Goal: Task Accomplishment & Management: Manage account settings

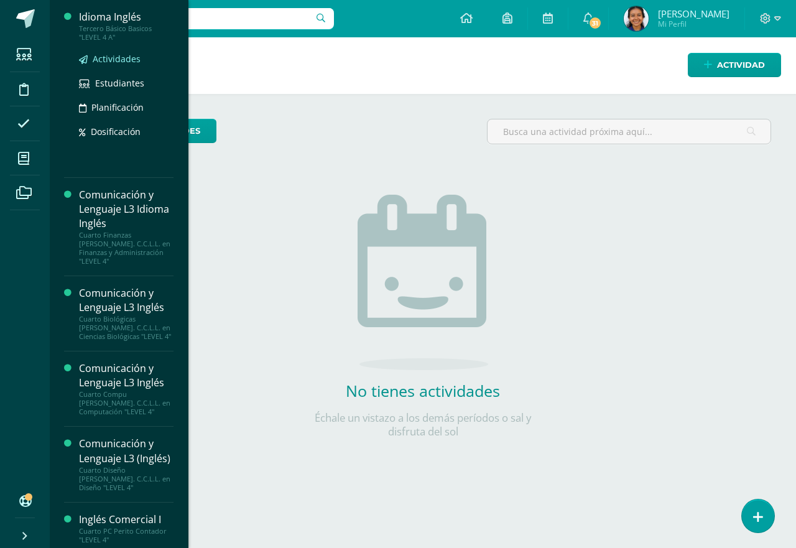
click at [108, 62] on span "Actividades" at bounding box center [117, 59] width 48 height 12
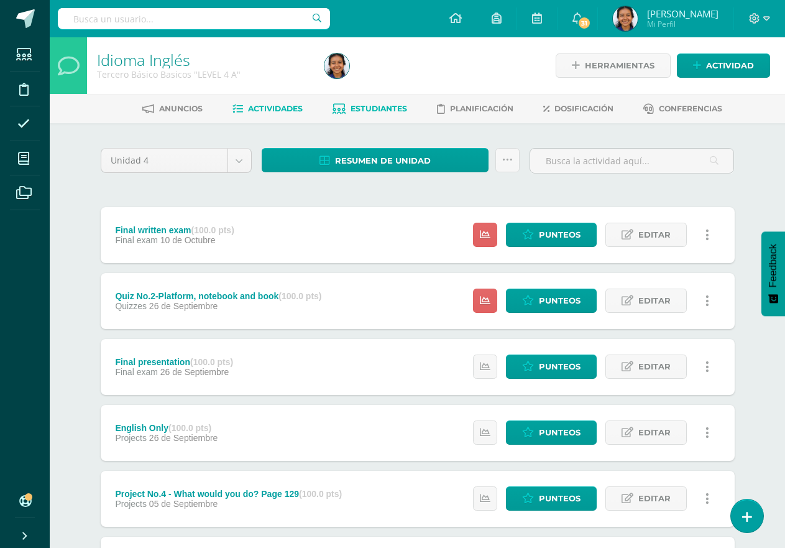
click at [397, 111] on span "Estudiantes" at bounding box center [379, 108] width 57 height 9
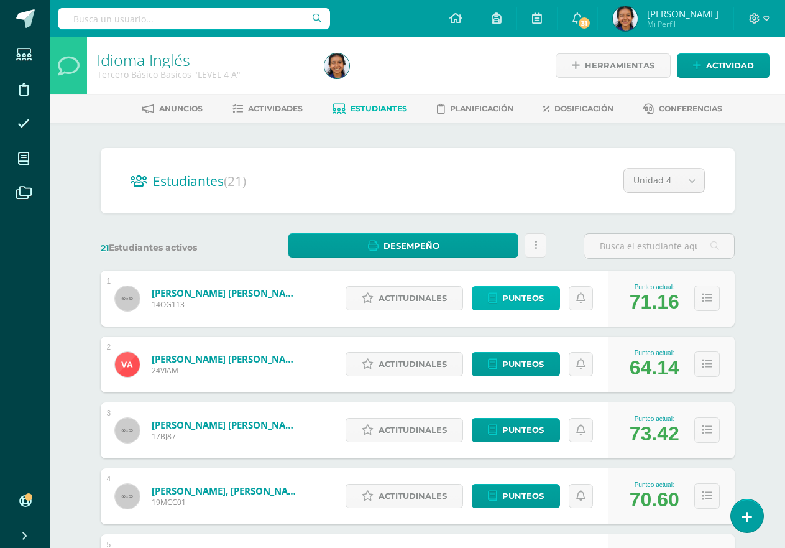
click at [500, 298] on link "Punteos" at bounding box center [516, 298] width 88 height 24
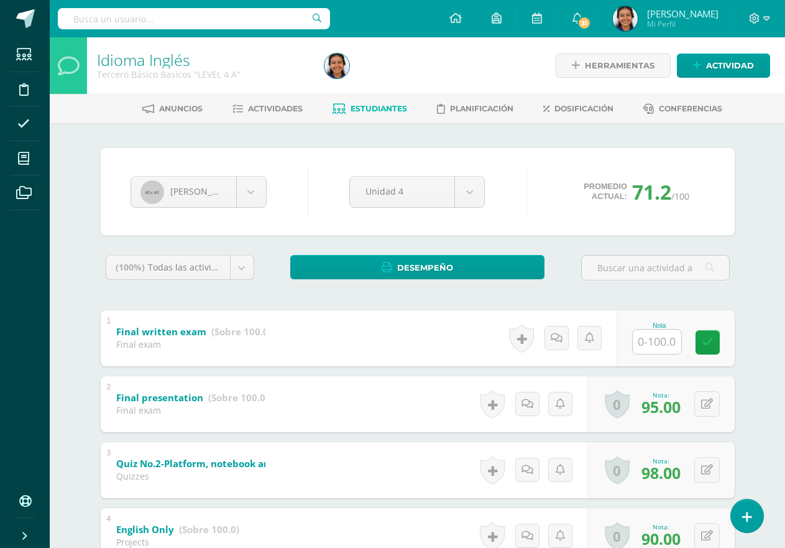
click at [650, 340] on input "text" at bounding box center [657, 341] width 48 height 24
type input "100"
click at [248, 196] on body "Estudiantes Disciplina Asistencia Mis cursos Archivos Soporte Ayuda Reportar un…" at bounding box center [392, 488] width 785 height 976
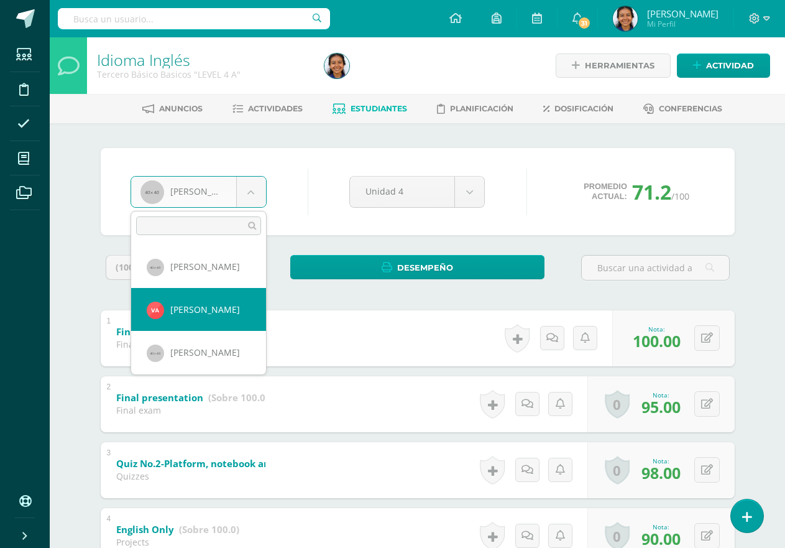
select select "2557"
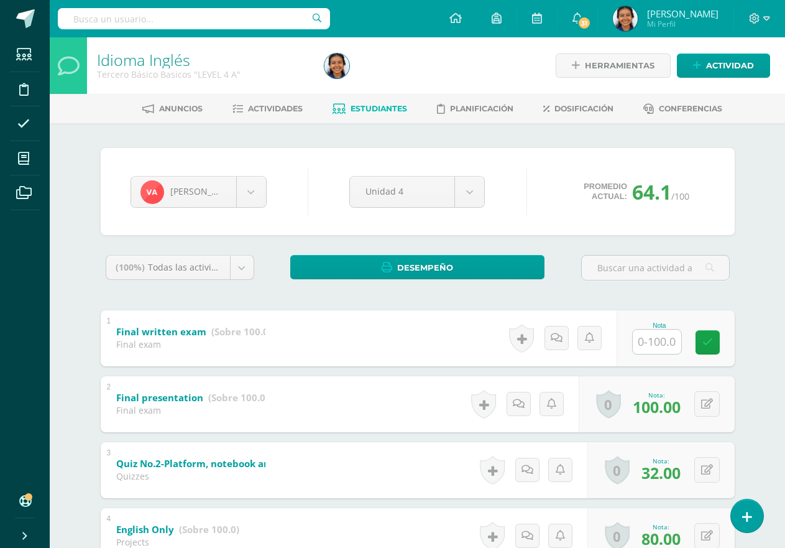
click at [674, 333] on input "text" at bounding box center [657, 341] width 48 height 24
type input "37"
click at [242, 195] on body "Estudiantes Disciplina Asistencia Mis cursos Archivos Soporte Ayuda Reportar un…" at bounding box center [392, 488] width 785 height 976
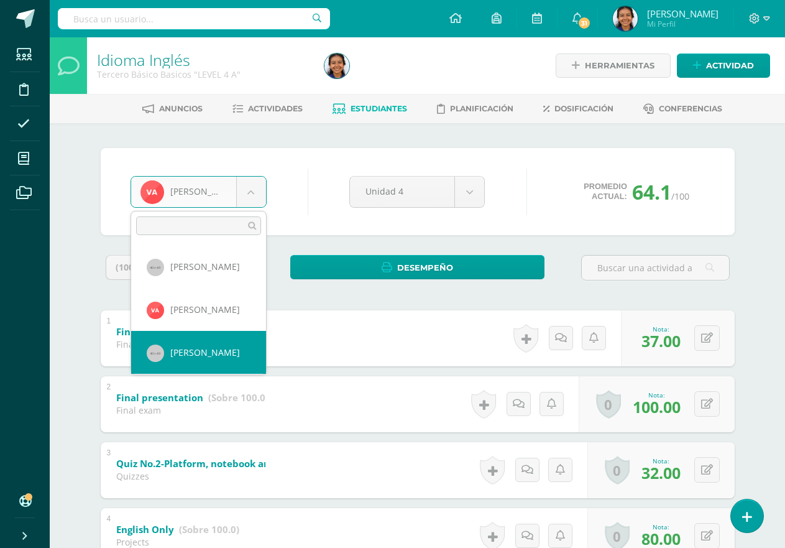
select select "1005"
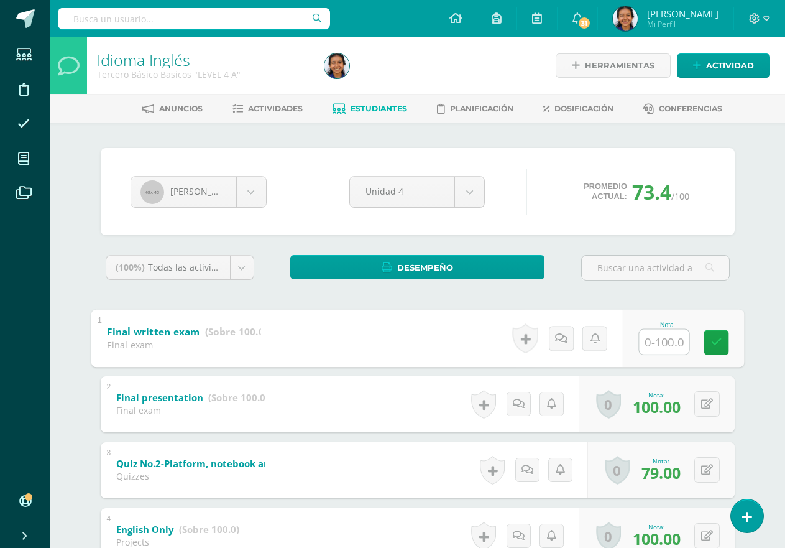
click at [670, 332] on input "text" at bounding box center [664, 341] width 50 height 25
type input "93"
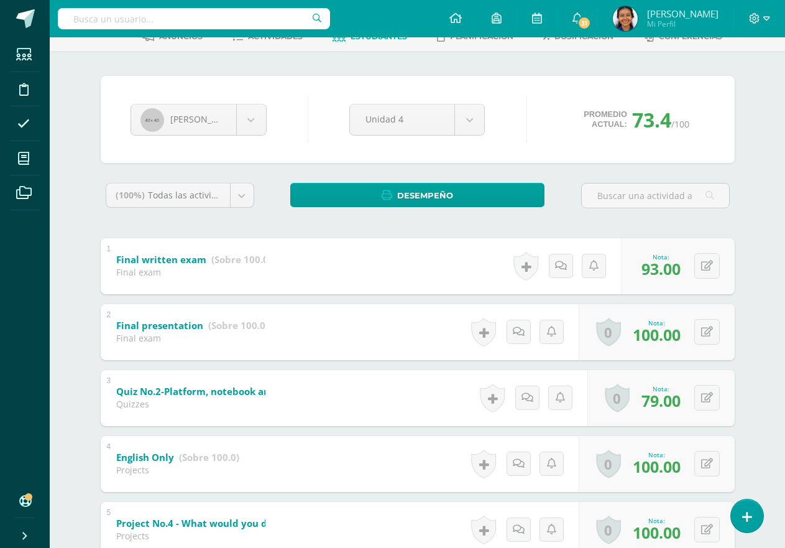
scroll to position [62, 0]
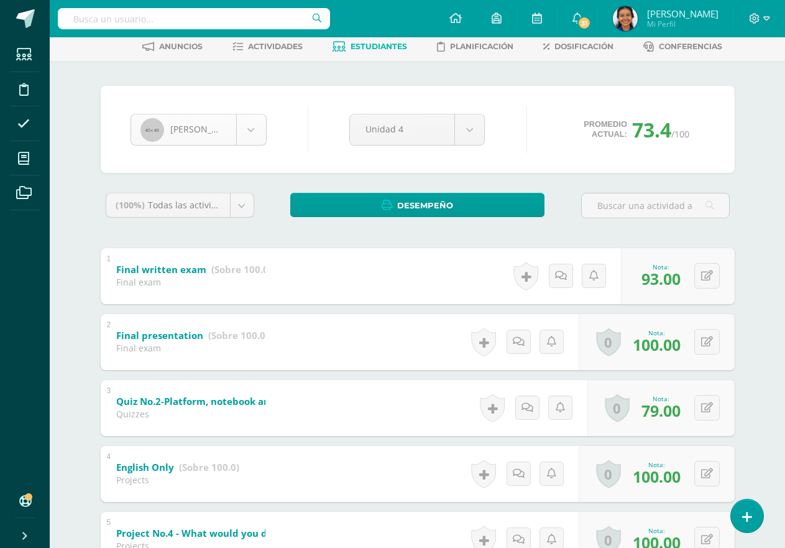
click at [242, 136] on body "Estudiantes Disciplina Asistencia Mis cursos Archivos Soporte Ayuda Reportar un…" at bounding box center [392, 426] width 785 height 976
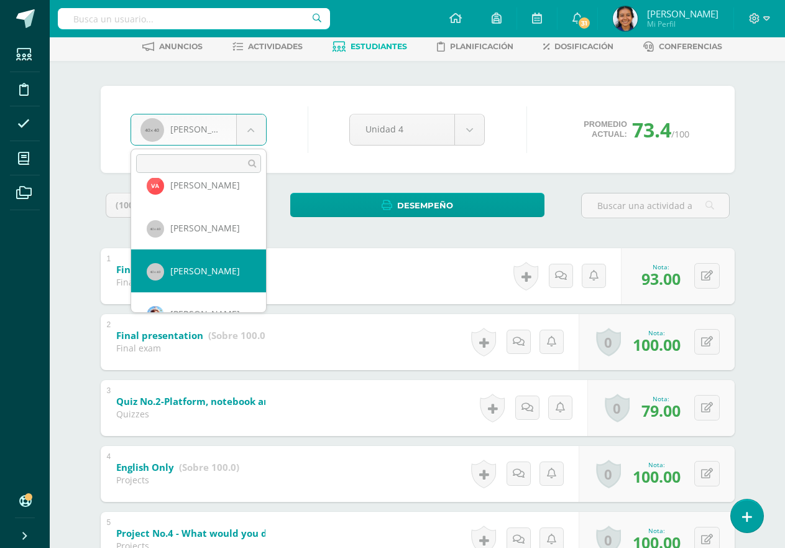
select select "1034"
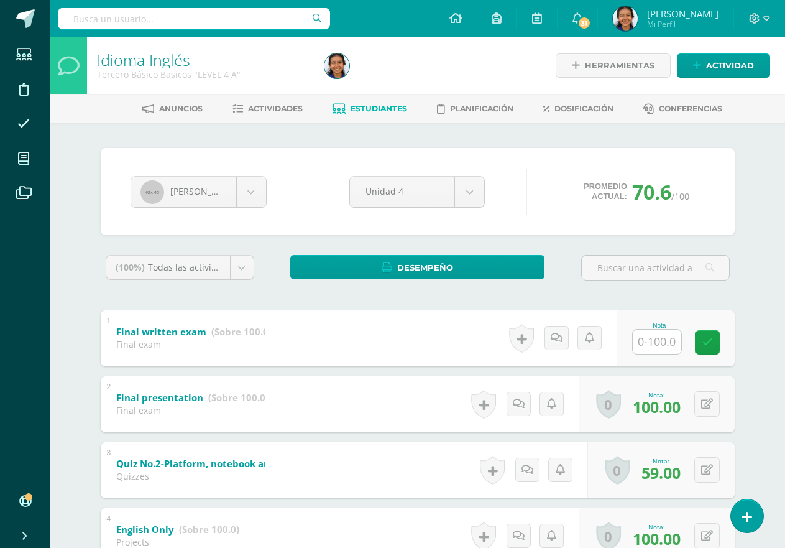
click at [675, 344] on input "text" at bounding box center [657, 341] width 48 height 24
type input "95"
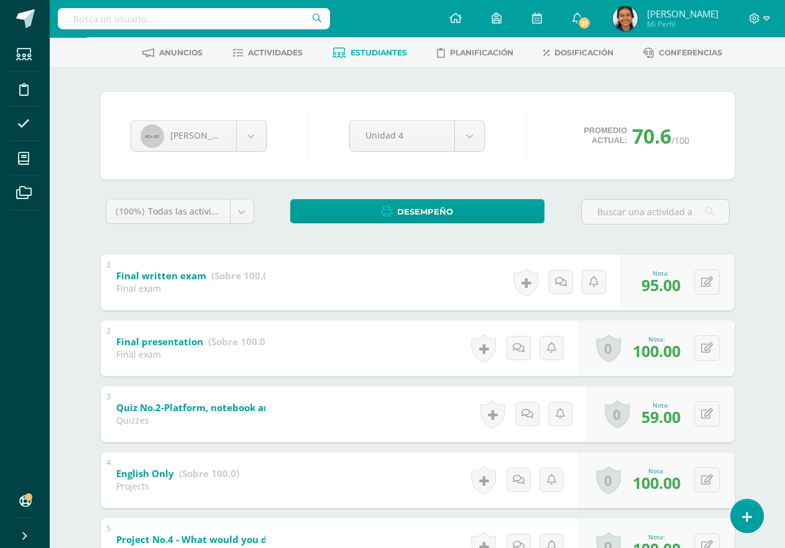
scroll to position [55, 0]
click at [254, 139] on body "Estudiantes Disciplina Asistencia Mis cursos Archivos Soporte Ayuda Reportar un…" at bounding box center [392, 433] width 785 height 976
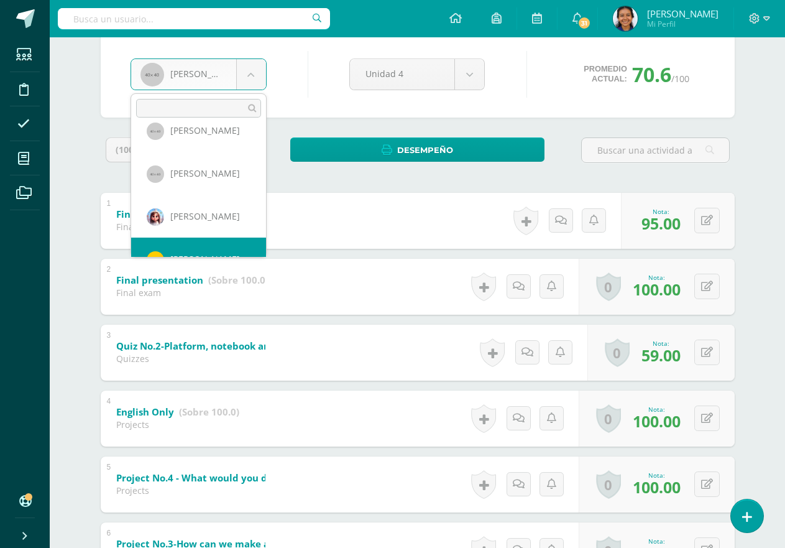
scroll to position [128, 0]
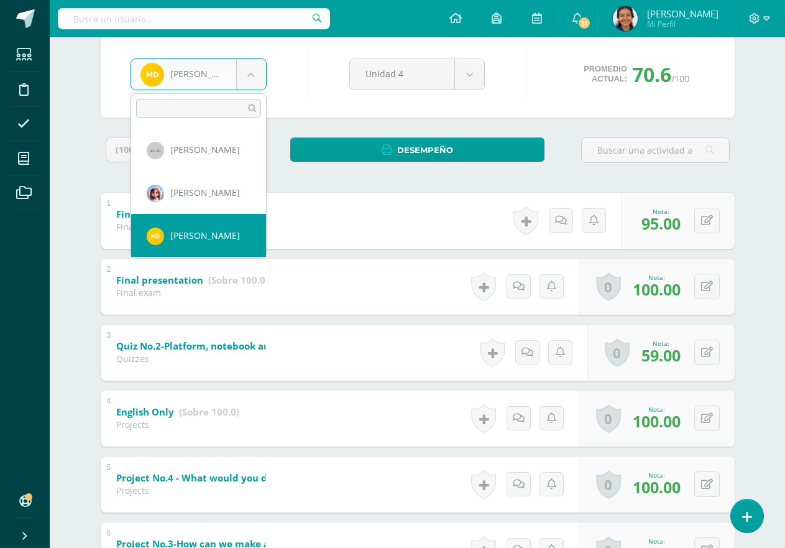
click at [244, 77] on body "Estudiantes Disciplina Asistencia Mis cursos Archivos Soporte Ayuda Reportar un…" at bounding box center [392, 371] width 785 height 976
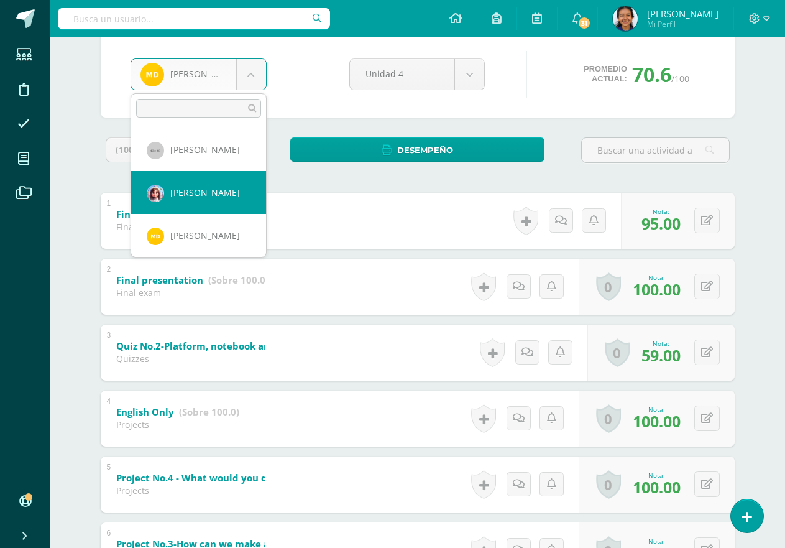
select select "1035"
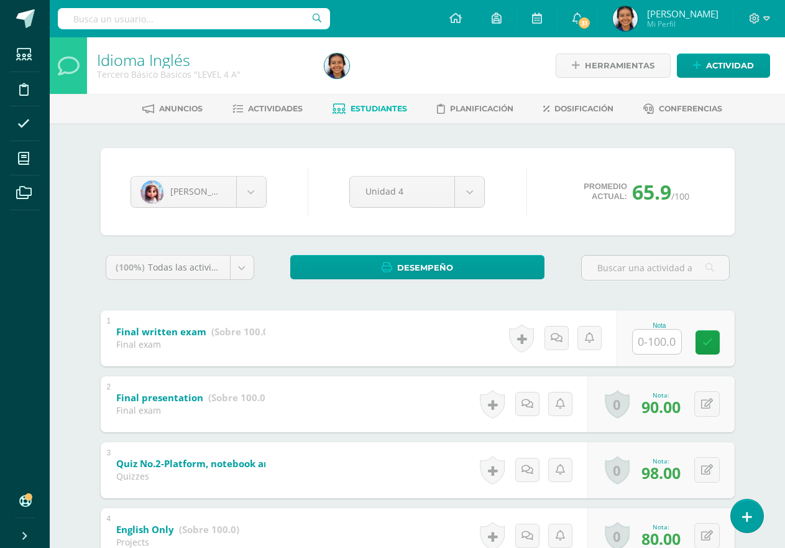
click at [669, 343] on input "text" at bounding box center [657, 341] width 48 height 24
type input "44"
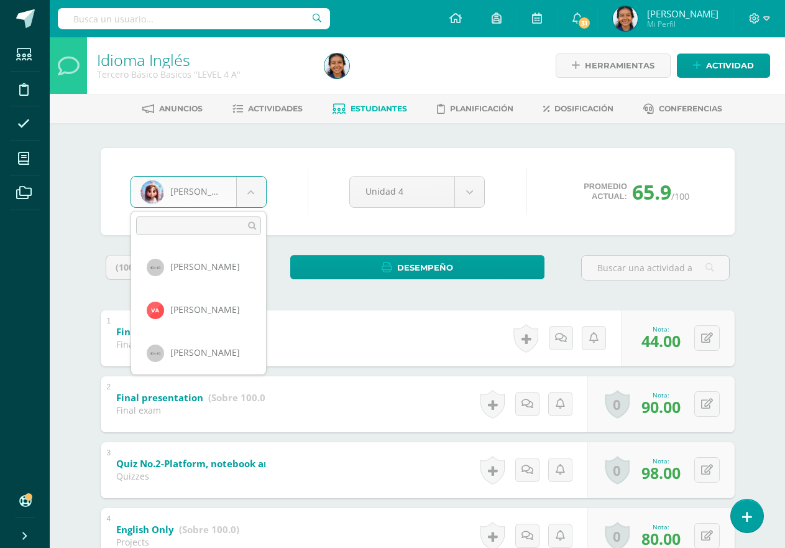
click at [254, 198] on body "Estudiantes Disciplina Asistencia Mis cursos Archivos Soporte Ayuda Reportar un…" at bounding box center [392, 488] width 785 height 976
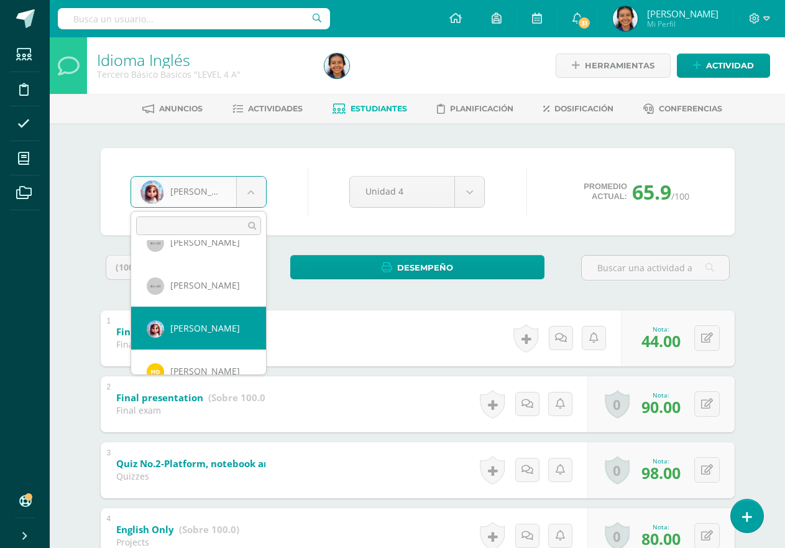
scroll to position [128, 0]
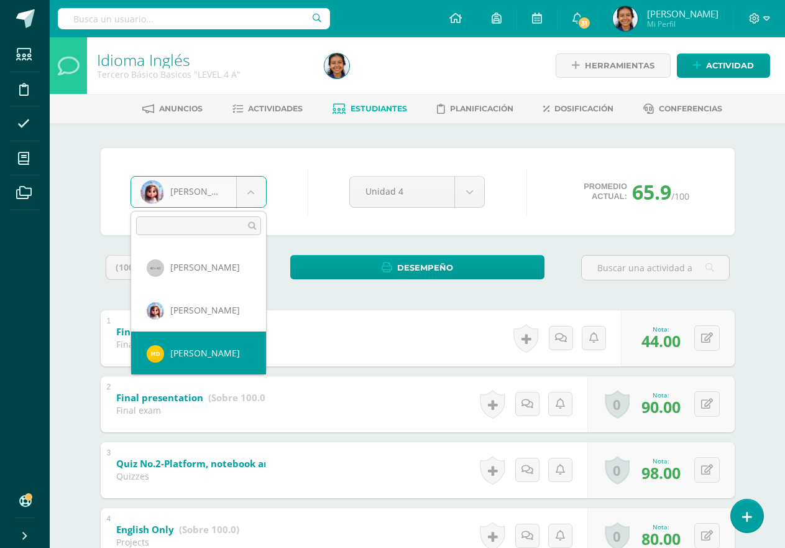
select select "2368"
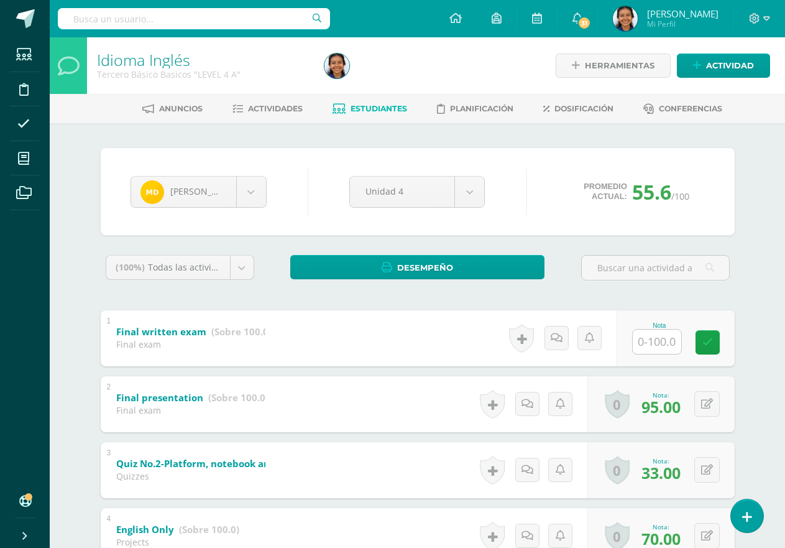
click at [658, 349] on input "text" at bounding box center [657, 341] width 48 height 24
type input "98"
click at [255, 192] on body "Estudiantes Disciplina Asistencia Mis cursos Archivos Soporte Ayuda Reportar un…" at bounding box center [392, 488] width 785 height 976
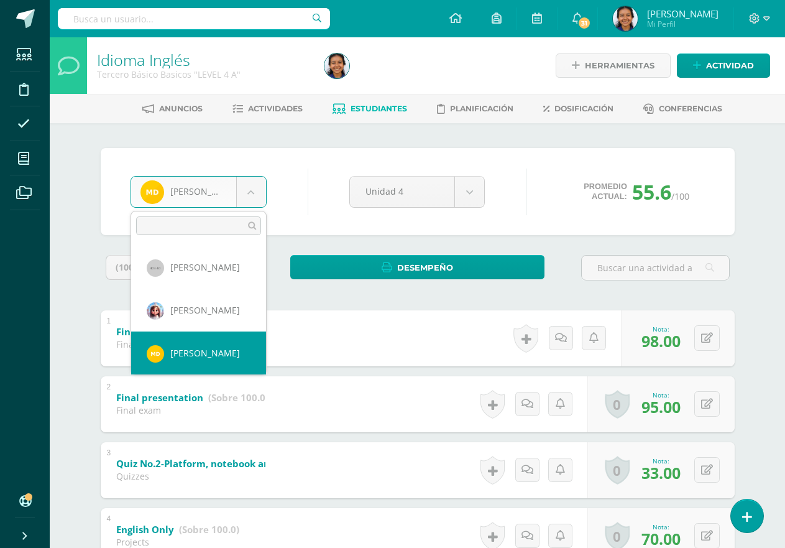
scroll to position [190, 0]
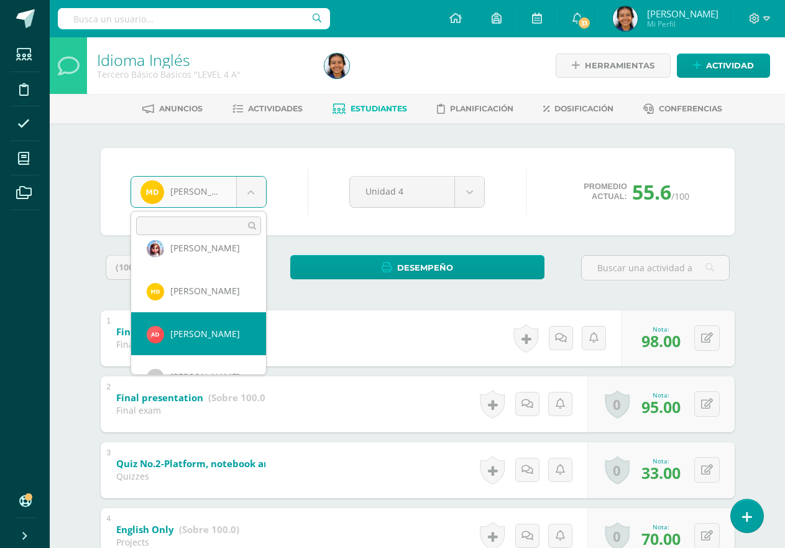
select select "2793"
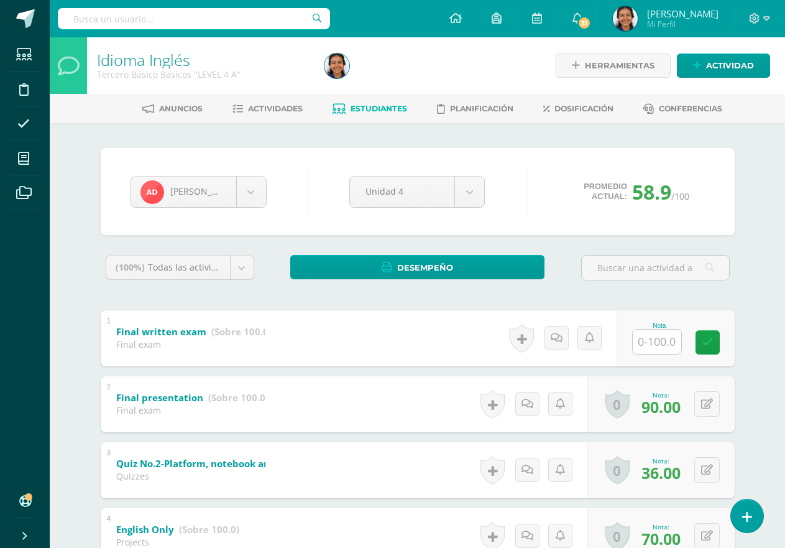
click at [645, 341] on input "text" at bounding box center [657, 341] width 48 height 24
type input "86"
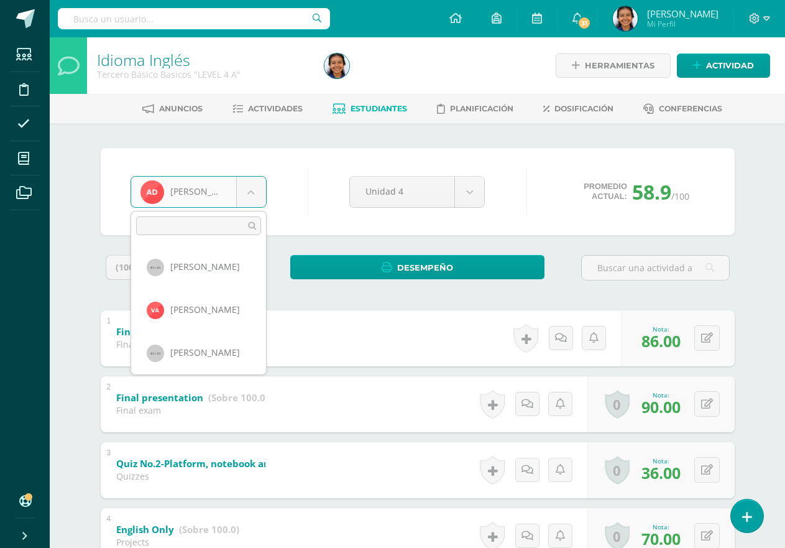
click at [261, 194] on body "Estudiantes Disciplina Asistencia Mis cursos Archivos Soporte Ayuda Reportar un…" at bounding box center [392, 488] width 785 height 976
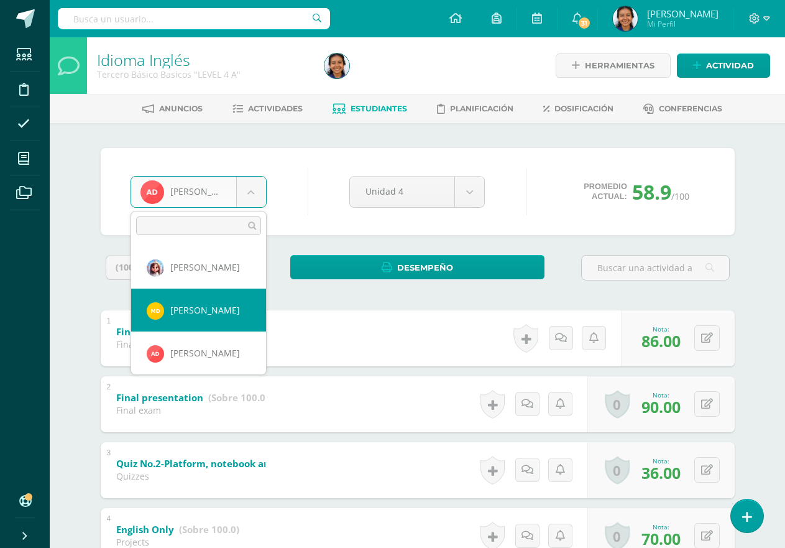
scroll to position [233, 0]
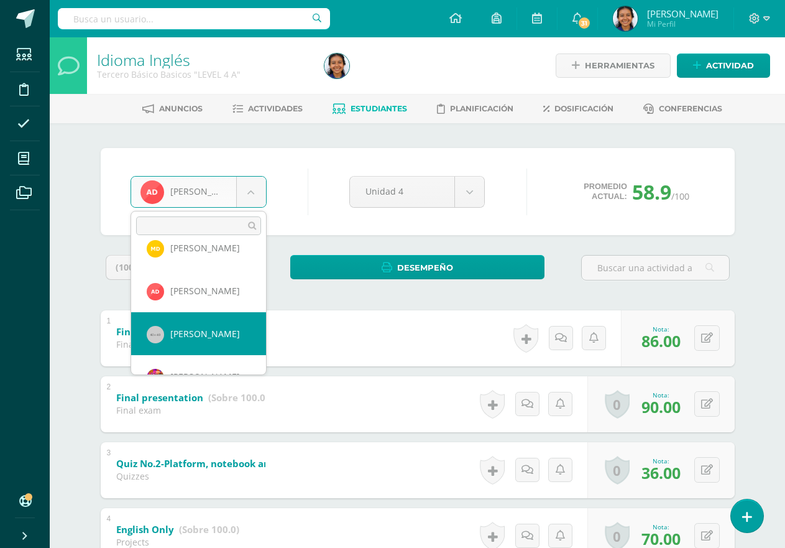
select select "1037"
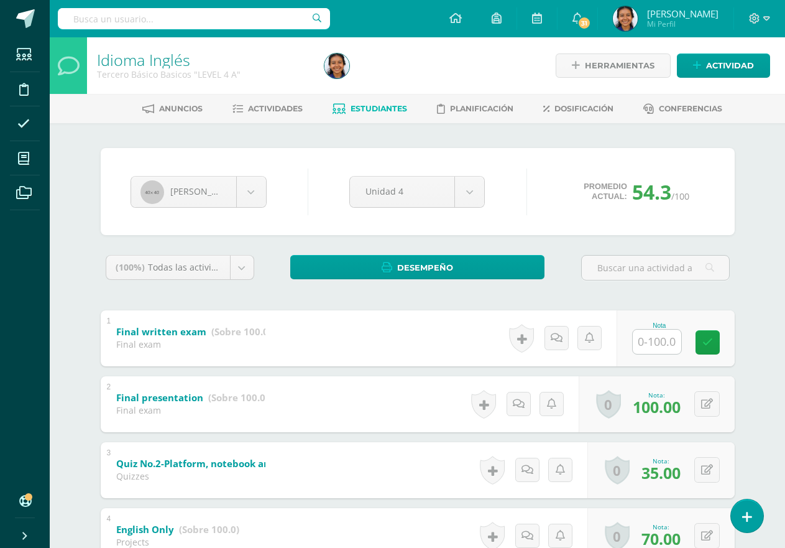
click at [655, 345] on input "text" at bounding box center [657, 341] width 48 height 24
type input "51"
click at [252, 193] on body "Estudiantes Disciplina Asistencia Mis cursos Archivos Soporte Ayuda Reportar un…" at bounding box center [392, 488] width 785 height 976
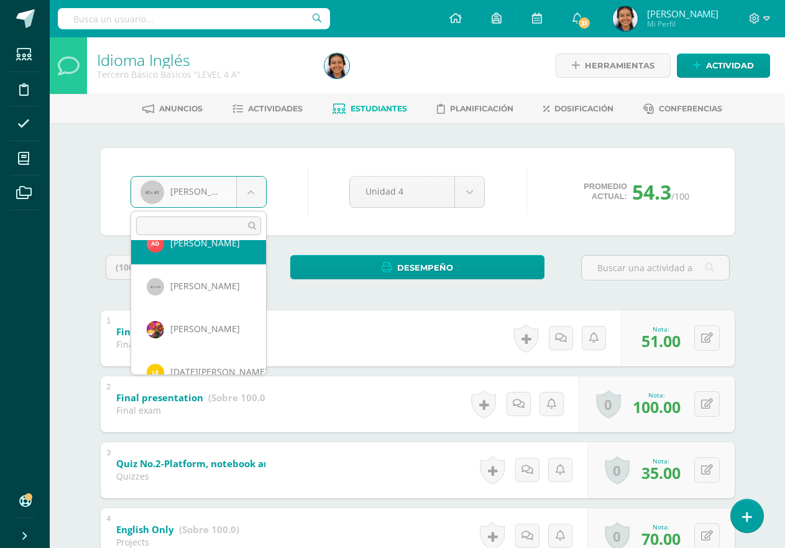
scroll to position [301, 0]
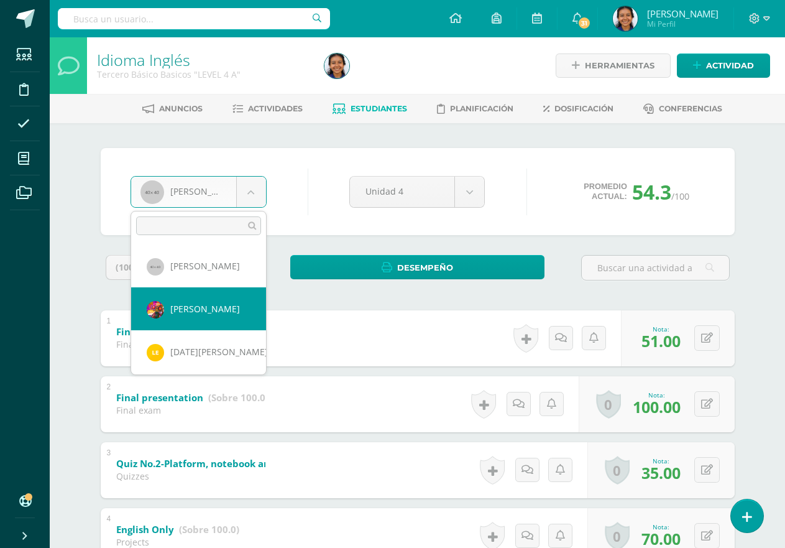
select select "2091"
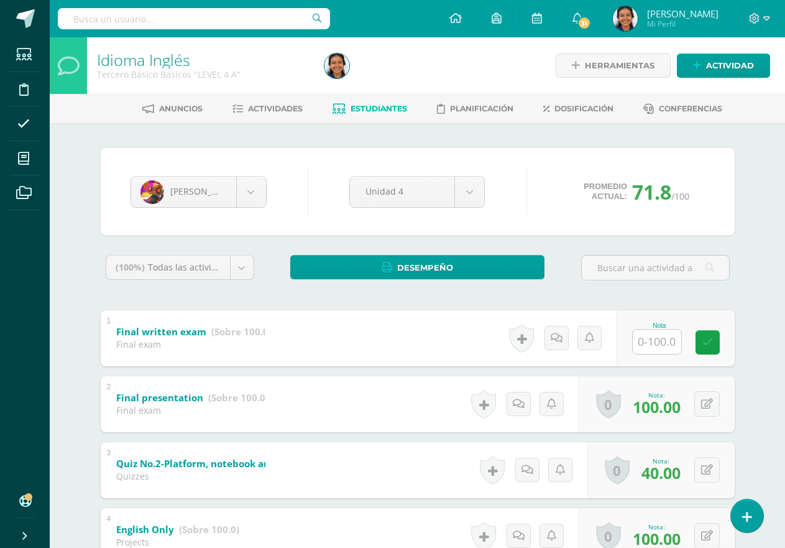
click at [674, 345] on input "text" at bounding box center [657, 341] width 48 height 24
type input "100"
click at [245, 179] on body "Estudiantes Disciplina Asistencia Mis cursos Archivos Soporte Ayuda Reportar un…" at bounding box center [392, 488] width 785 height 976
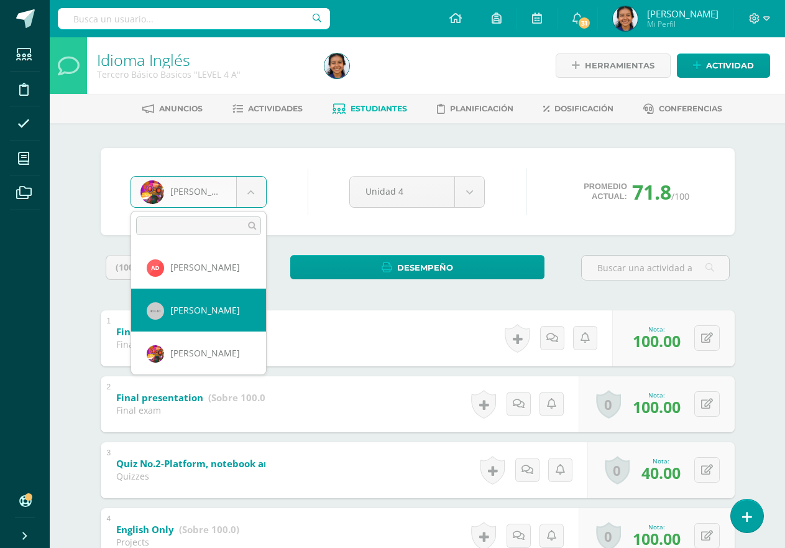
scroll to position [319, 0]
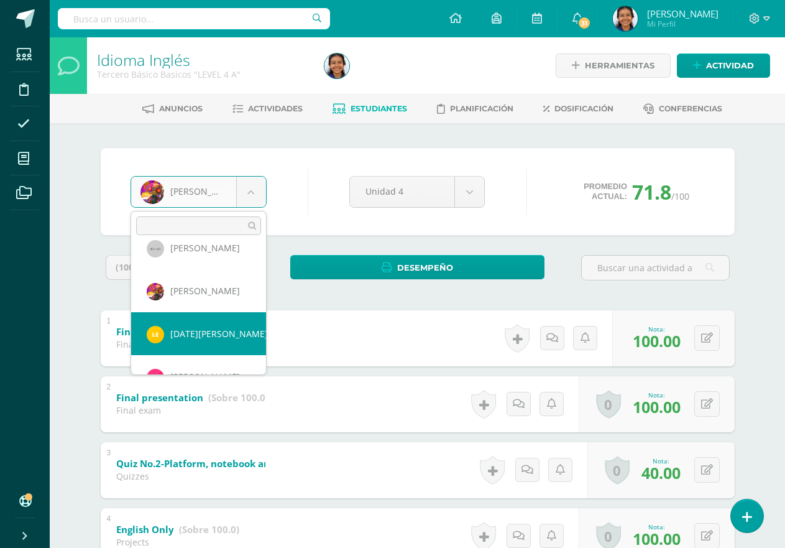
select select "2369"
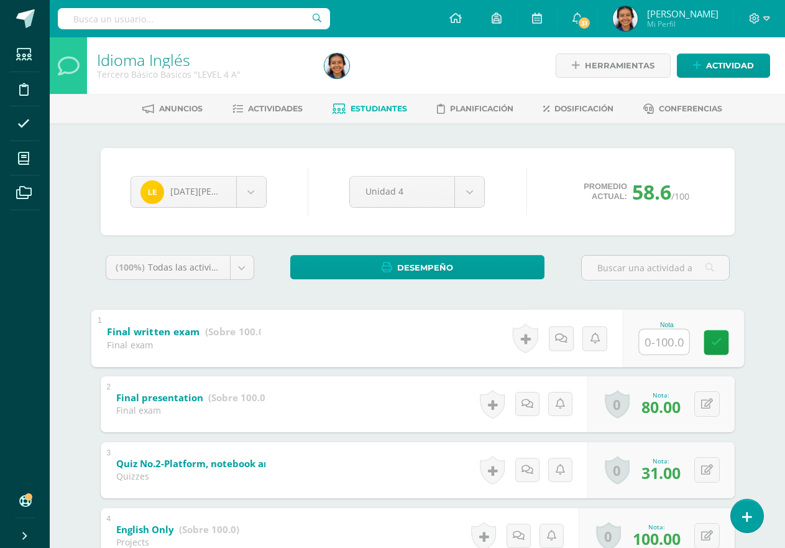
click at [661, 346] on input "text" at bounding box center [664, 341] width 50 height 25
type input "100"
click at [252, 203] on body "Estudiantes Disciplina Asistencia Mis cursos Archivos Soporte Ayuda Reportar un…" at bounding box center [392, 488] width 785 height 976
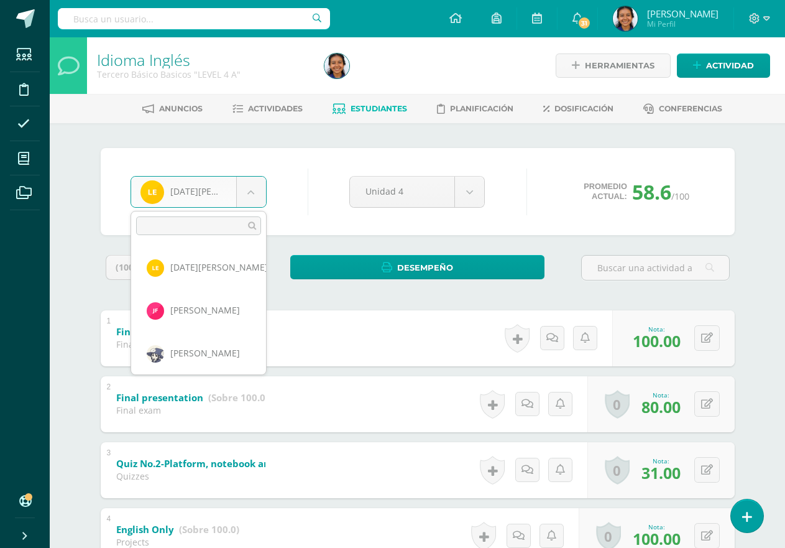
scroll to position [387, 0]
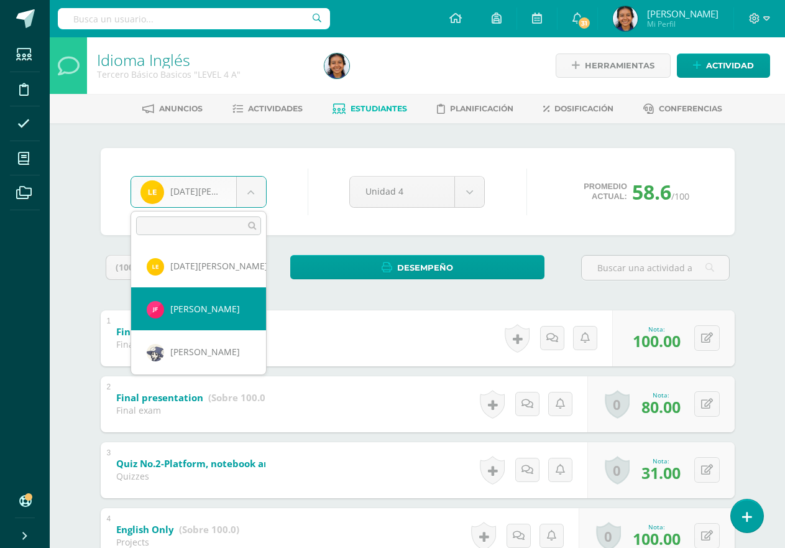
select select "2798"
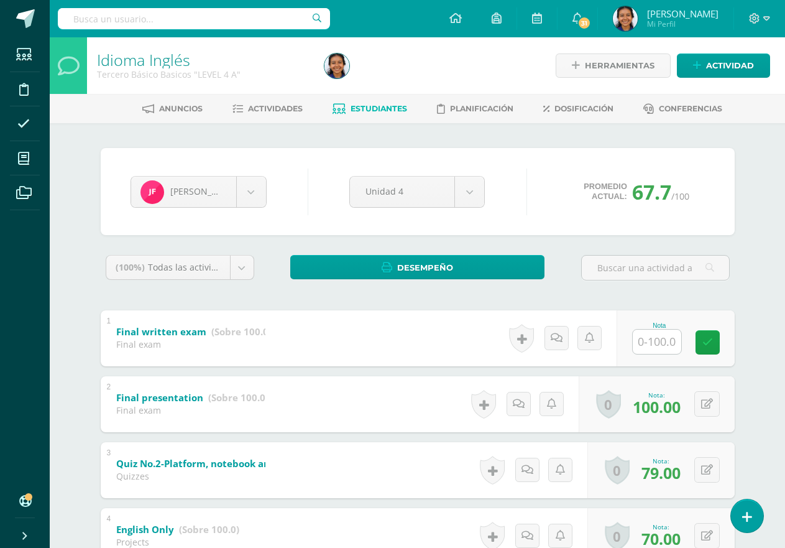
click at [658, 343] on input "text" at bounding box center [657, 341] width 48 height 24
type input "94"
click at [255, 206] on body "Estudiantes Disciplina Asistencia Mis cursos Archivos Soporte Ayuda Reportar un…" at bounding box center [392, 488] width 785 height 976
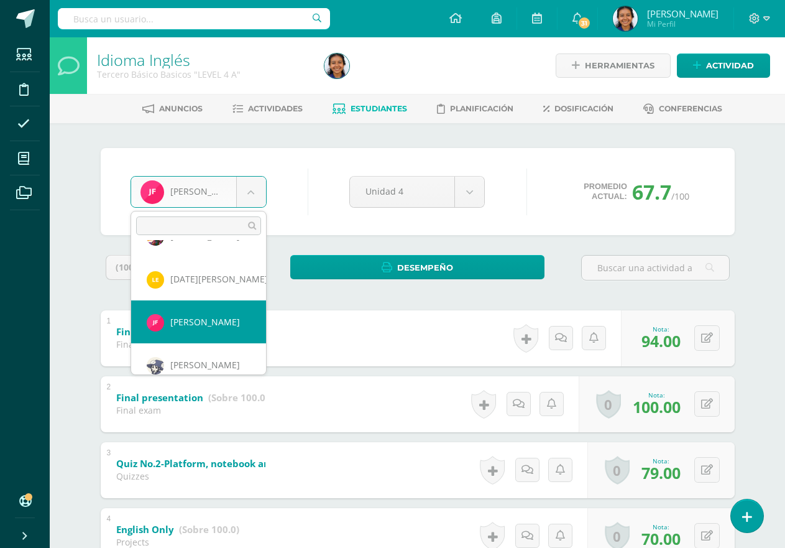
scroll to position [405, 0]
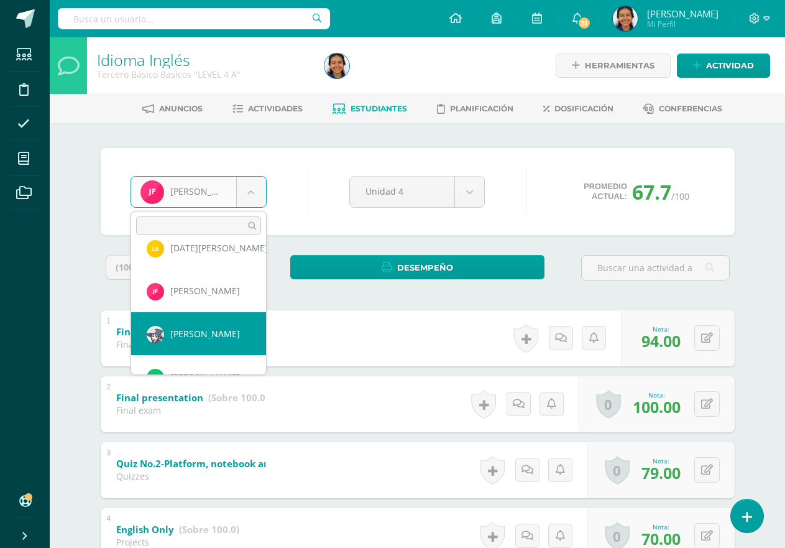
select select "1010"
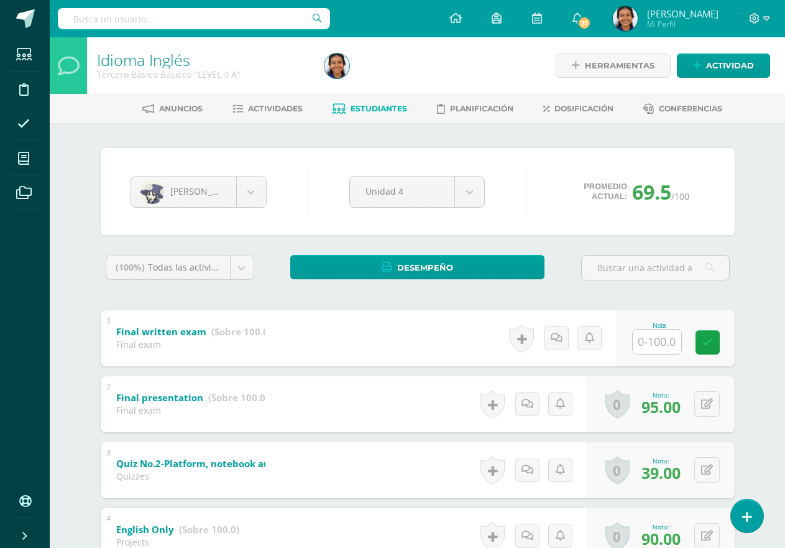
click at [663, 343] on input "text" at bounding box center [657, 341] width 48 height 24
type input "100"
click at [244, 194] on body "Estudiantes Disciplina Asistencia Mis cursos Archivos Soporte Ayuda Reportar un…" at bounding box center [392, 488] width 785 height 976
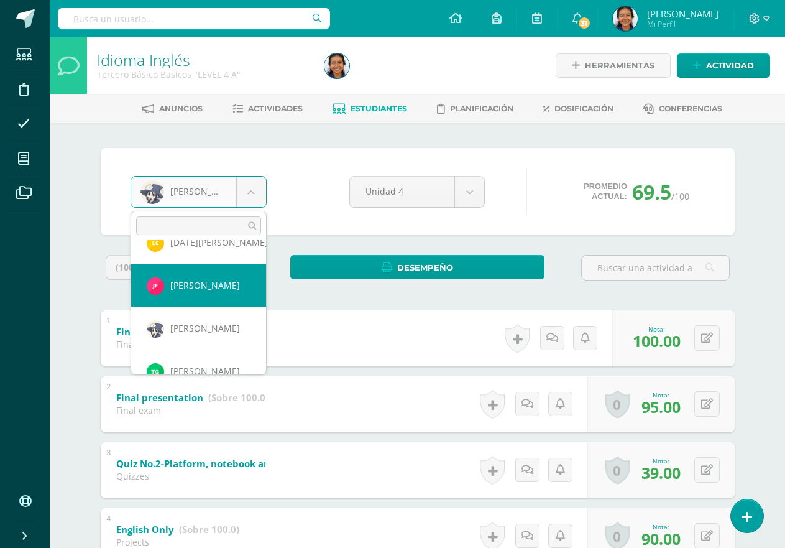
scroll to position [428, 0]
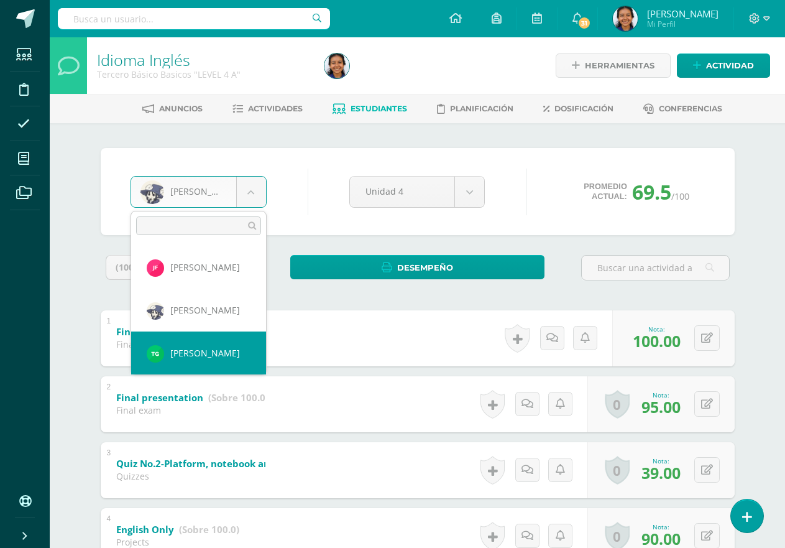
select select "2377"
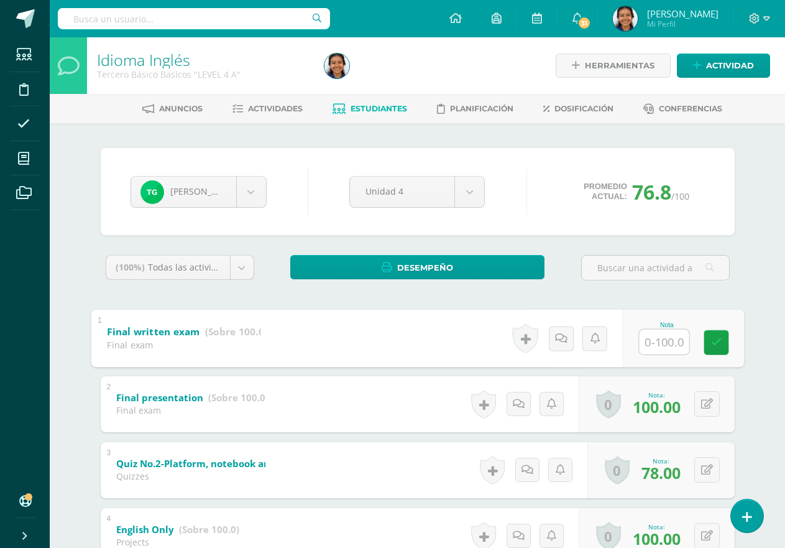
click at [673, 346] on input "text" at bounding box center [664, 341] width 50 height 25
type input "100"
click at [241, 200] on body "Estudiantes Disciplina Asistencia Mis cursos Archivos Soporte Ayuda Reportar un…" at bounding box center [392, 488] width 785 height 976
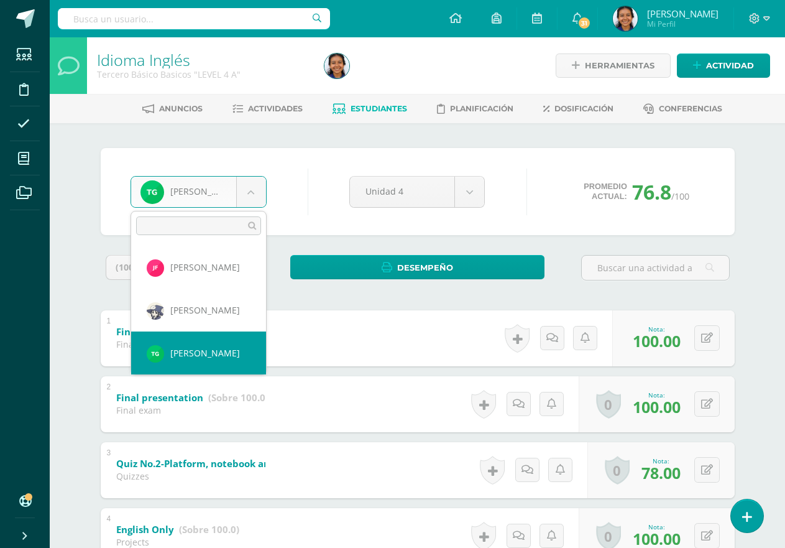
scroll to position [490, 0]
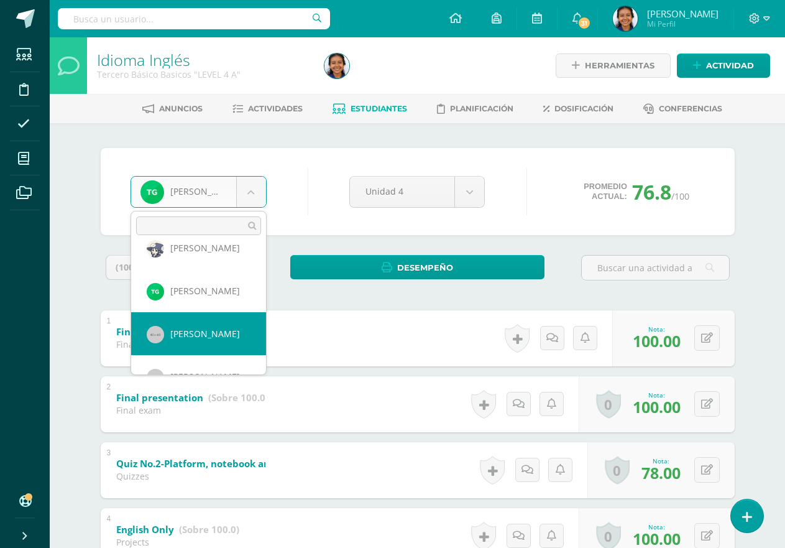
select select "1716"
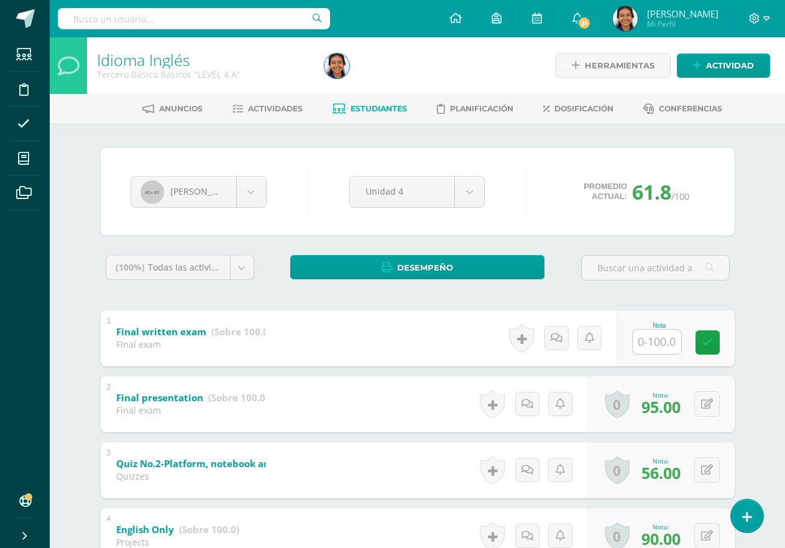
click at [674, 334] on input "text" at bounding box center [657, 341] width 48 height 24
type input "73"
click at [250, 198] on body "Estudiantes Disciplina Asistencia Mis cursos Archivos Soporte Ayuda Reportar un…" at bounding box center [392, 488] width 785 height 976
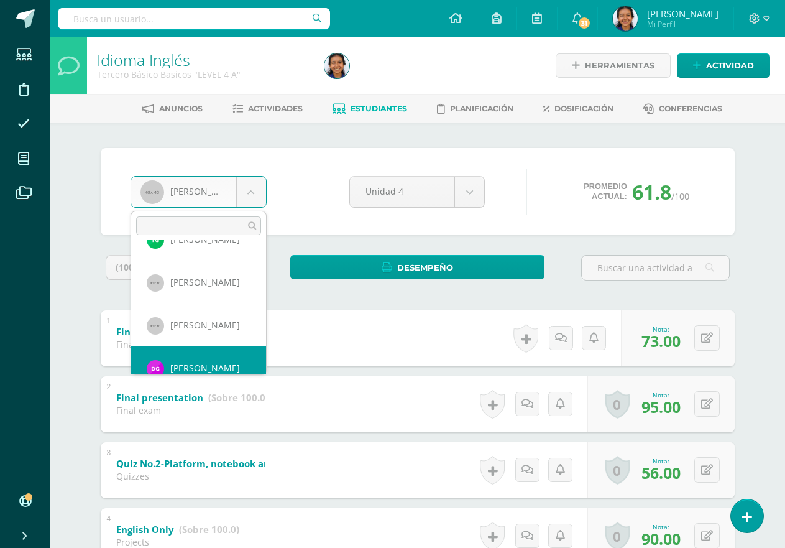
scroll to position [557, 0]
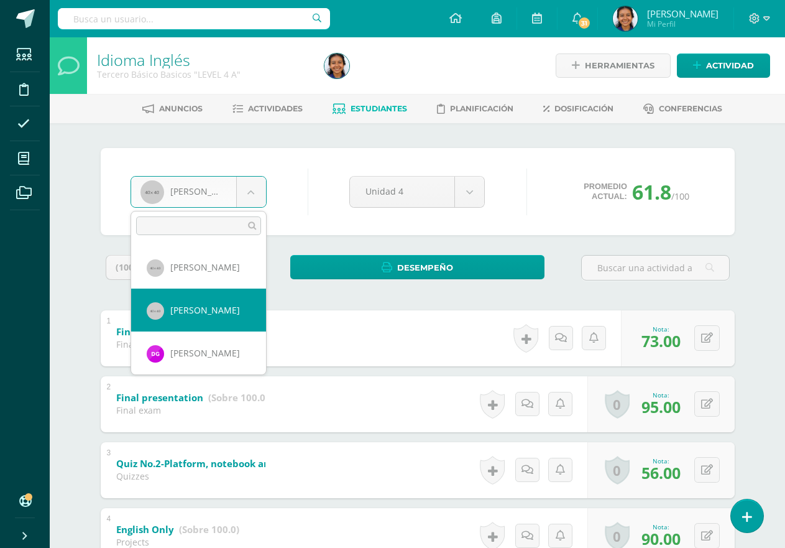
select select "1039"
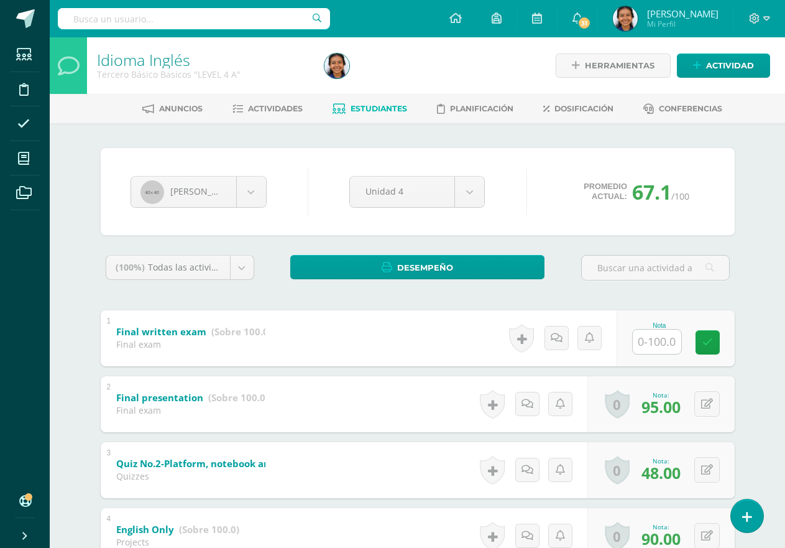
click at [658, 342] on input "text" at bounding box center [657, 341] width 48 height 24
type input "86"
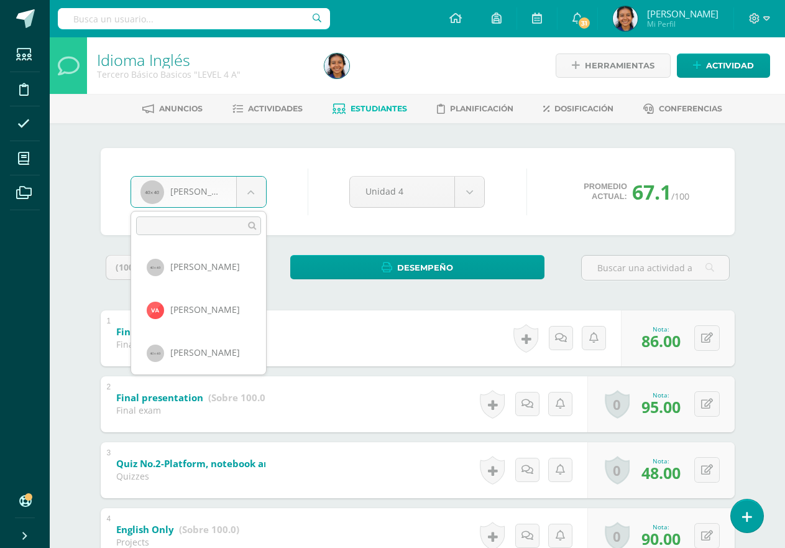
click at [257, 198] on body "Estudiantes Disciplina Asistencia Mis cursos Archivos Soporte Ayuda Reportar un…" at bounding box center [392, 488] width 785 height 976
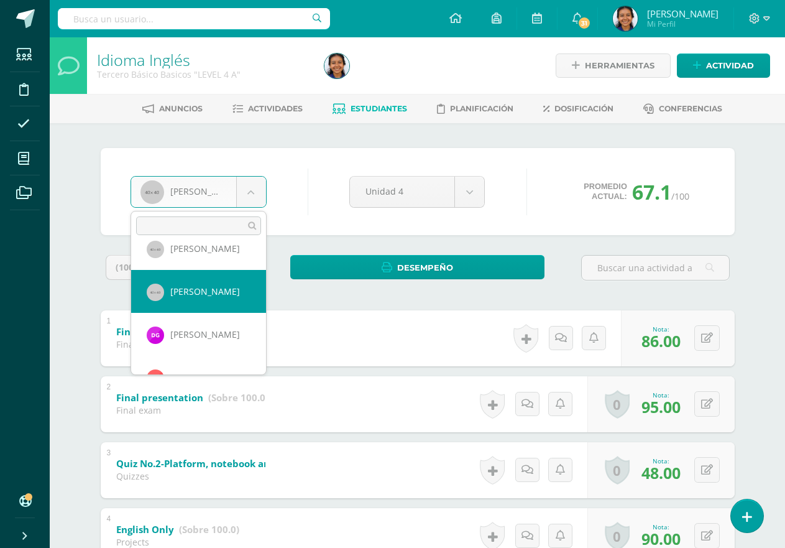
scroll to position [576, 0]
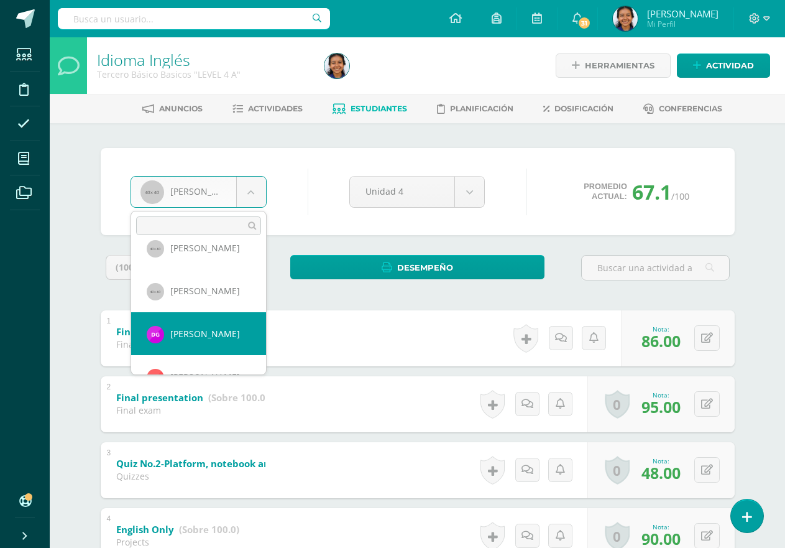
select select "1909"
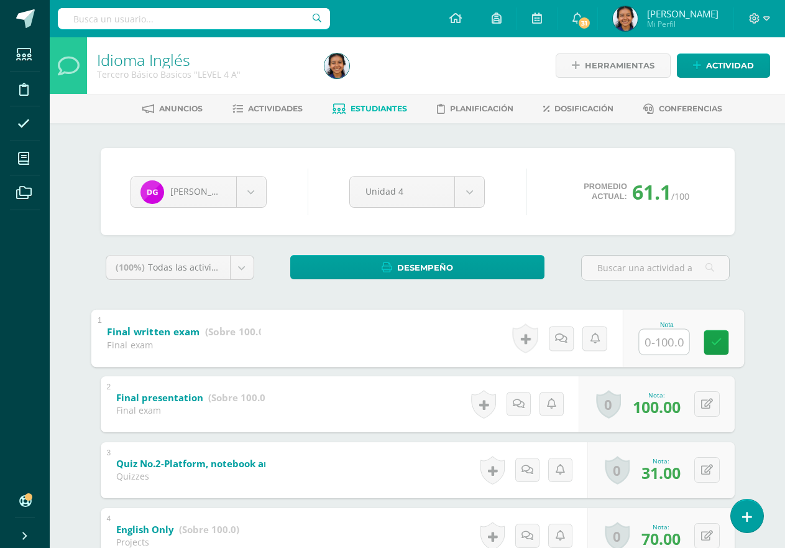
click at [660, 341] on input "text" at bounding box center [664, 341] width 50 height 25
type input "55"
click at [264, 192] on body "Estudiantes Disciplina Asistencia Mis cursos Archivos Soporte Ayuda Reportar un…" at bounding box center [392, 488] width 785 height 976
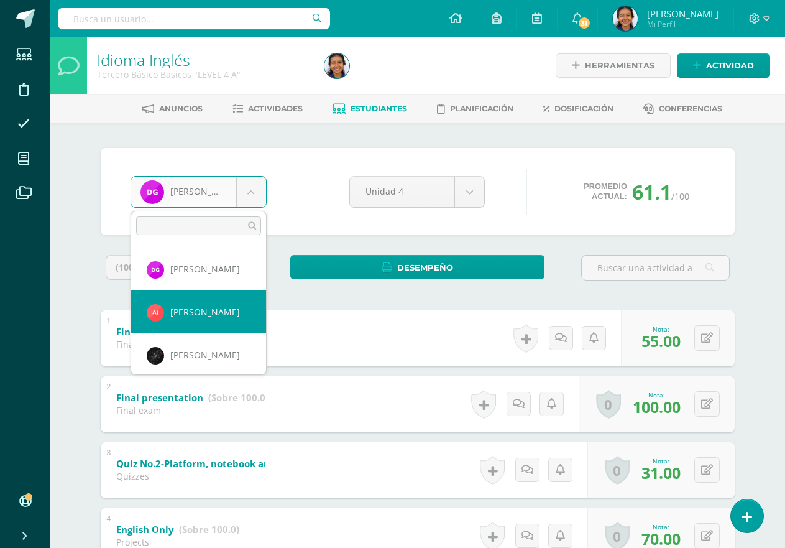
scroll to position [619, 0]
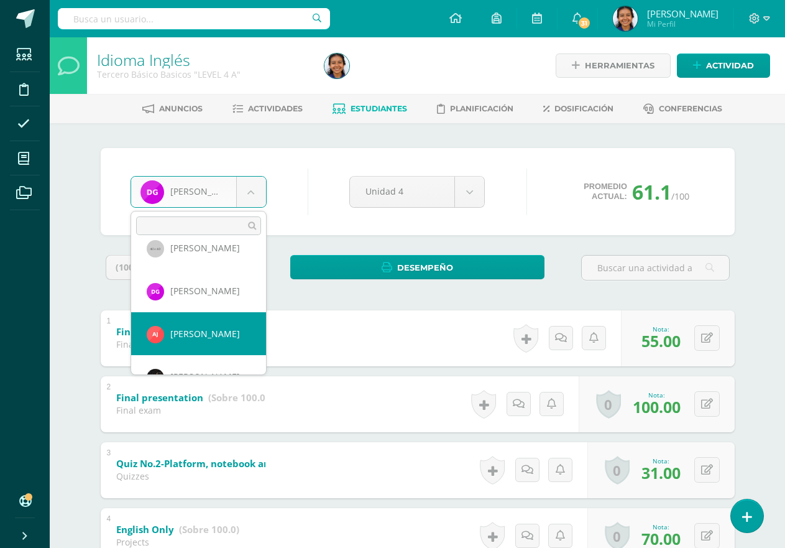
select select "2090"
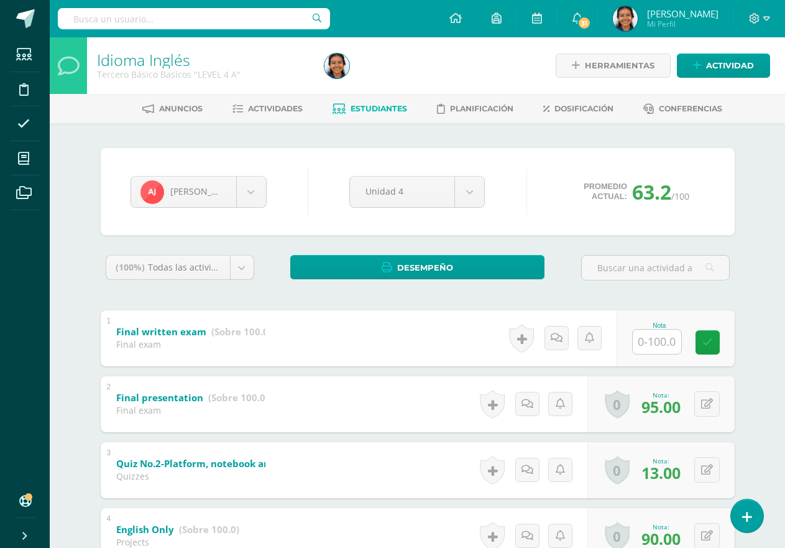
click at [669, 341] on input "text" at bounding box center [657, 341] width 48 height 24
type input "83"
click at [253, 205] on body "Estudiantes Disciplina Asistencia Mis cursos Archivos Soporte Ayuda Reportar un…" at bounding box center [392, 488] width 785 height 976
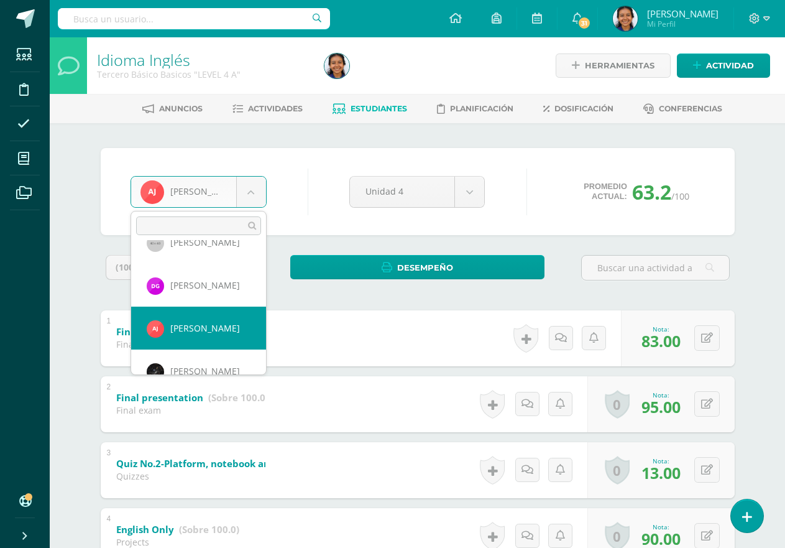
scroll to position [687, 0]
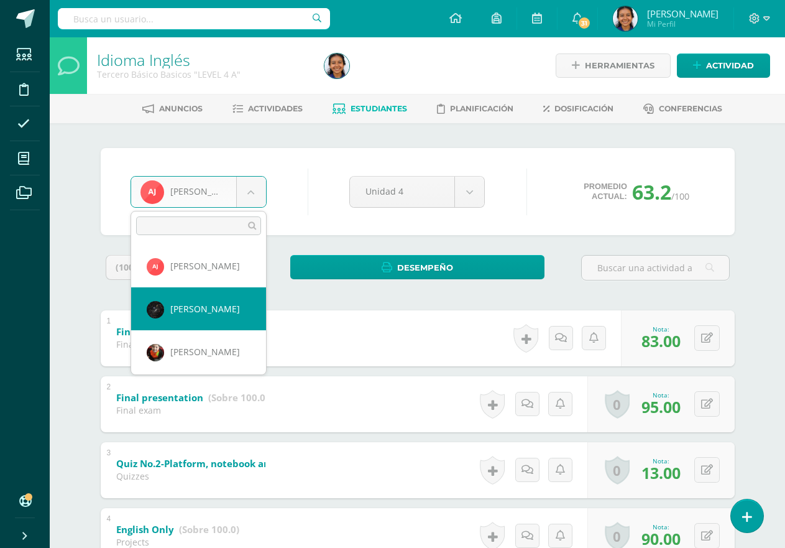
select select "1014"
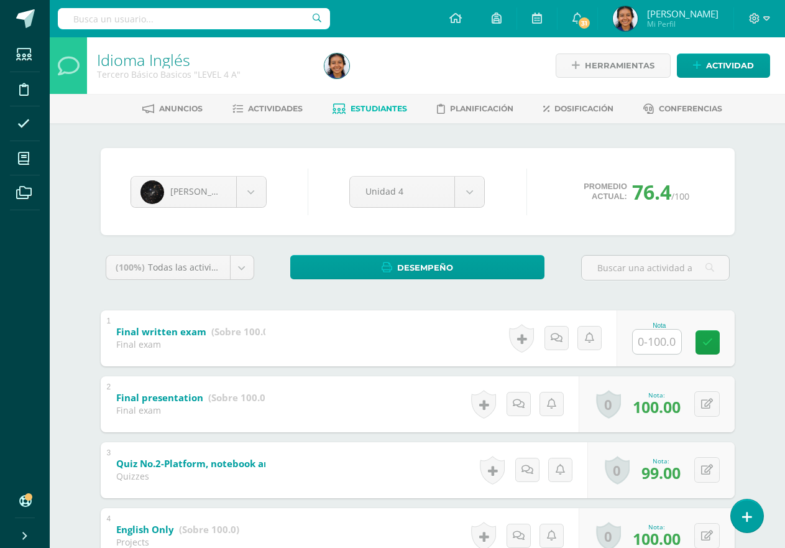
drag, startPoint x: 647, startPoint y: 348, endPoint x: 640, endPoint y: 349, distance: 6.9
click at [646, 348] on input "text" at bounding box center [657, 341] width 48 height 24
type input "100"
click at [248, 205] on body "Estudiantes Disciplina Asistencia Mis cursos Archivos Soporte Ayuda Reportar un…" at bounding box center [392, 488] width 785 height 976
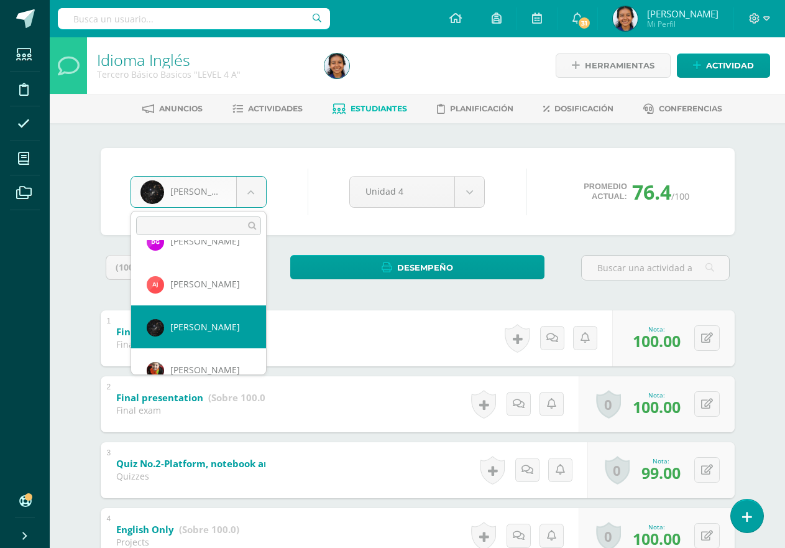
scroll to position [733, 0]
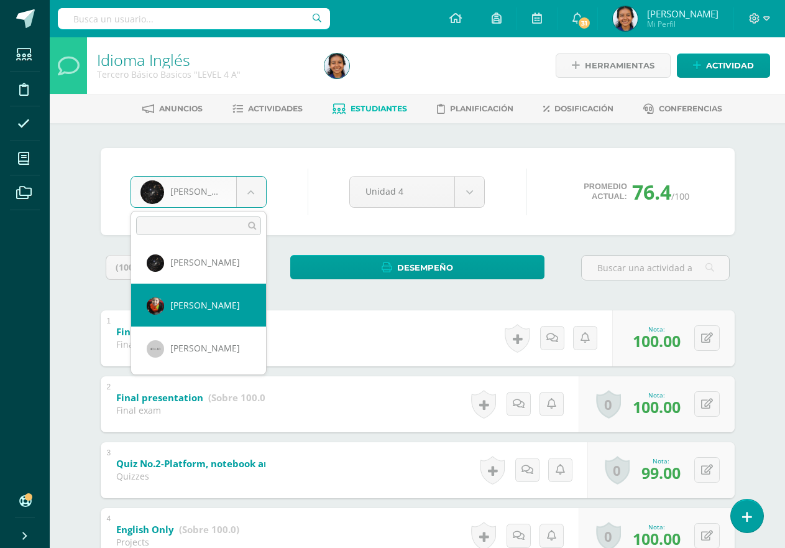
select select "1015"
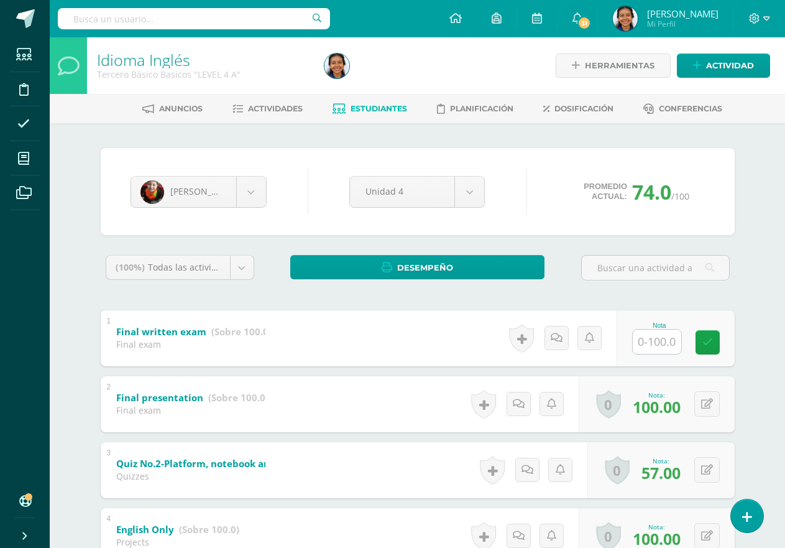
click at [660, 338] on input "text" at bounding box center [657, 341] width 48 height 24
type input "100"
click at [258, 194] on body "Estudiantes Disciplina Asistencia Mis cursos Archivos Soporte Ayuda Reportar un…" at bounding box center [392, 488] width 785 height 976
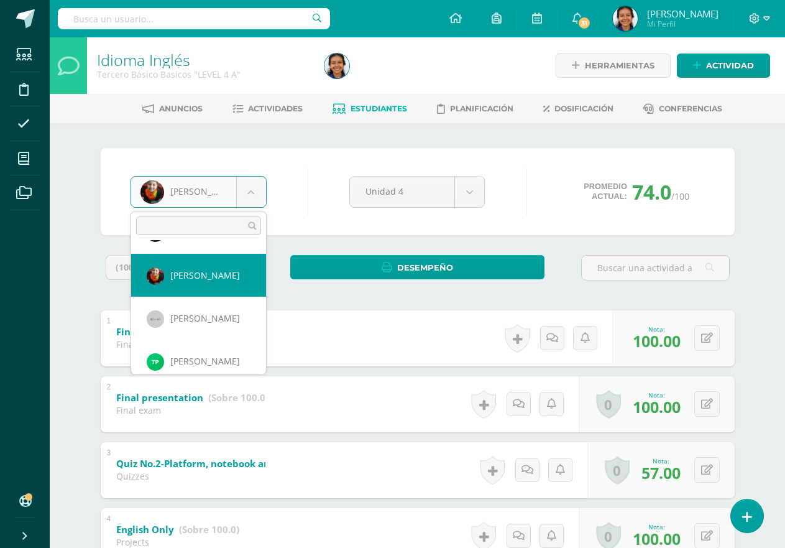
scroll to position [773, 0]
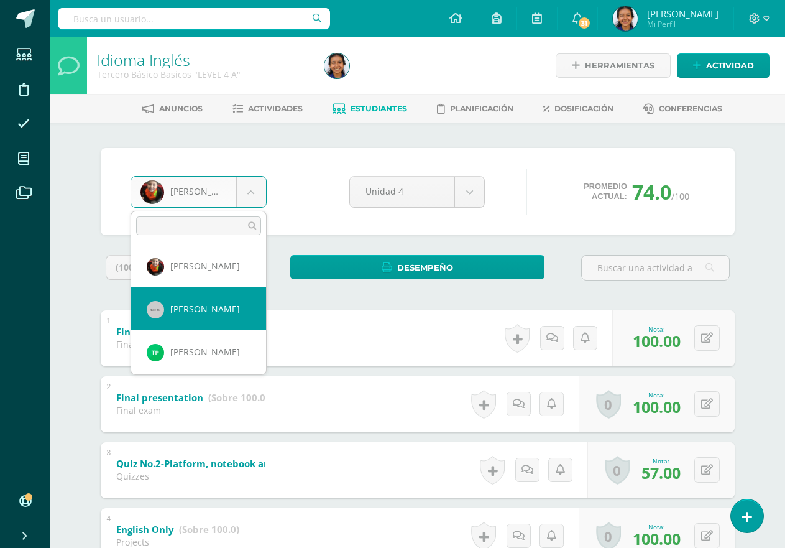
select select "1019"
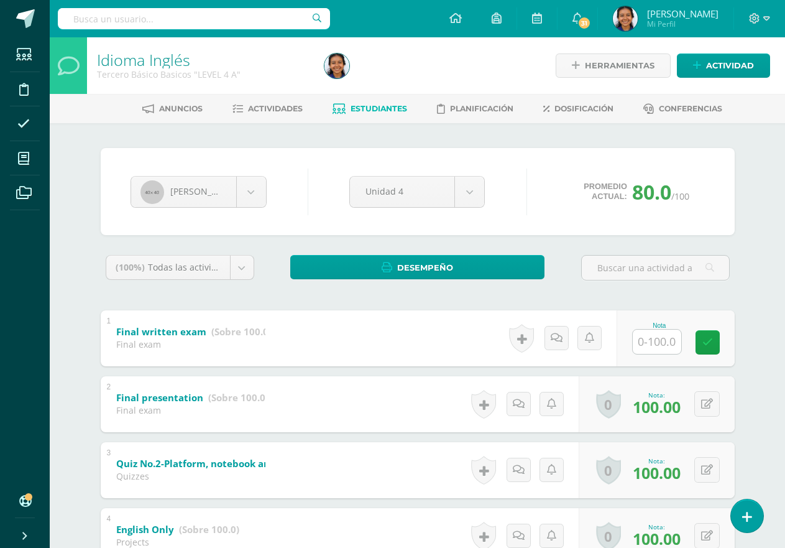
click at [645, 345] on input "text" at bounding box center [657, 341] width 48 height 24
type input "100"
click at [255, 190] on body "Estudiantes Disciplina Asistencia Mis cursos Archivos Soporte Ayuda Reportar un…" at bounding box center [392, 488] width 785 height 976
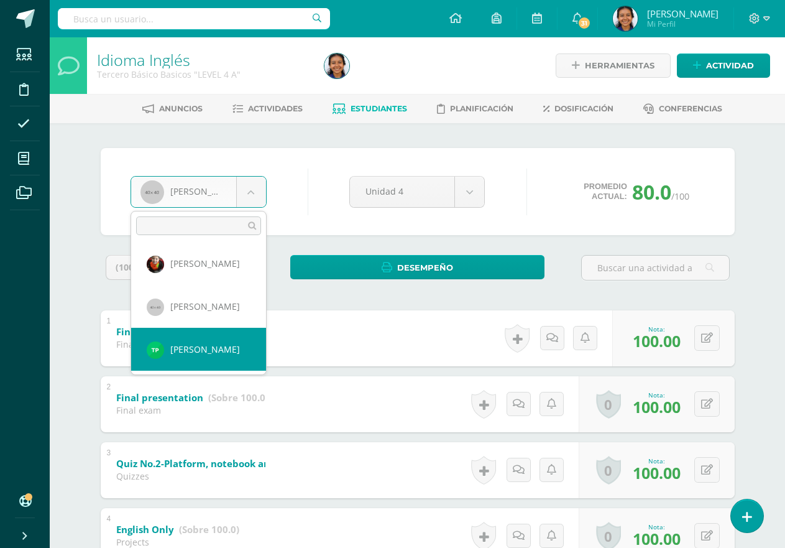
scroll to position [776, 0]
select select "2389"
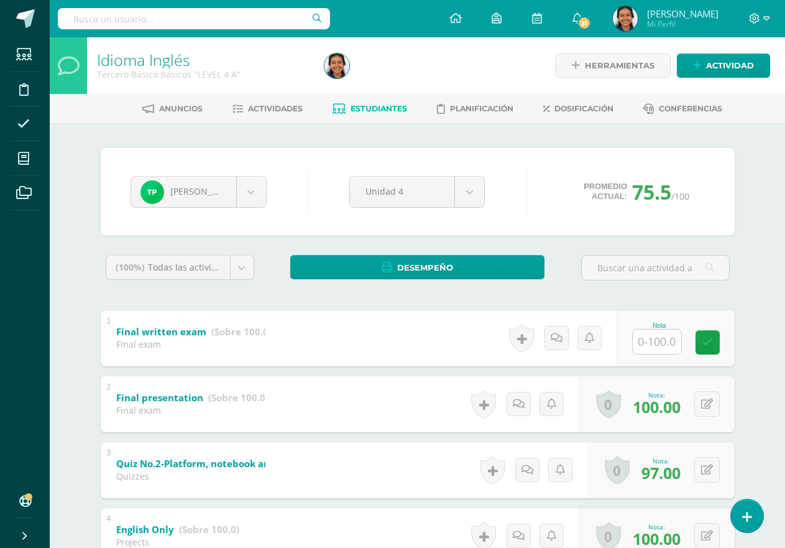
click at [691, 333] on div "Nota" at bounding box center [676, 338] width 118 height 56
click at [665, 340] on input "text" at bounding box center [657, 341] width 48 height 24
type input "94"
click at [468, 183] on body "Estudiantes Disciplina Asistencia Mis cursos Archivos Soporte Ayuda Reportar un…" at bounding box center [392, 488] width 785 height 976
click at [411, 198] on body "Estudiantes Disciplina Asistencia Mis cursos Archivos Soporte Ayuda Reportar un…" at bounding box center [392, 488] width 785 height 976
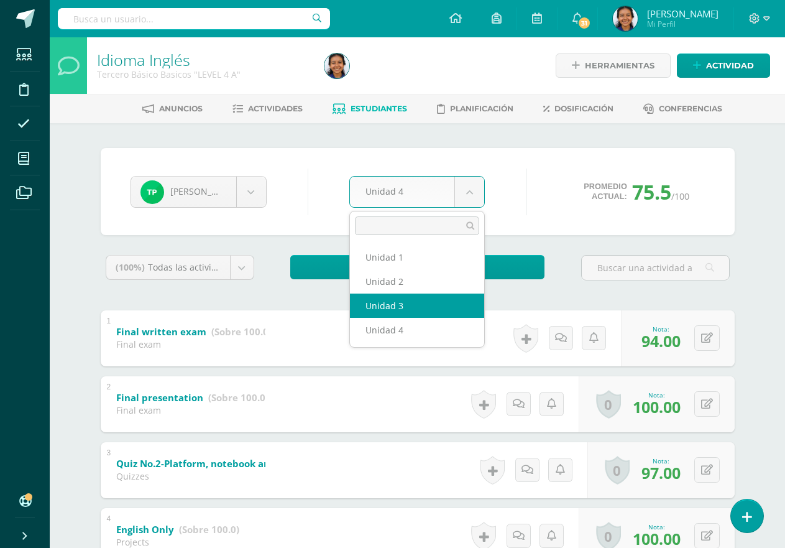
select select "Unidad 3"
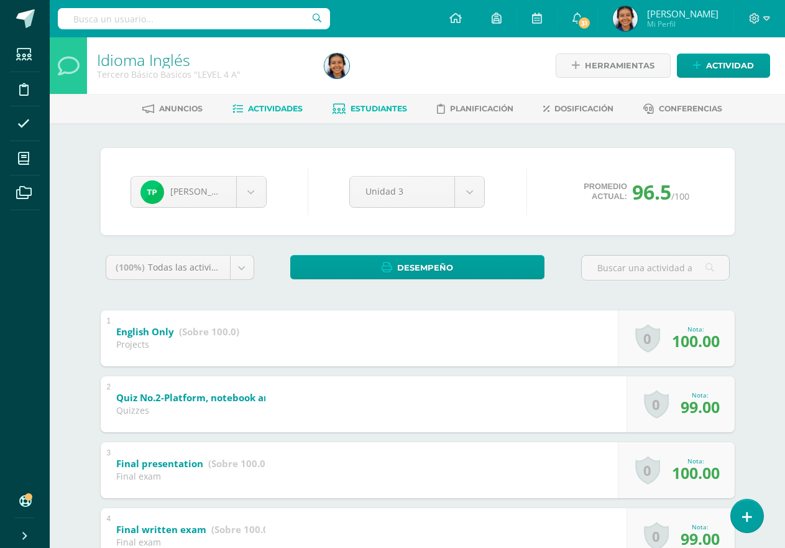
click at [248, 109] on span "Actividades" at bounding box center [275, 108] width 55 height 9
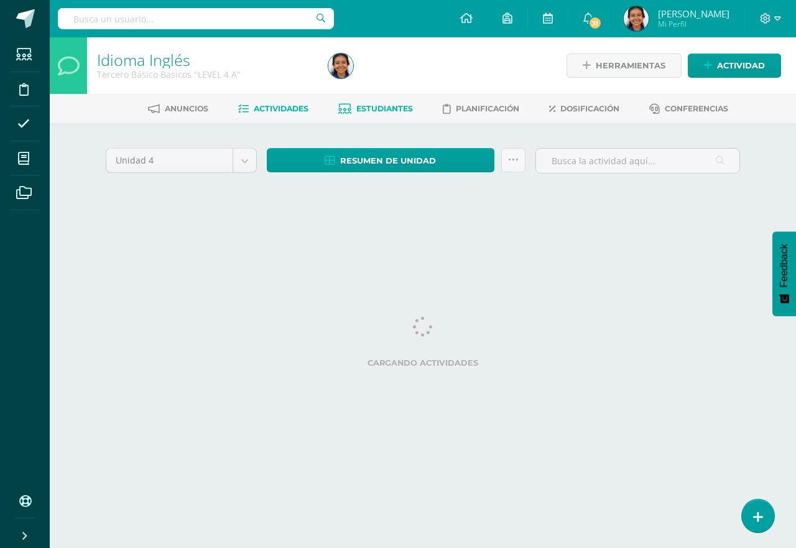
click at [389, 106] on span "Estudiantes" at bounding box center [384, 108] width 57 height 9
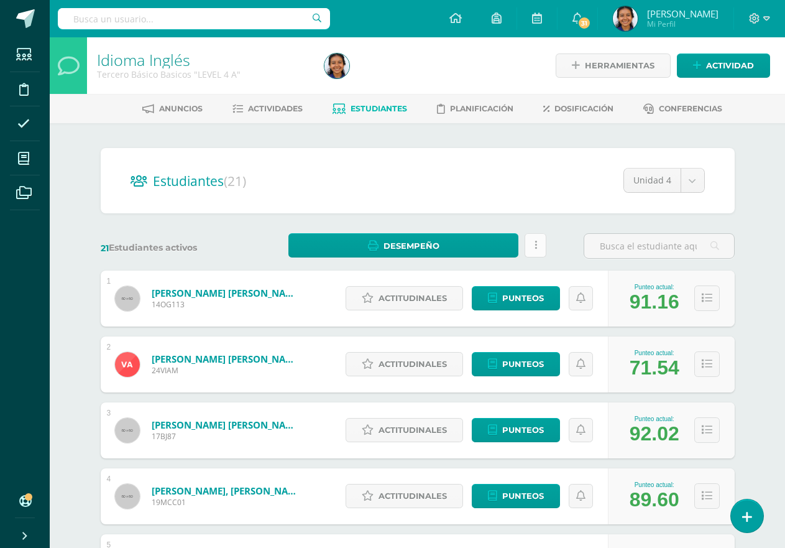
click at [528, 252] on link at bounding box center [536, 245] width 22 height 24
click at [563, 247] on div "21 Estudiantes activos Desempeño Descargar como HTML Descargar como PDF Estás p…" at bounding box center [418, 245] width 644 height 25
click at [262, 102] on link "Actividades" at bounding box center [267, 109] width 70 height 20
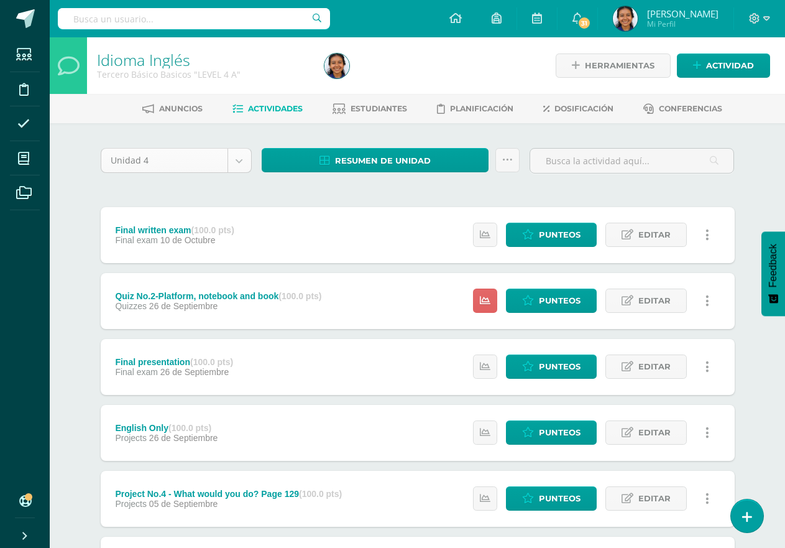
click at [234, 154] on body "Estudiantes Disciplina Asistencia Mis cursos Archivos Soporte Ayuda Reportar un…" at bounding box center [392, 436] width 785 height 873
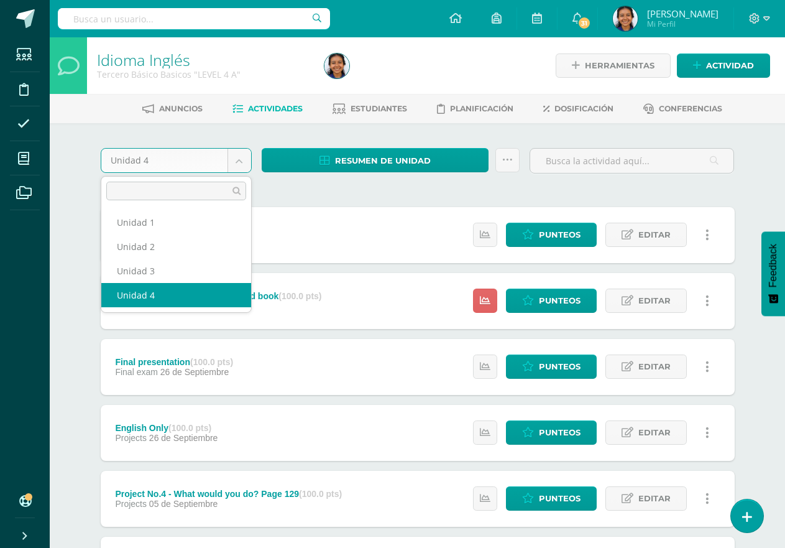
click at [421, 100] on body "Estudiantes Disciplina Asistencia Mis cursos Archivos Soporte Ayuda Reportar un…" at bounding box center [392, 436] width 785 height 873
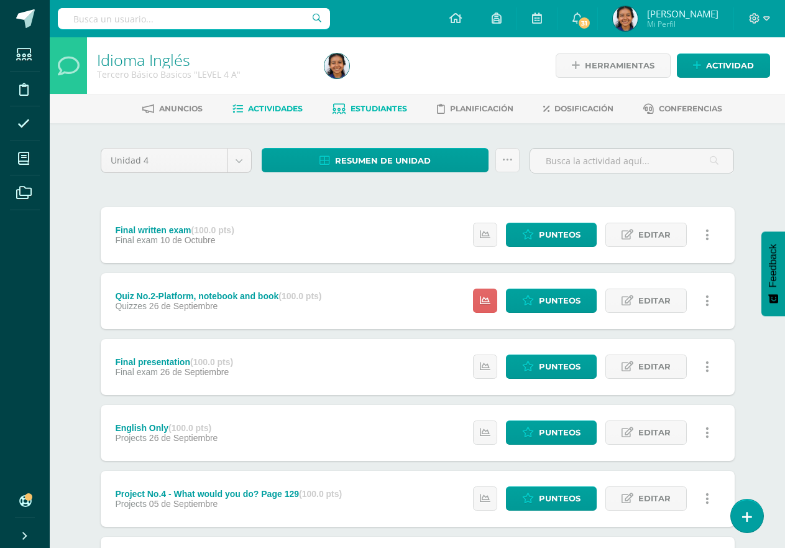
click at [395, 105] on span "Estudiantes" at bounding box center [379, 108] width 57 height 9
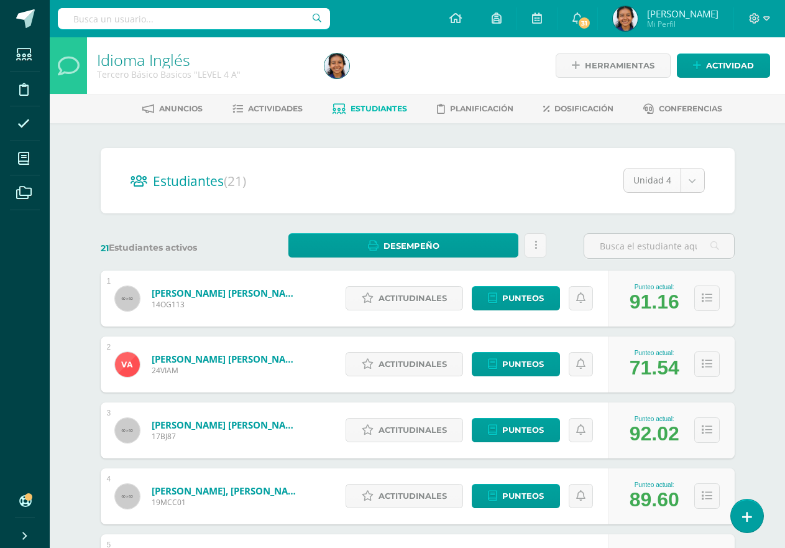
click at [690, 190] on body "Estudiantes Disciplina Asistencia Mis cursos Archivos Soporte Ayuda Reportar un…" at bounding box center [392, 499] width 785 height 998
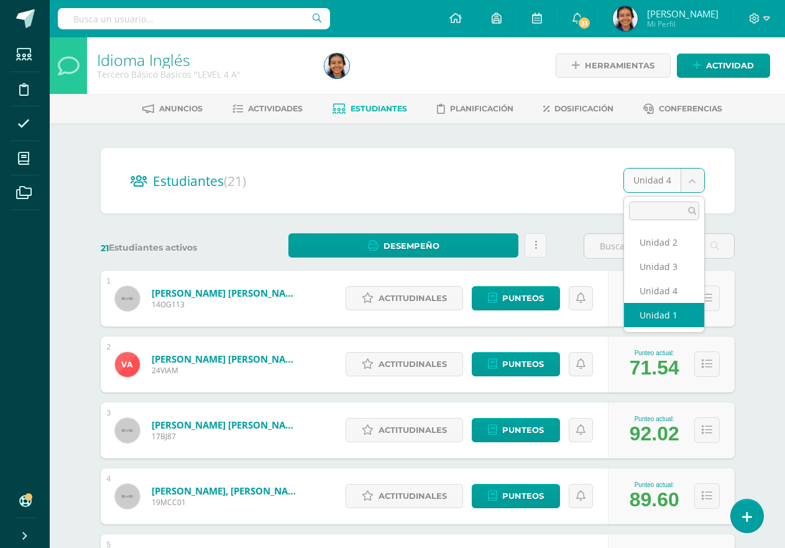
select select "/dashboard/teacher/section/4673/students/?unit=168946"
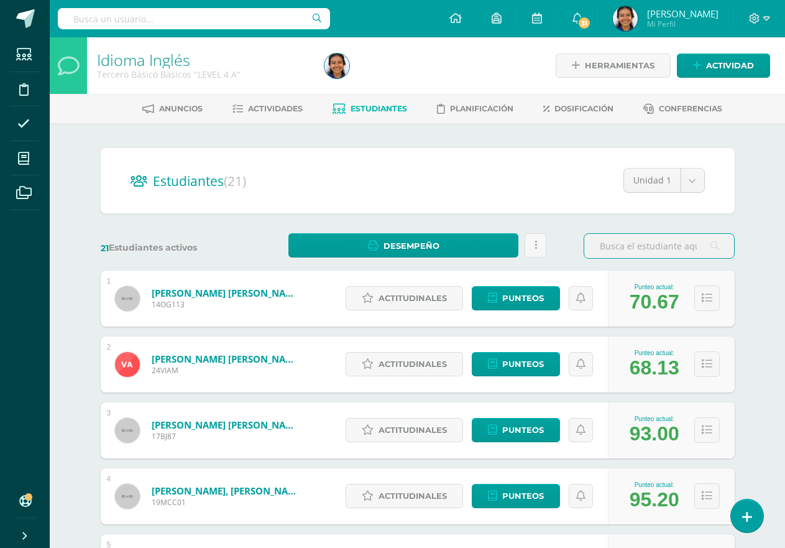
click at [366, 107] on span "Estudiantes" at bounding box center [379, 108] width 57 height 9
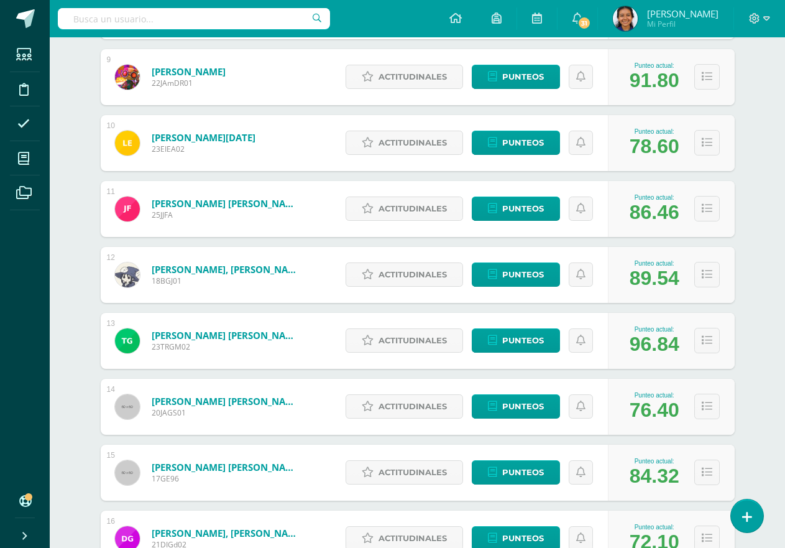
scroll to position [823, 0]
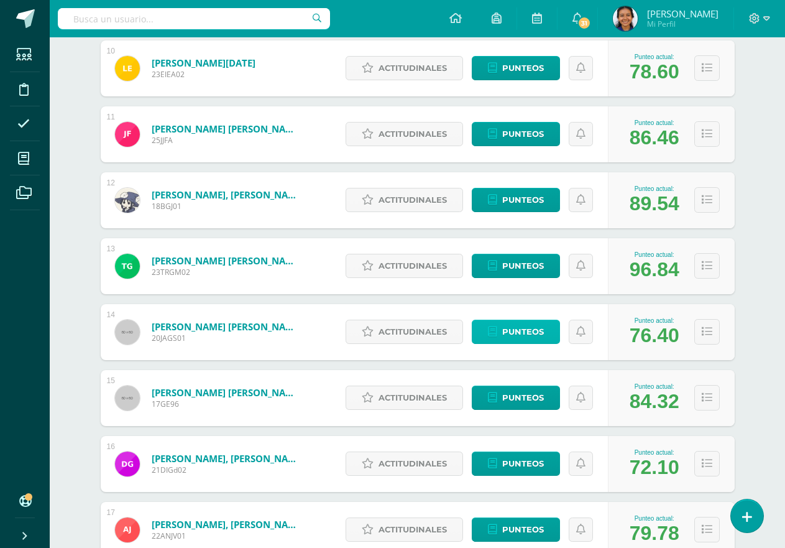
click at [507, 331] on span "Punteos" at bounding box center [523, 331] width 42 height 23
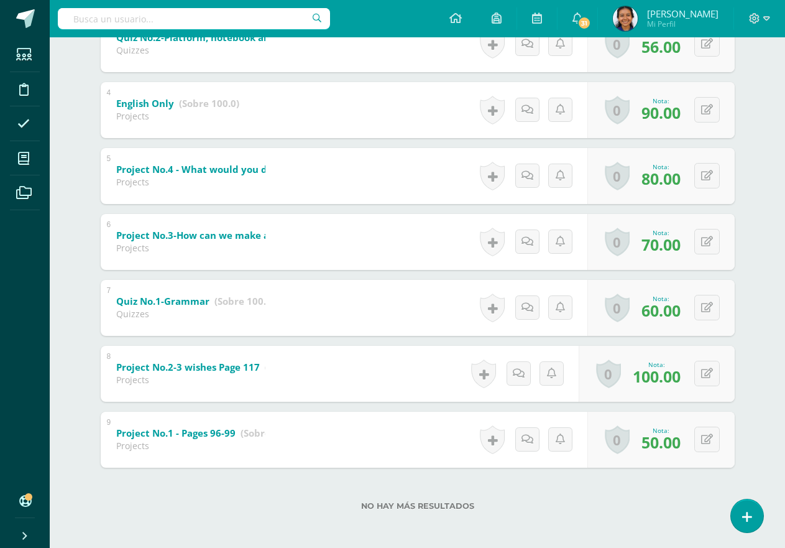
scroll to position [428, 0]
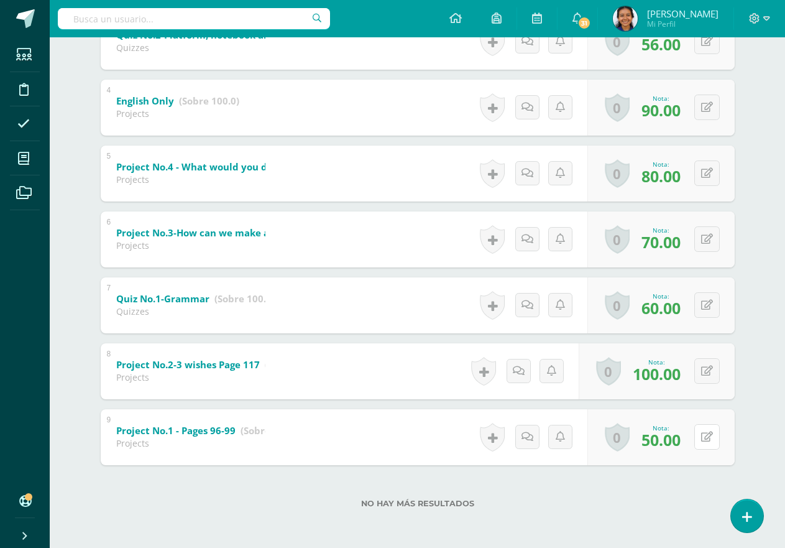
drag, startPoint x: 700, startPoint y: 440, endPoint x: 695, endPoint y: 445, distance: 7.0
click at [699, 442] on div "0 [GEOGRAPHIC_DATA] Logros obtenidos Aún no hay logros agregados Nota: 50.00" at bounding box center [660, 437] width 147 height 56
click at [716, 436] on icon at bounding box center [715, 436] width 12 height 11
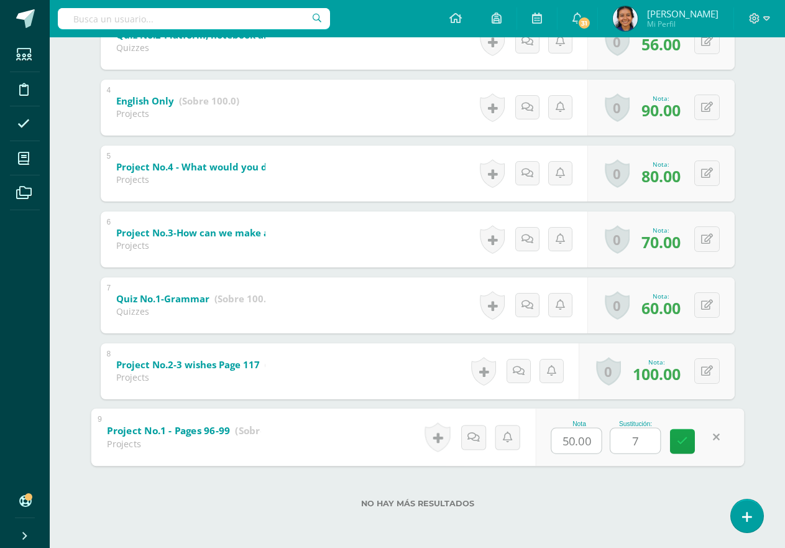
type input "70"
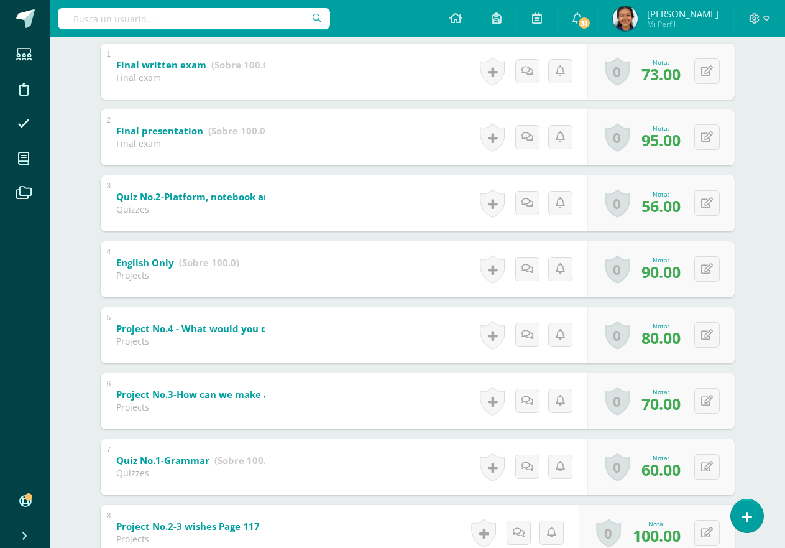
scroll to position [180, 0]
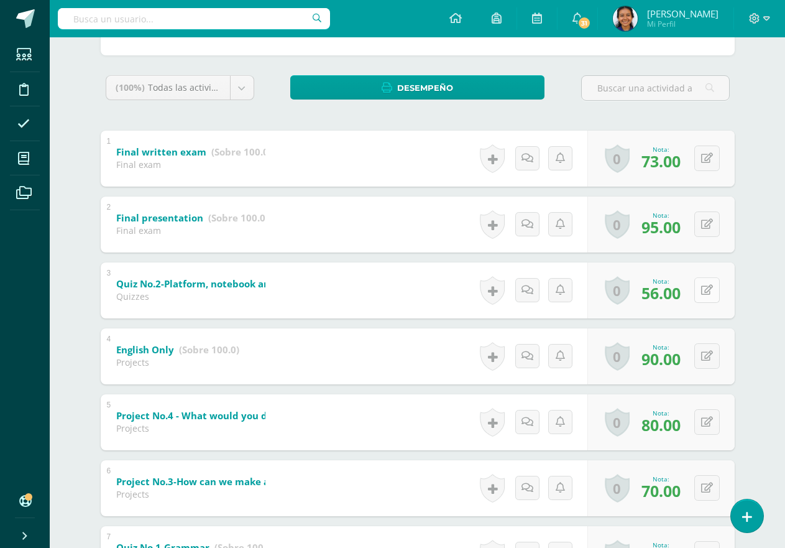
click at [713, 286] on button at bounding box center [706, 289] width 25 height 25
type input "60"
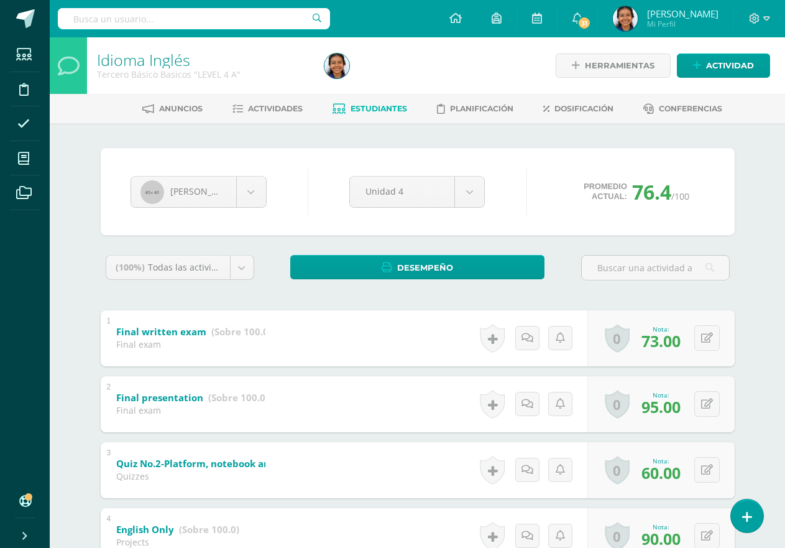
click at [382, 107] on span "Estudiantes" at bounding box center [379, 108] width 57 height 9
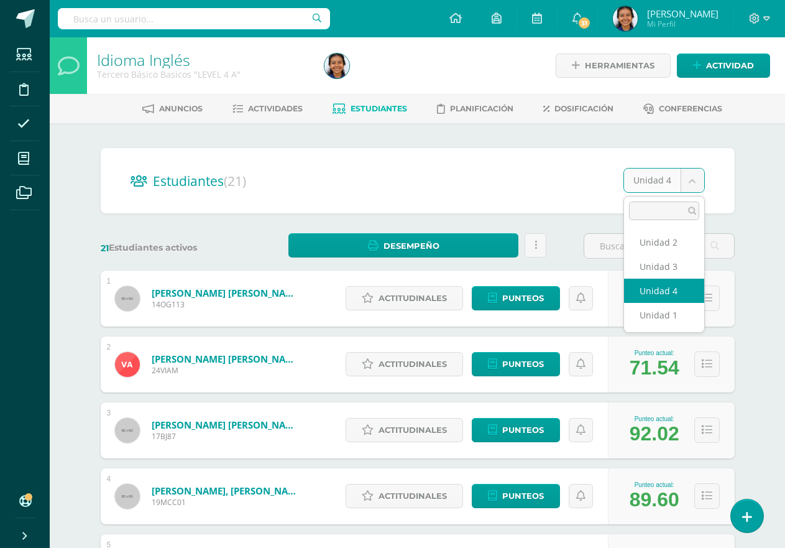
select select "/dashboard/teacher/section/4673/students/?unit=168950"
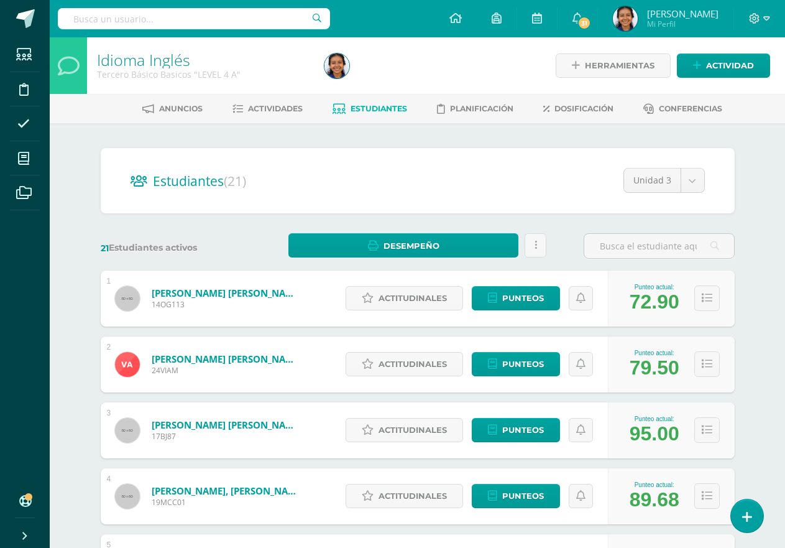
click at [439, 200] on div "Estudiantes (21) Unidad 3 Unidad 2 Unidad 3 Unidad 4 Unidad 1" at bounding box center [418, 180] width 634 height 65
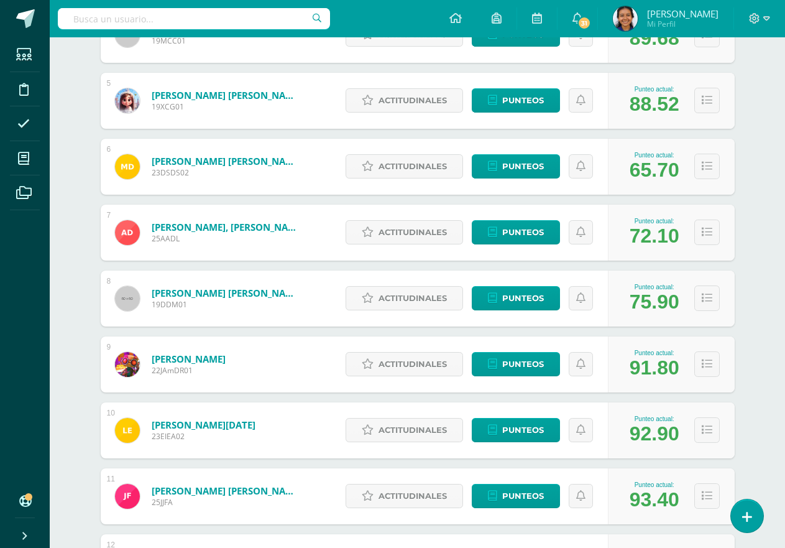
scroll to position [433, 0]
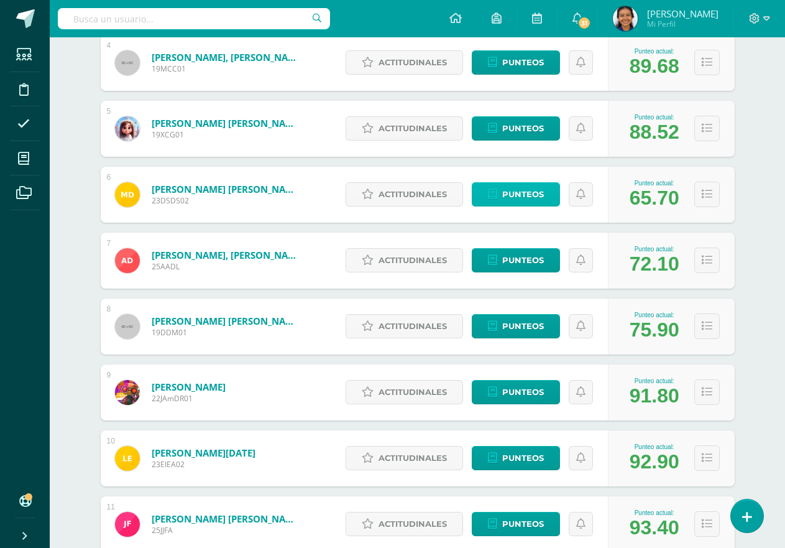
click at [518, 185] on span "Punteos" at bounding box center [523, 194] width 42 height 23
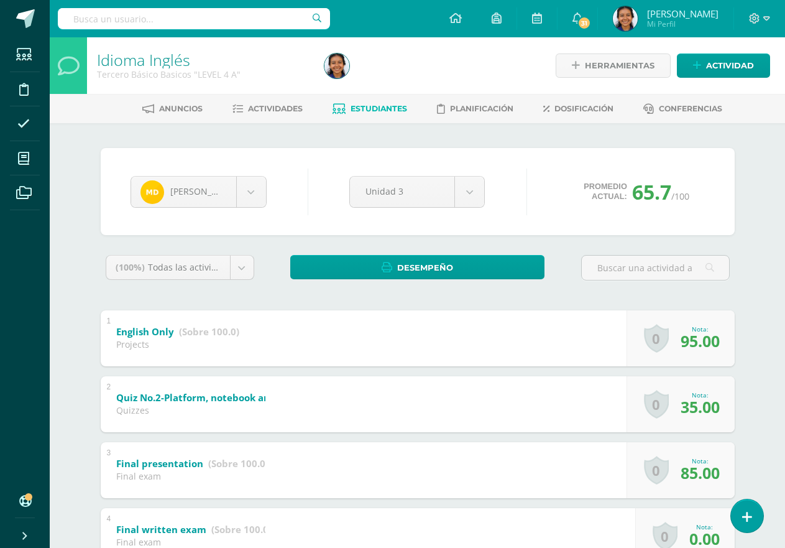
click at [405, 67] on div at bounding box center [436, 65] width 232 height 57
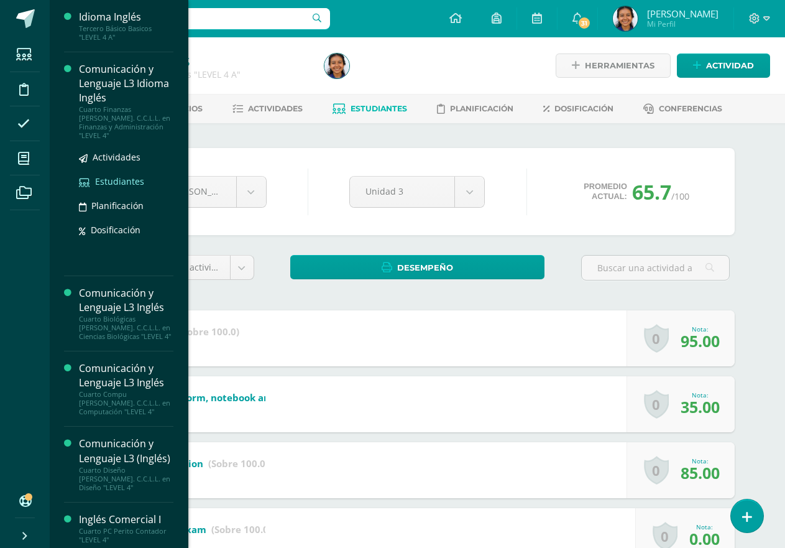
click at [116, 175] on span "Estudiantes" at bounding box center [119, 181] width 49 height 12
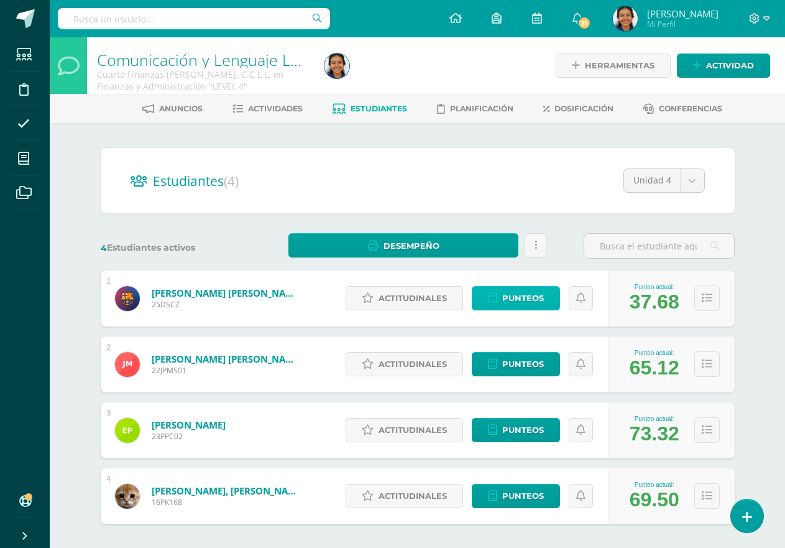
click at [524, 304] on span "Punteos" at bounding box center [523, 298] width 42 height 23
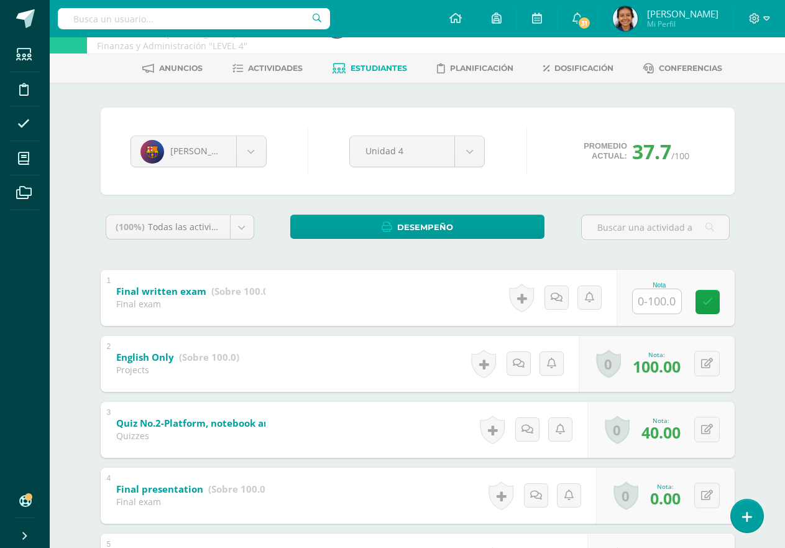
scroll to position [62, 0]
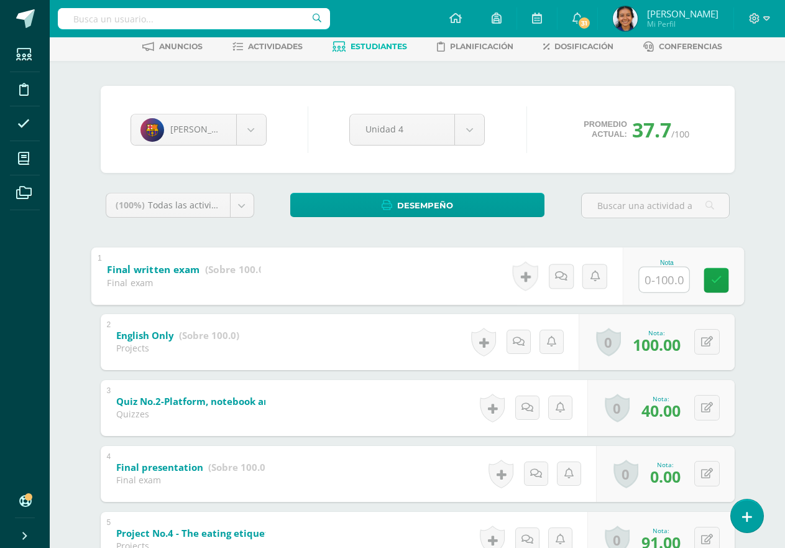
click at [648, 287] on input "text" at bounding box center [664, 279] width 50 height 25
type input "63"
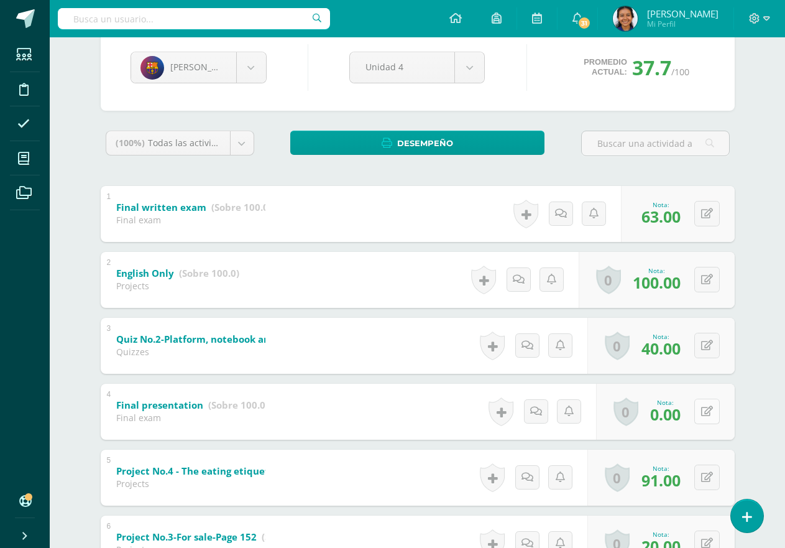
click at [702, 416] on button at bounding box center [706, 410] width 25 height 25
type input "95"
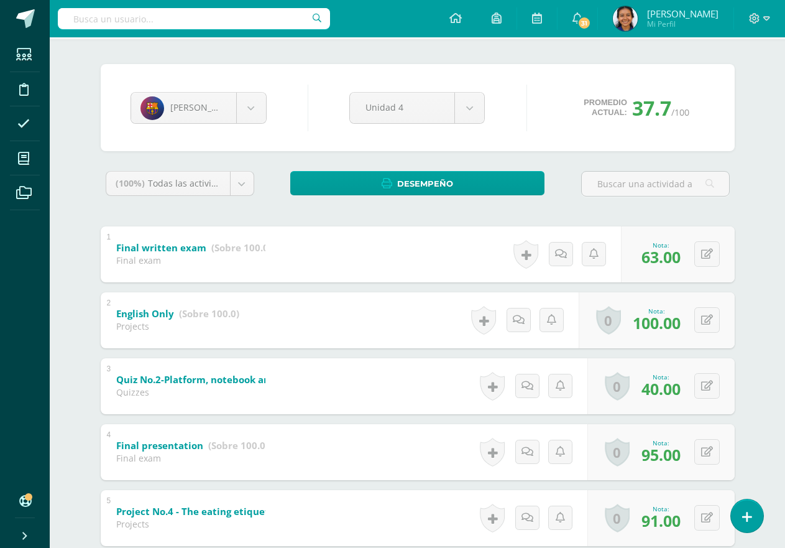
scroll to position [0, 0]
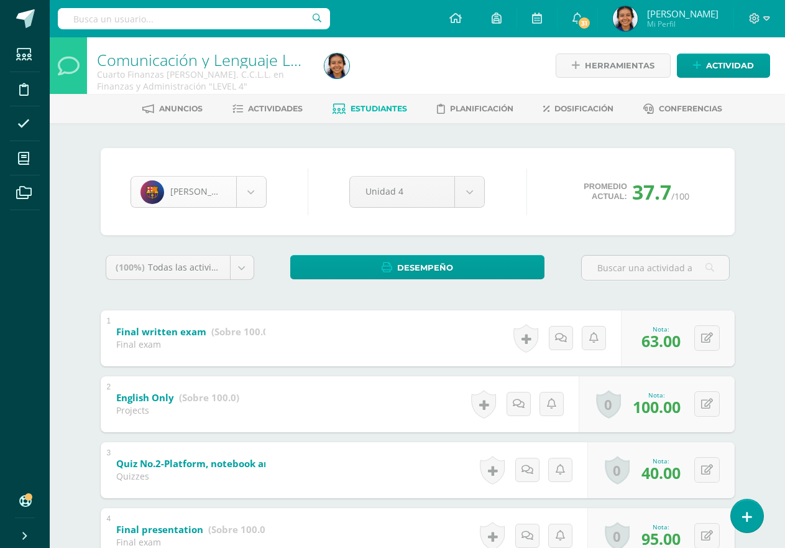
click at [254, 201] on body "Estudiantes Disciplina Asistencia Mis cursos Archivos Soporte Ayuda Reportar un…" at bounding box center [392, 488] width 785 height 976
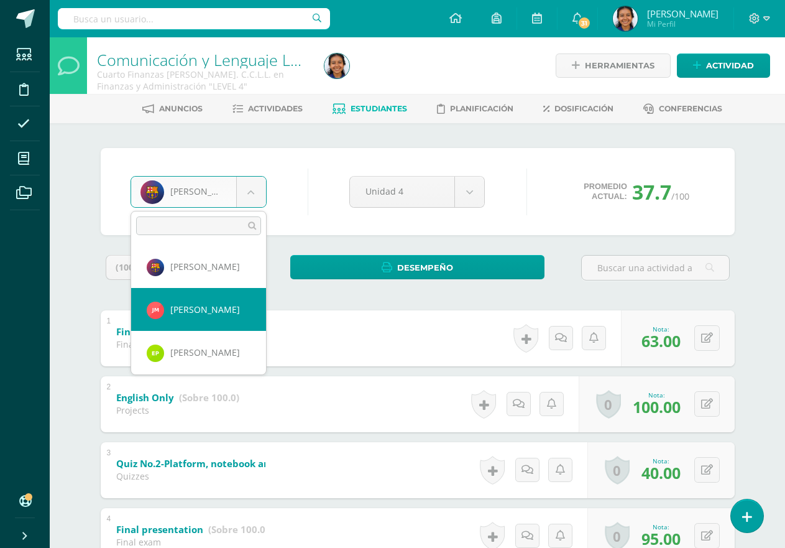
select select "2102"
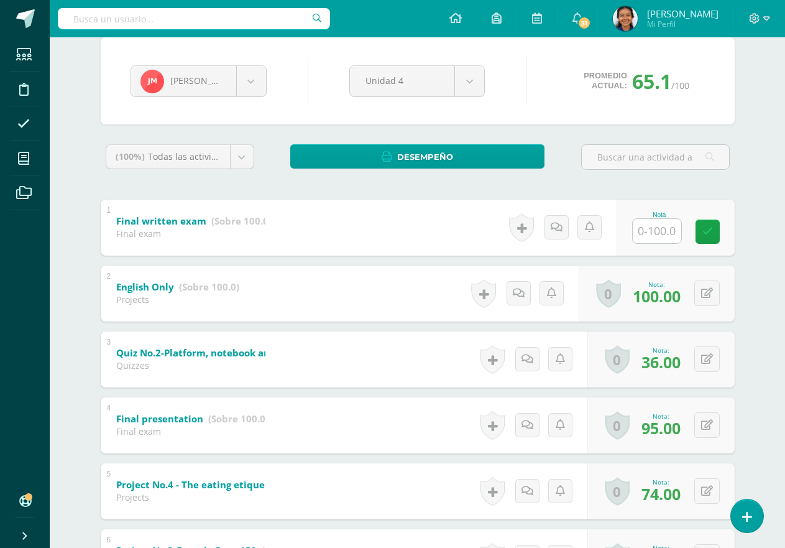
scroll to position [124, 0]
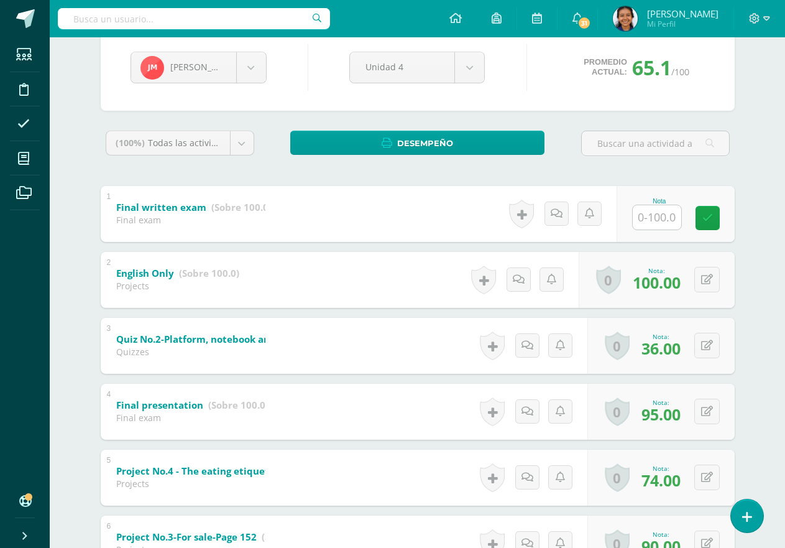
click at [658, 216] on input "text" at bounding box center [657, 217] width 48 height 24
type input "41"
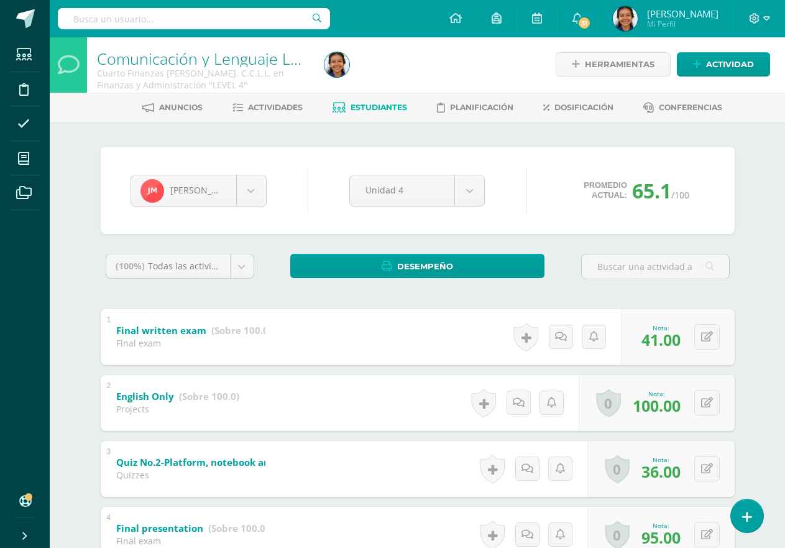
scroll to position [0, 0]
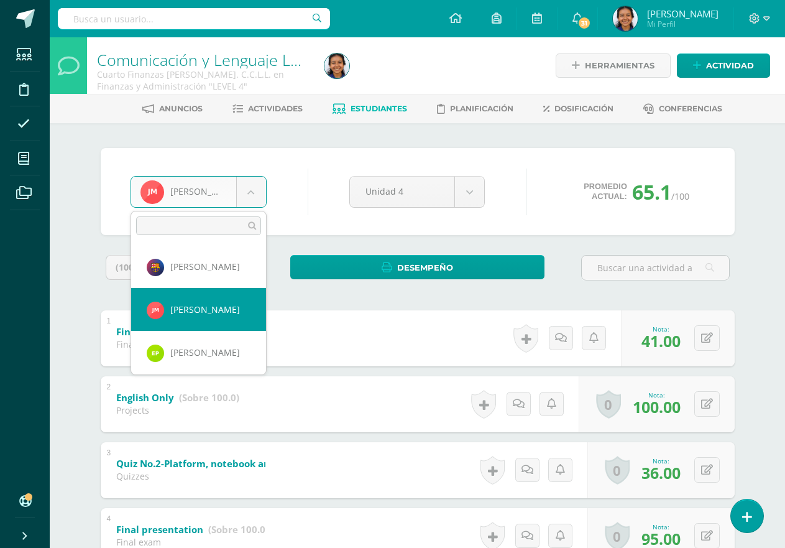
click at [254, 202] on body "Estudiantes Disciplina Asistencia Mis cursos Archivos Soporte Ayuda Reportar un…" at bounding box center [392, 488] width 785 height 976
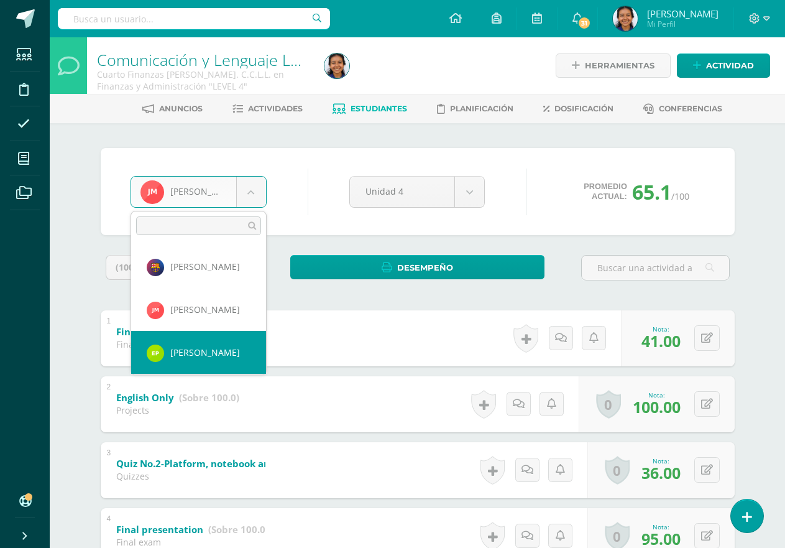
select select "2410"
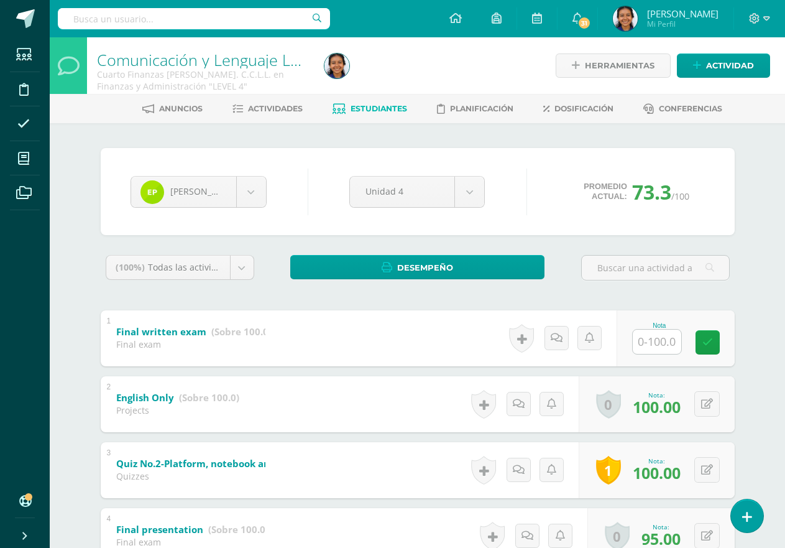
click at [657, 356] on div "Nota" at bounding box center [676, 338] width 118 height 56
click at [660, 350] on input "text" at bounding box center [664, 341] width 50 height 25
type input "69"
click at [265, 201] on div "[PERSON_NAME]" at bounding box center [199, 192] width 136 height 32
click at [261, 202] on body "Estudiantes Disciplina Asistencia Mis cursos Archivos Soporte Ayuda Reportar un…" at bounding box center [392, 488] width 785 height 976
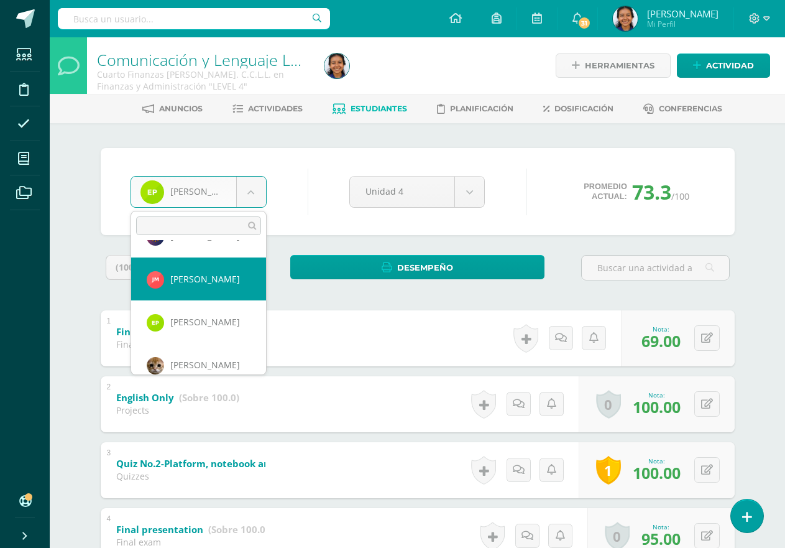
scroll to position [47, 0]
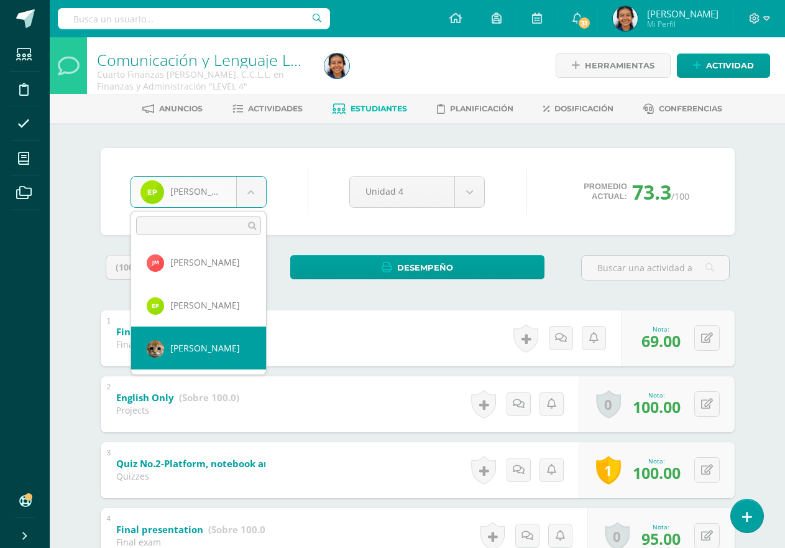
select select "1110"
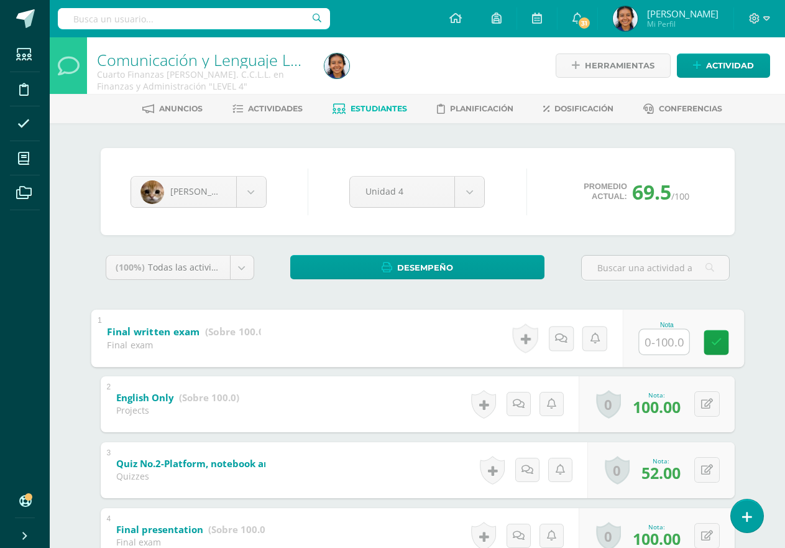
click at [668, 341] on input "text" at bounding box center [664, 341] width 50 height 25
type input "81"
click at [372, 108] on span "Estudiantes" at bounding box center [379, 108] width 57 height 9
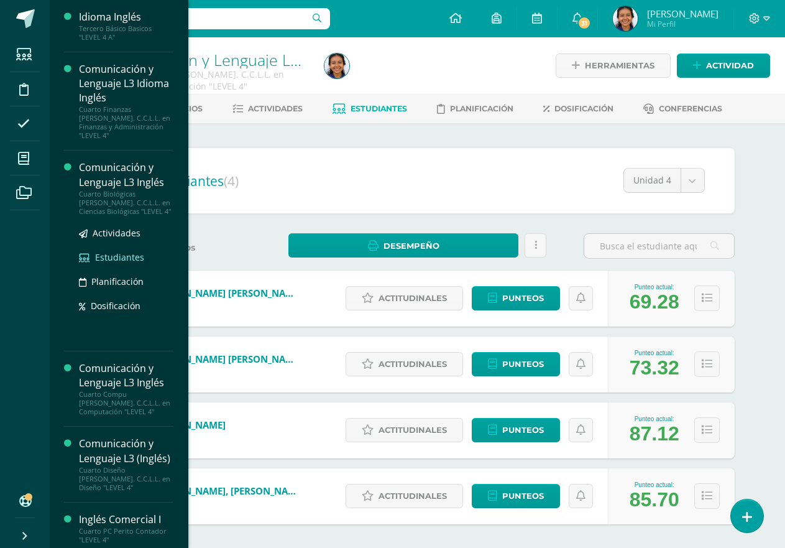
click at [137, 251] on span "Estudiantes" at bounding box center [119, 257] width 49 height 12
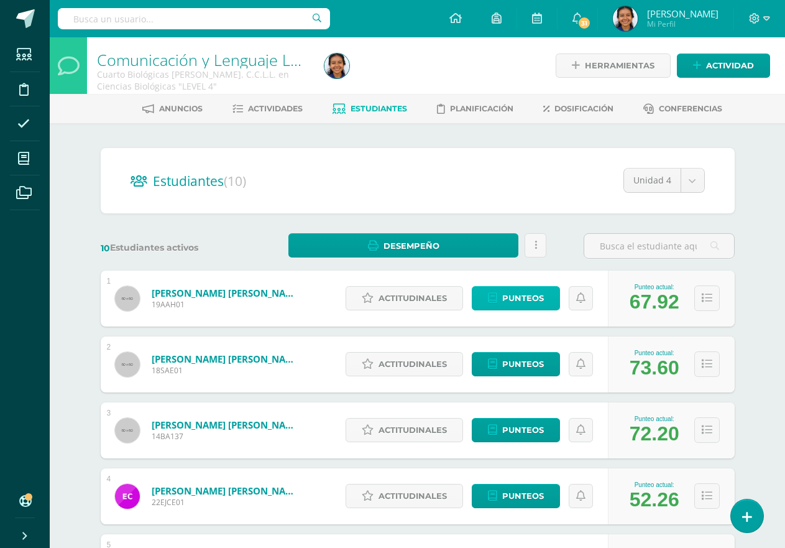
click at [545, 299] on link "Punteos" at bounding box center [516, 298] width 88 height 24
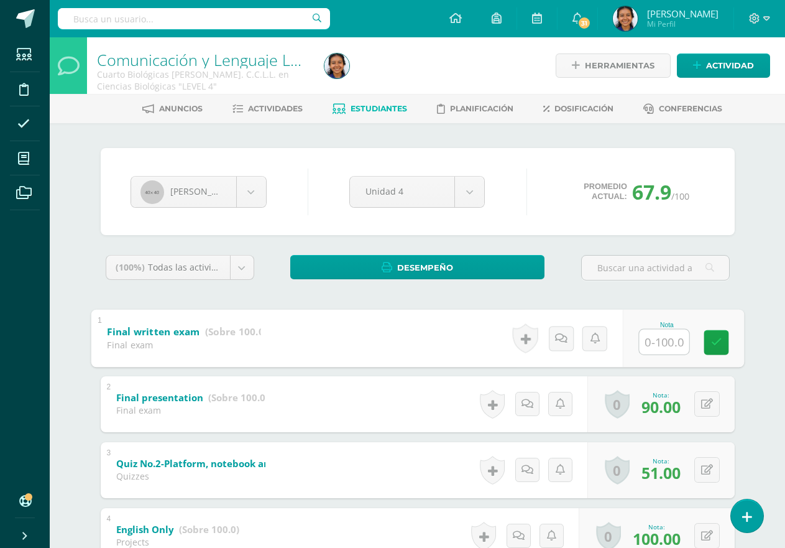
click at [667, 341] on input "text" at bounding box center [664, 341] width 50 height 25
type input "100"
click at [255, 201] on body "Estudiantes Disciplina Asistencia Mis cursos Archivos Soporte Ayuda Reportar un…" at bounding box center [392, 488] width 785 height 976
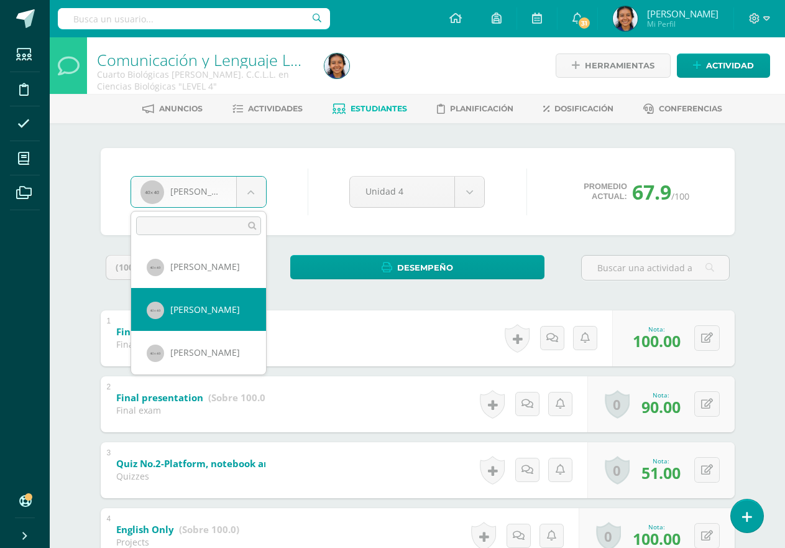
select select "1061"
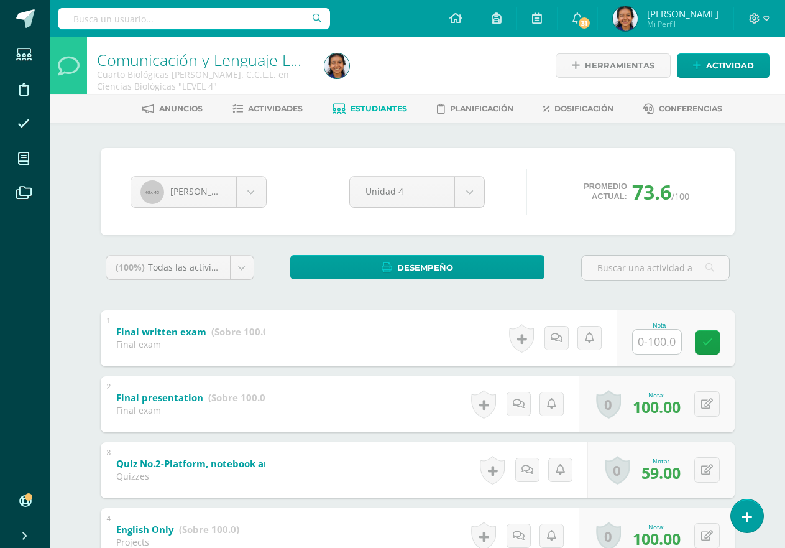
click at [674, 335] on input "text" at bounding box center [657, 341] width 48 height 24
type input "100"
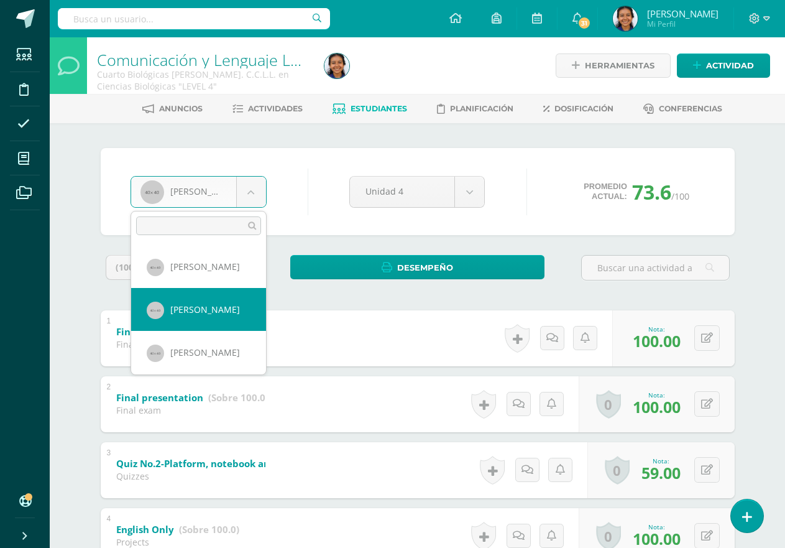
click at [241, 193] on body "Estudiantes Disciplina Asistencia Mis cursos Archivos Soporte Ayuda Reportar un…" at bounding box center [392, 488] width 785 height 976
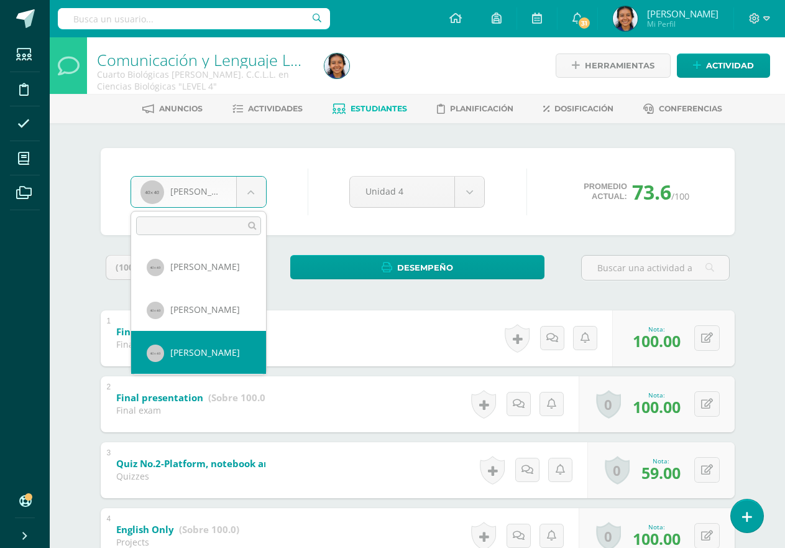
select select "1062"
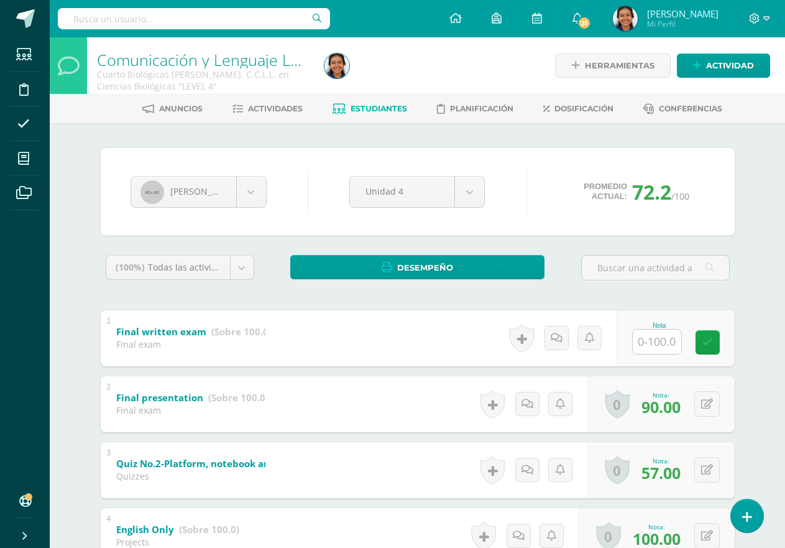
click at [660, 346] on input "text" at bounding box center [657, 341] width 48 height 24
type input "100"
click at [706, 467] on button at bounding box center [706, 469] width 25 height 25
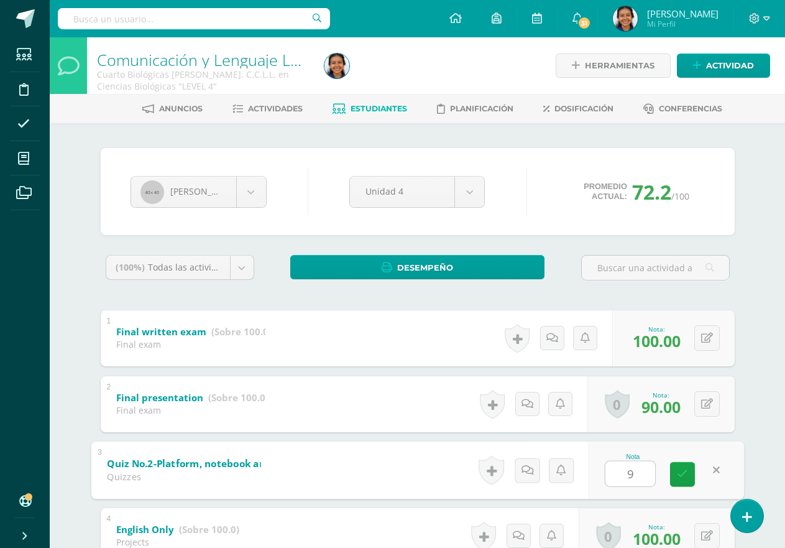
type input "95"
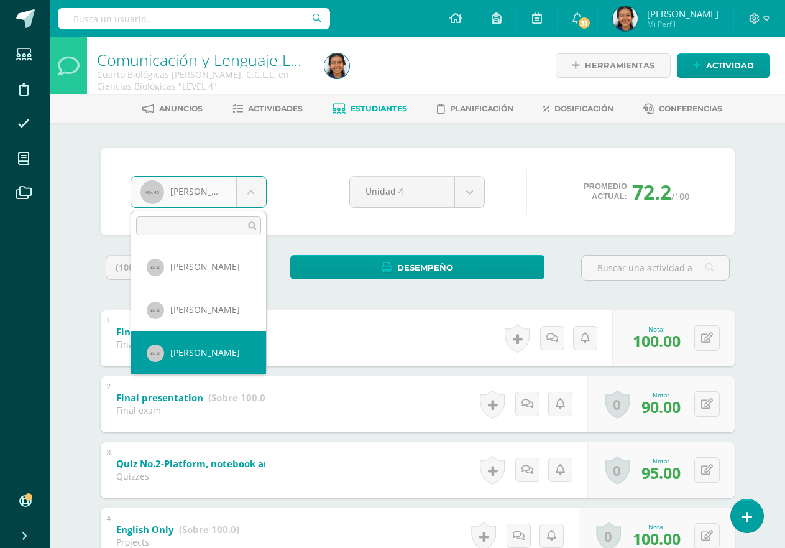
click at [253, 201] on body "Estudiantes Disciplina Asistencia Mis cursos Archivos Soporte Ayuda Reportar un…" at bounding box center [392, 488] width 785 height 976
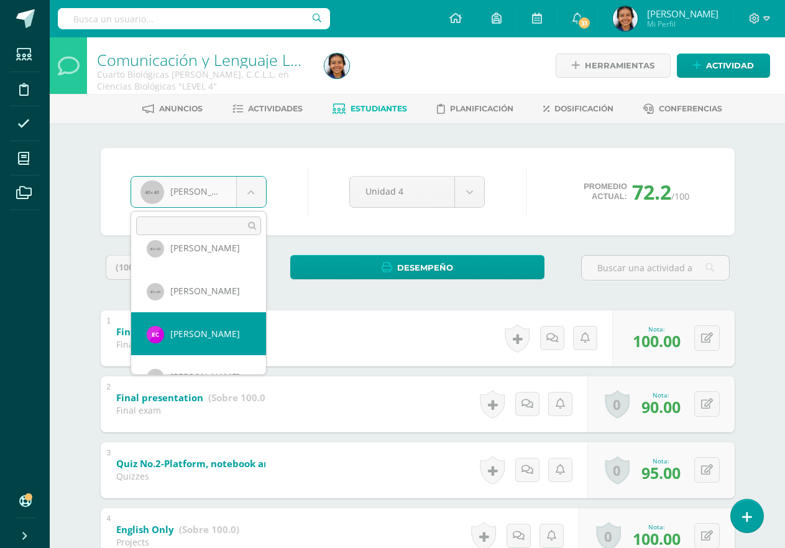
scroll to position [62, 0]
select select "2093"
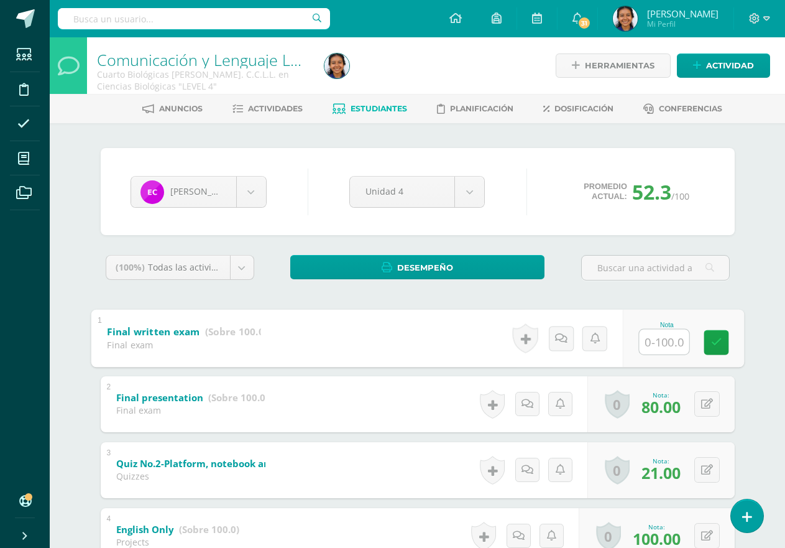
click at [643, 344] on input "text" at bounding box center [664, 341] width 50 height 25
type input "71"
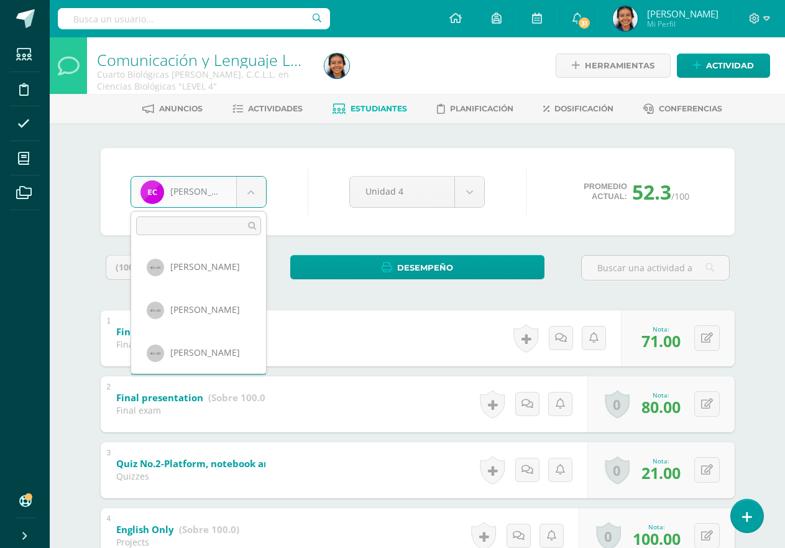
click at [249, 197] on body "Estudiantes Disciplina Asistencia Mis cursos Archivos Soporte Ayuda Reportar un…" at bounding box center [392, 488] width 785 height 976
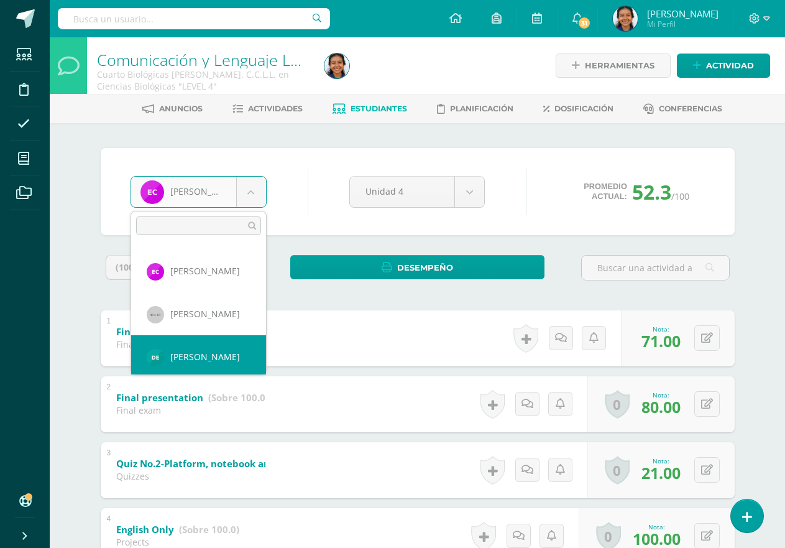
scroll to position [128, 0]
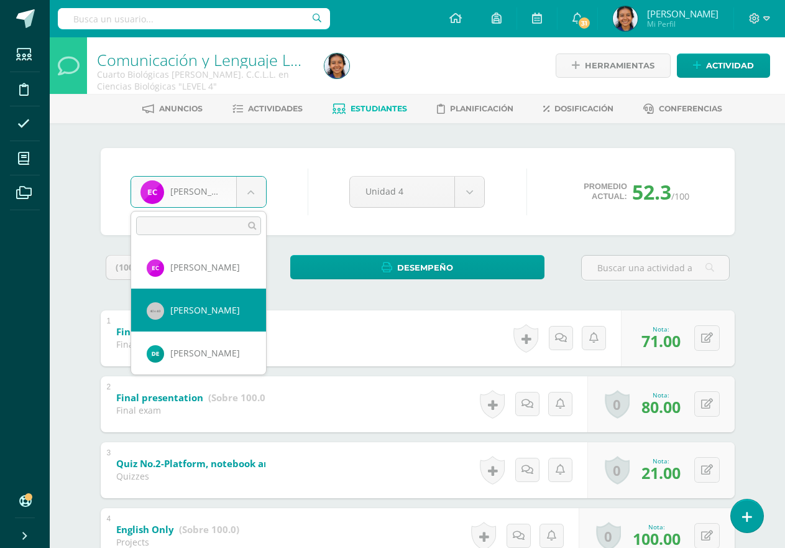
select select "1067"
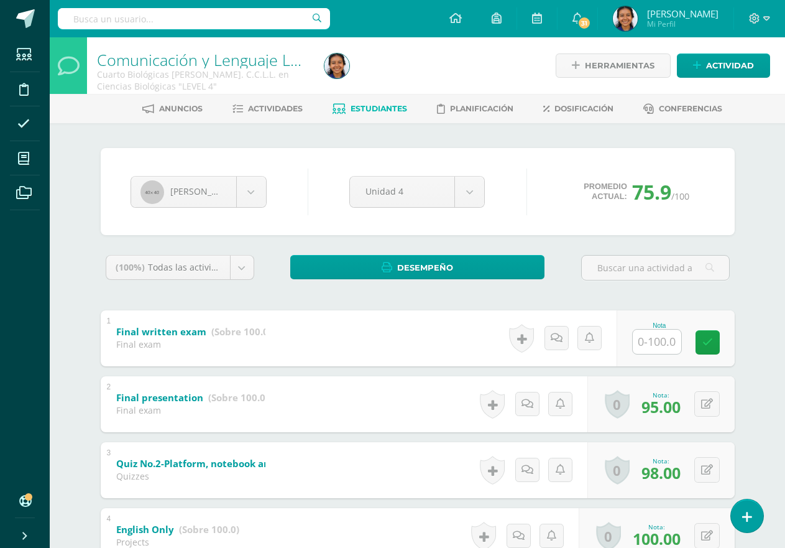
click at [653, 343] on input "text" at bounding box center [657, 341] width 48 height 24
type input "100"
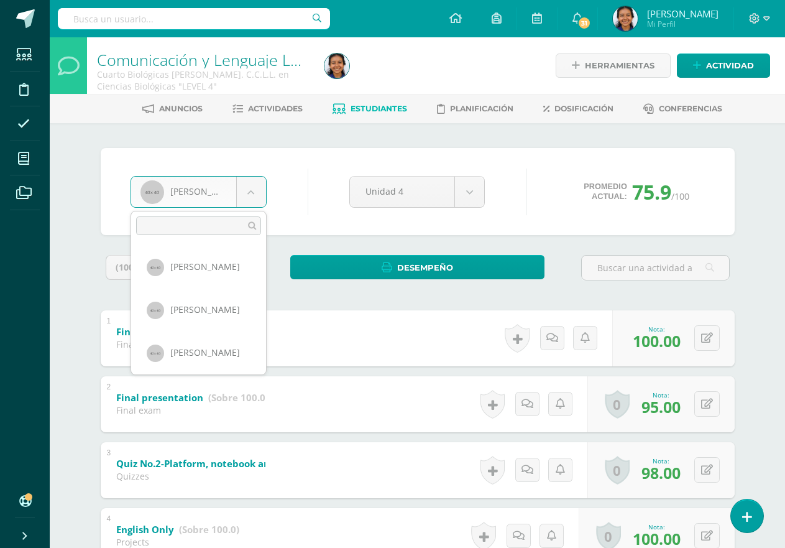
click at [242, 185] on body "Estudiantes Disciplina Asistencia Mis cursos Archivos Soporte Ayuda Reportar un…" at bounding box center [392, 488] width 785 height 976
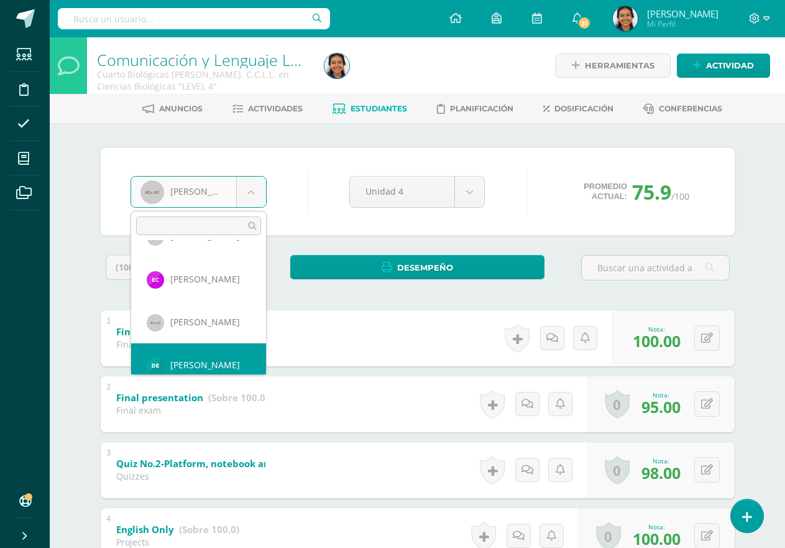
scroll to position [147, 0]
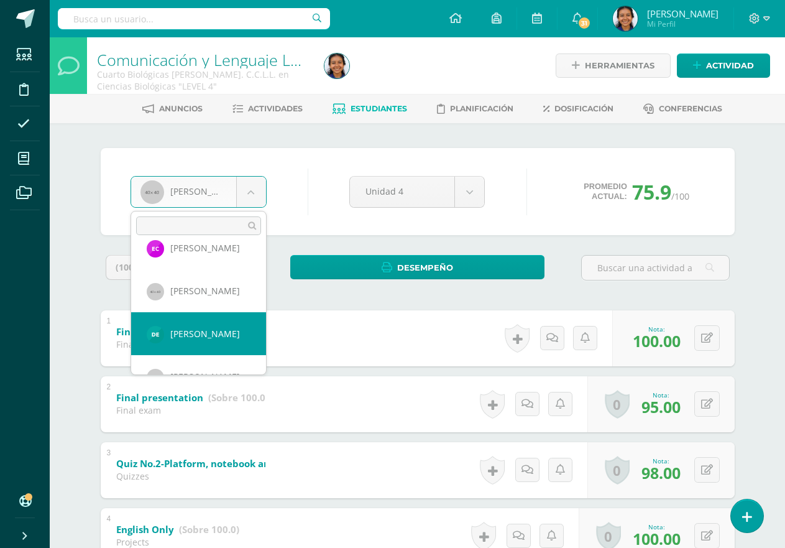
select select "2821"
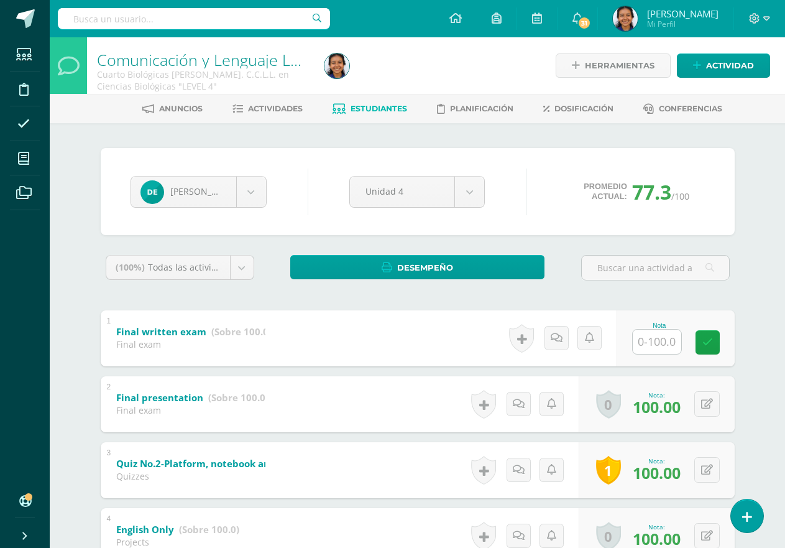
click at [662, 341] on input "text" at bounding box center [657, 341] width 48 height 24
type input "83"
click at [231, 191] on body "Estudiantes Disciplina Asistencia Mis cursos Archivos Soporte Ayuda Reportar un…" at bounding box center [392, 488] width 785 height 976
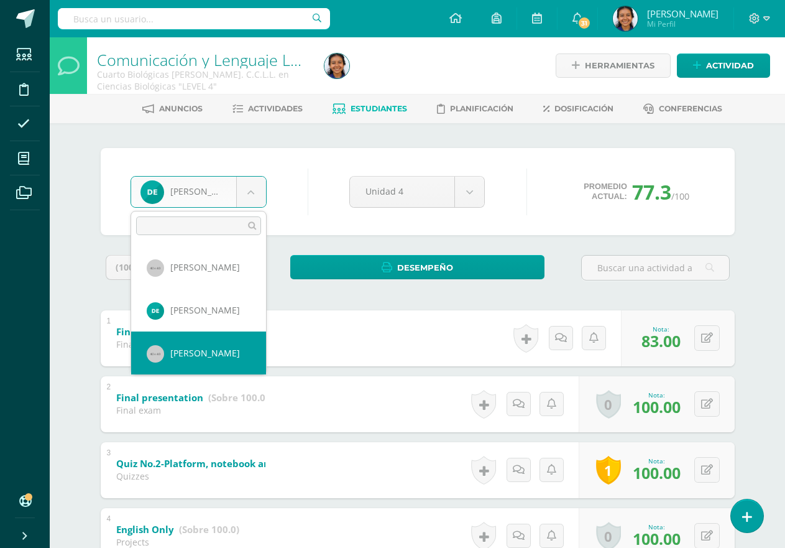
scroll to position [233, 0]
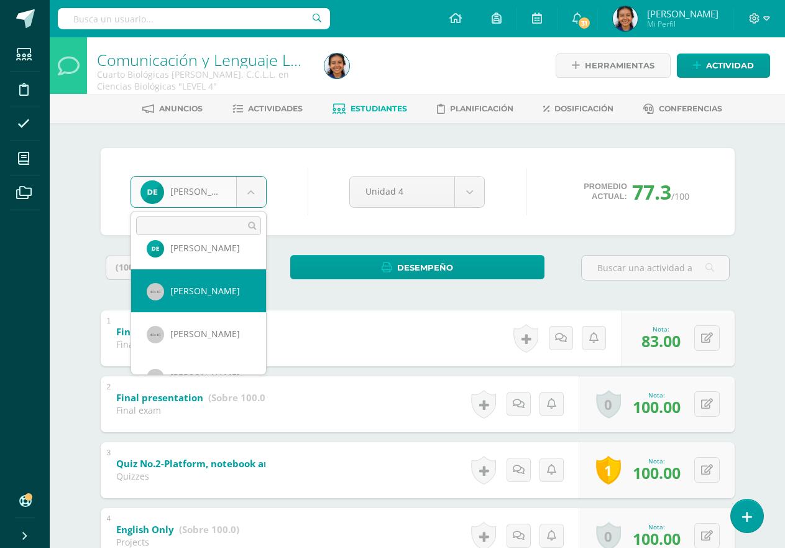
select select "1724"
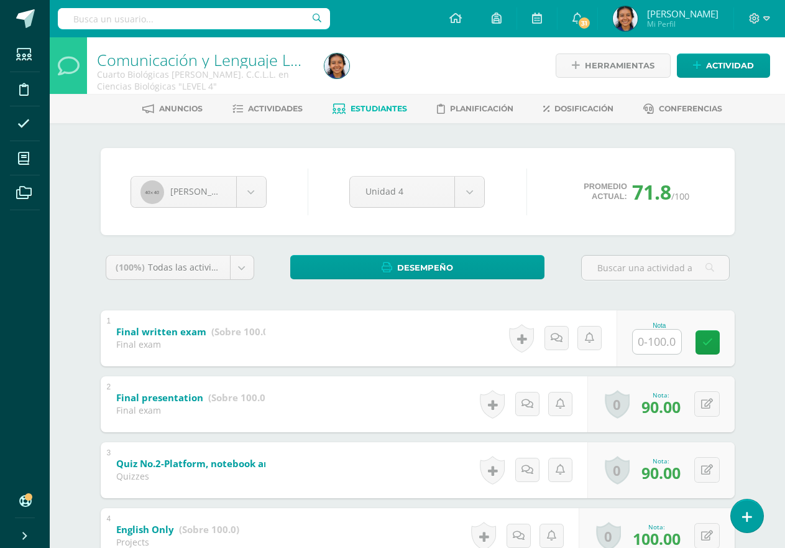
click at [656, 348] on input "text" at bounding box center [657, 341] width 48 height 24
type input "59"
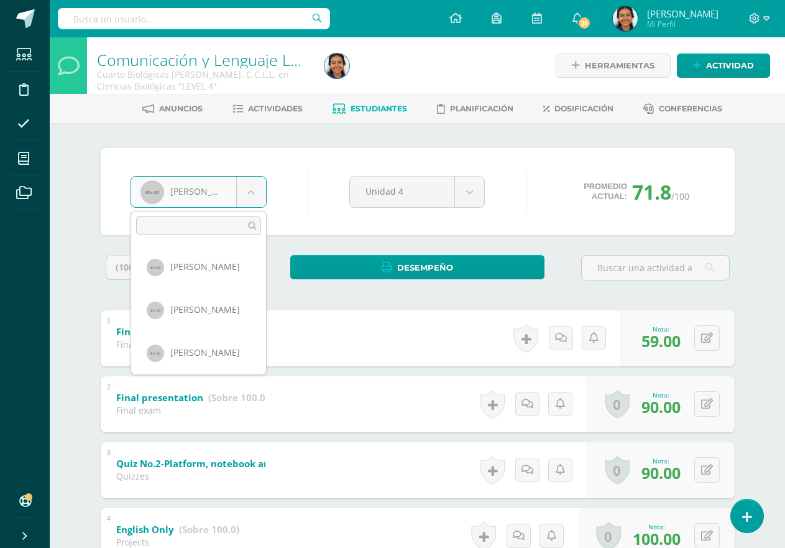
click at [259, 184] on body "Estudiantes Disciplina Asistencia Mis cursos Archivos Soporte Ayuda Reportar un…" at bounding box center [392, 488] width 785 height 976
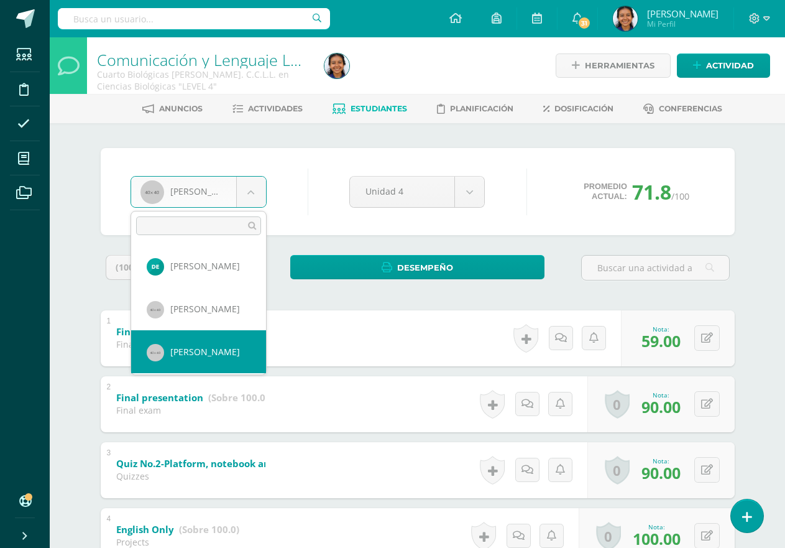
scroll to position [218, 0]
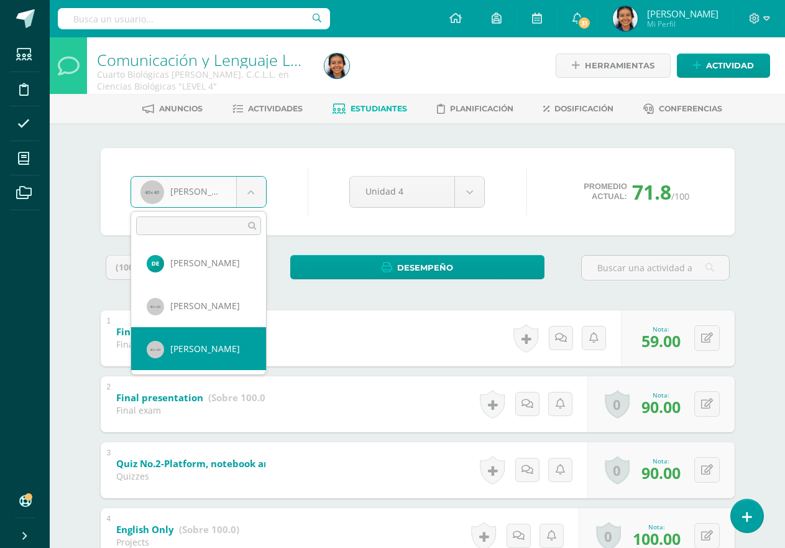
select select "1106"
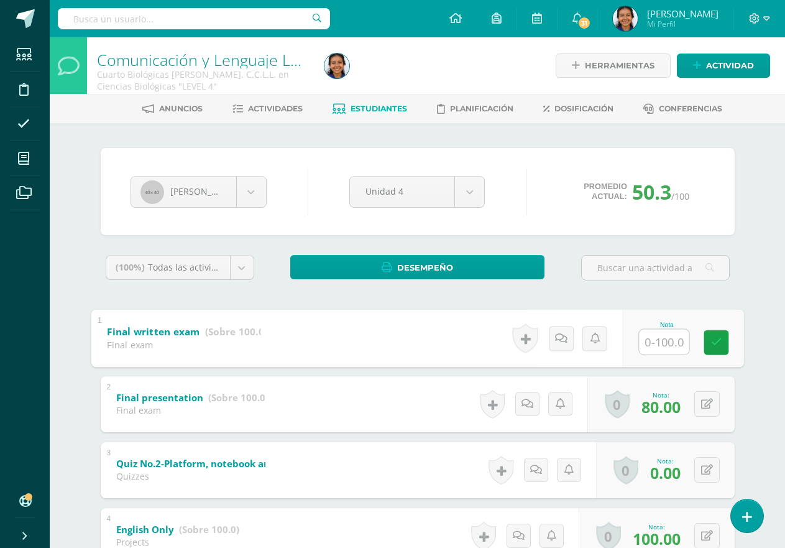
click at [660, 340] on input "text" at bounding box center [664, 341] width 50 height 25
type input "49"
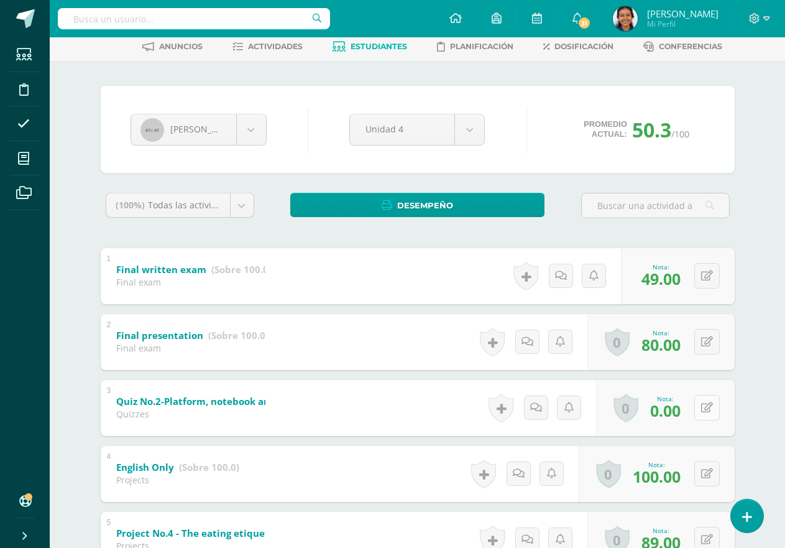
click at [709, 409] on icon at bounding box center [707, 407] width 12 height 11
type input "30"
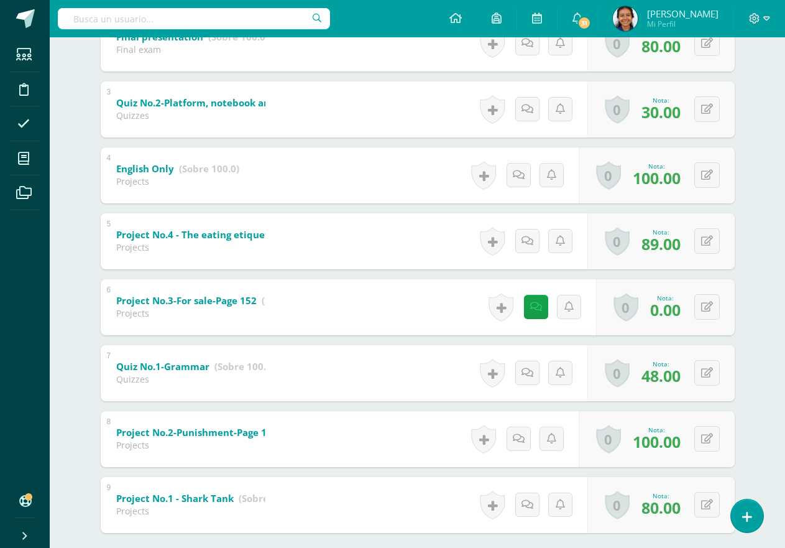
scroll to position [373, 0]
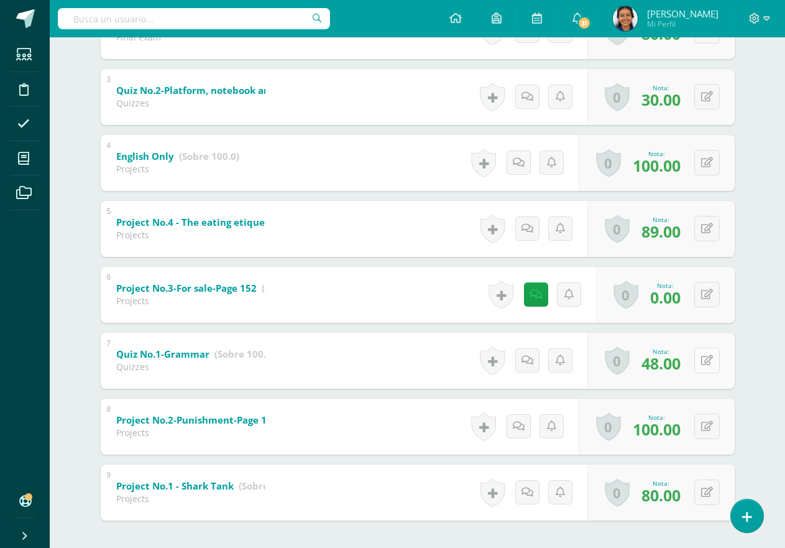
click at [708, 367] on button at bounding box center [706, 359] width 25 height 25
type input "60"
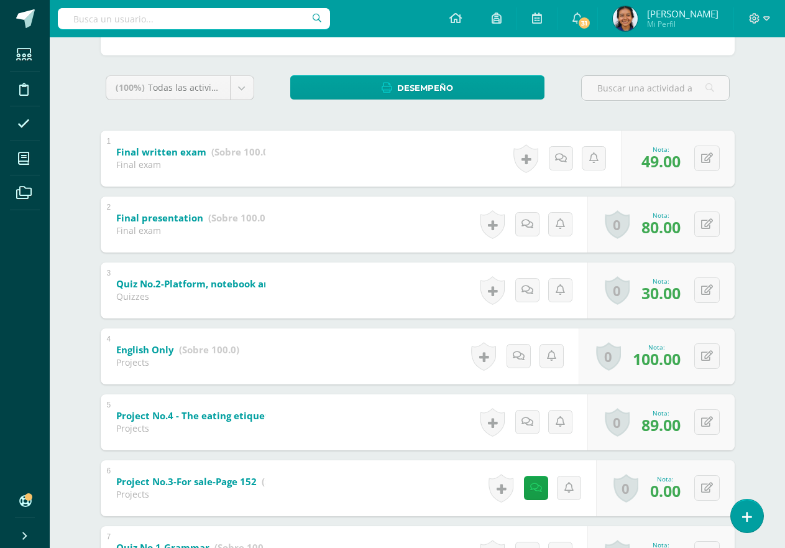
scroll to position [0, 0]
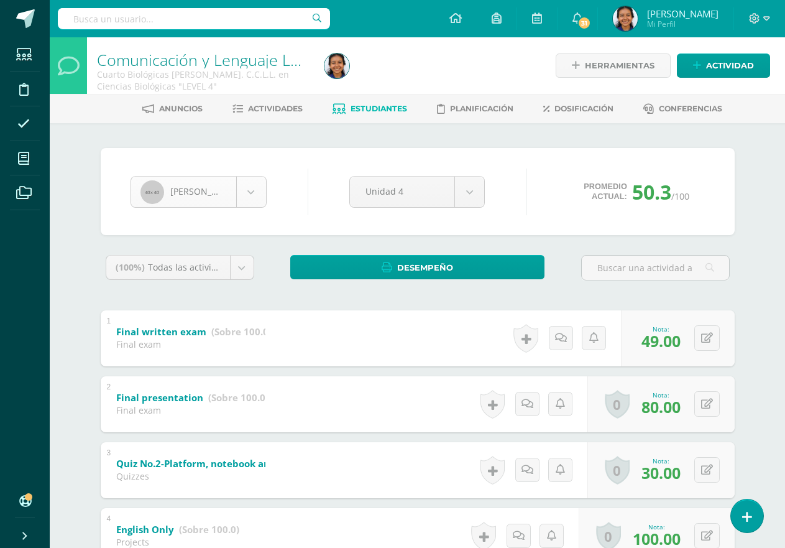
click at [249, 202] on body "Estudiantes Disciplina Asistencia Mis cursos Archivos Soporte Ayuda Reportar un…" at bounding box center [392, 488] width 785 height 976
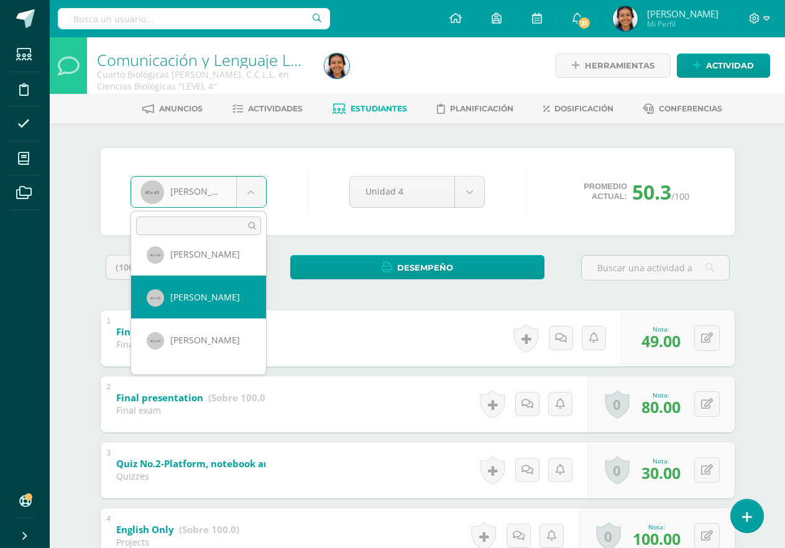
scroll to position [301, 0]
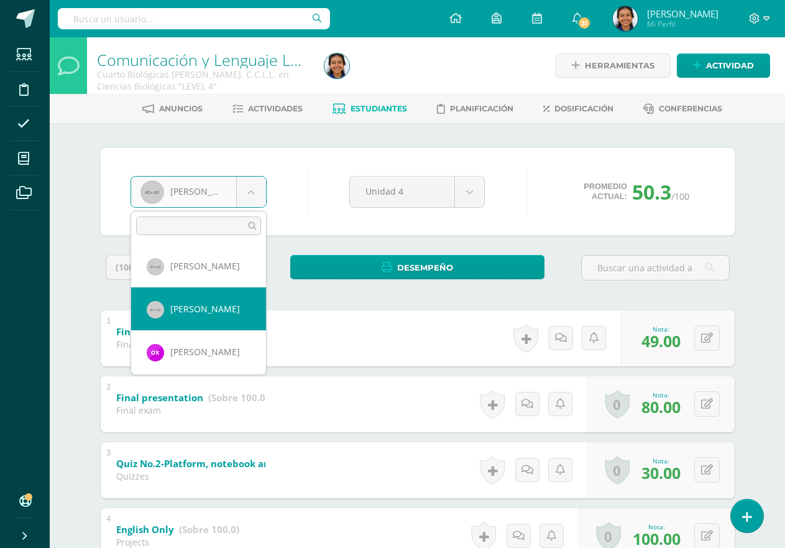
select select "1720"
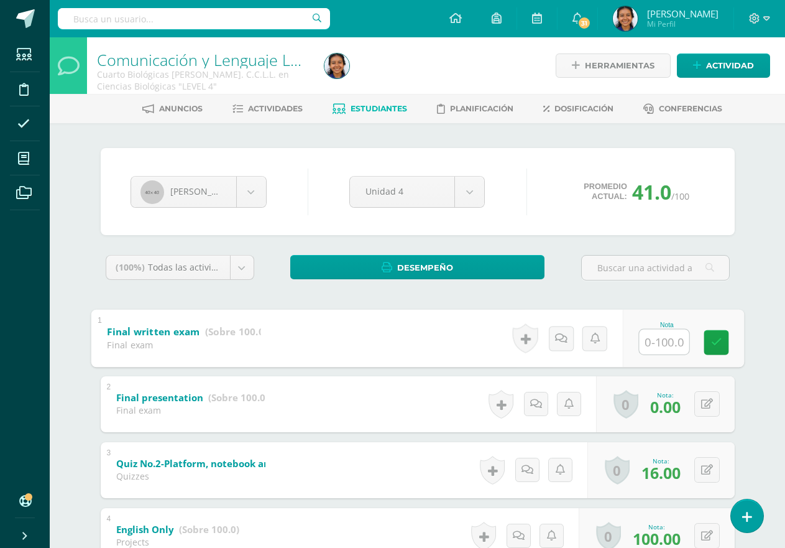
click at [656, 342] on input "text" at bounding box center [664, 341] width 50 height 25
type input "78"
click at [711, 404] on icon at bounding box center [707, 403] width 12 height 11
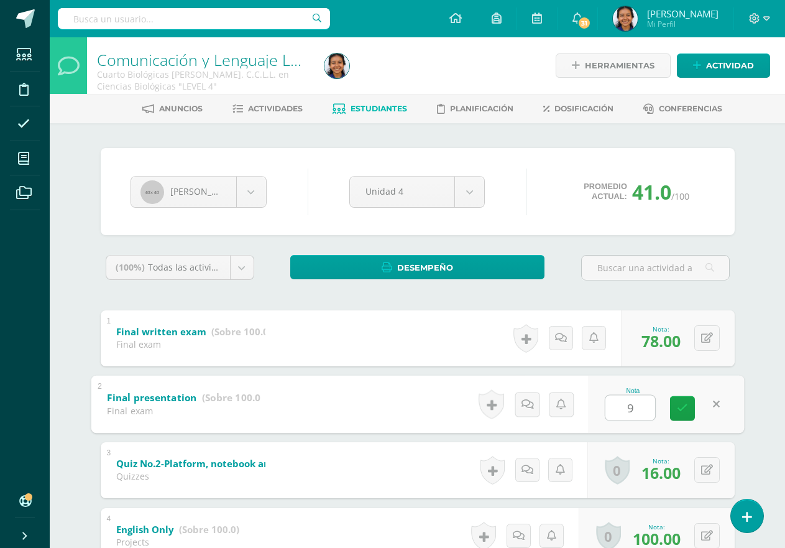
type input "90"
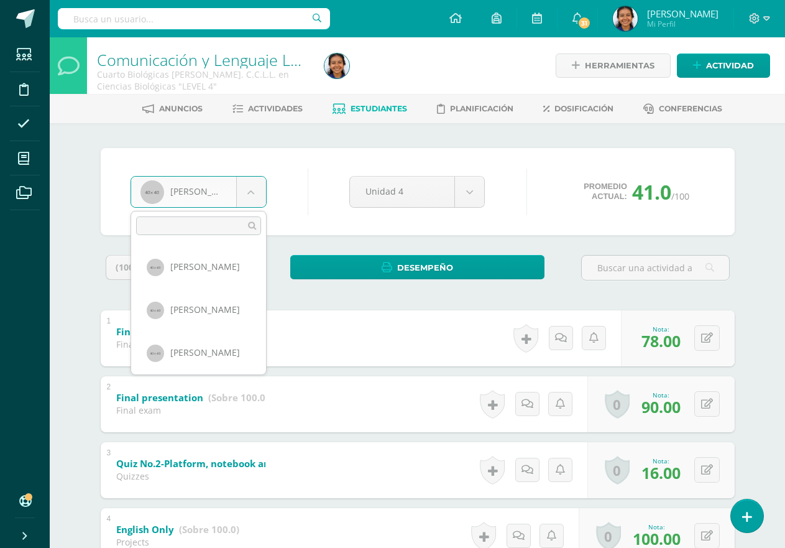
click at [250, 191] on body "Estudiantes Disciplina Asistencia Mis cursos Archivos Soporte Ayuda Reportar un…" at bounding box center [392, 488] width 785 height 976
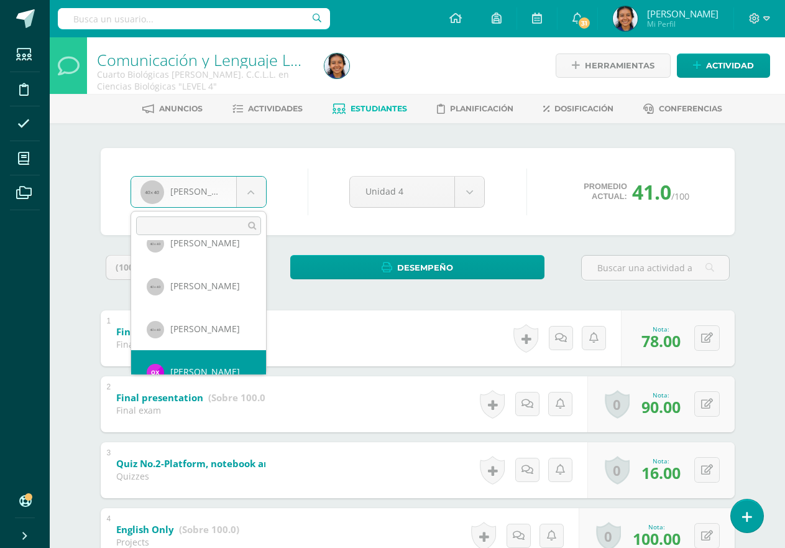
scroll to position [305, 0]
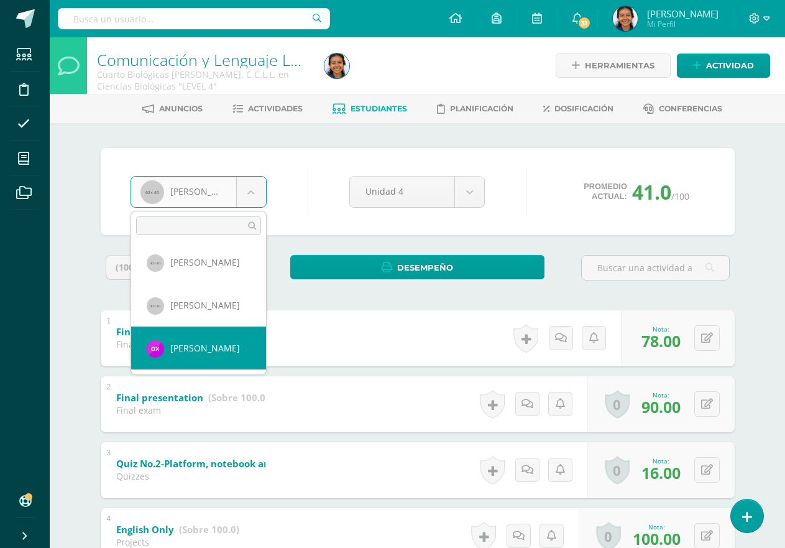
select select "2106"
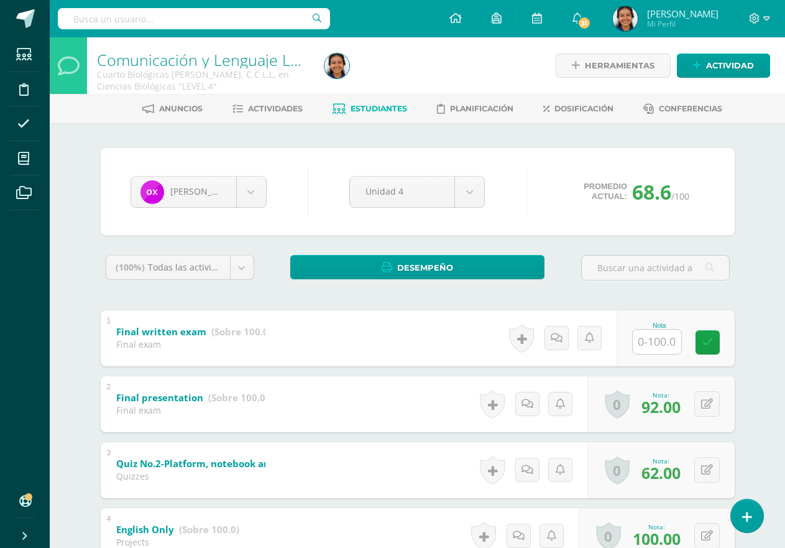
click at [655, 347] on input "text" at bounding box center [657, 341] width 48 height 24
type input "92"
click at [371, 107] on span "Estudiantes" at bounding box center [379, 108] width 57 height 9
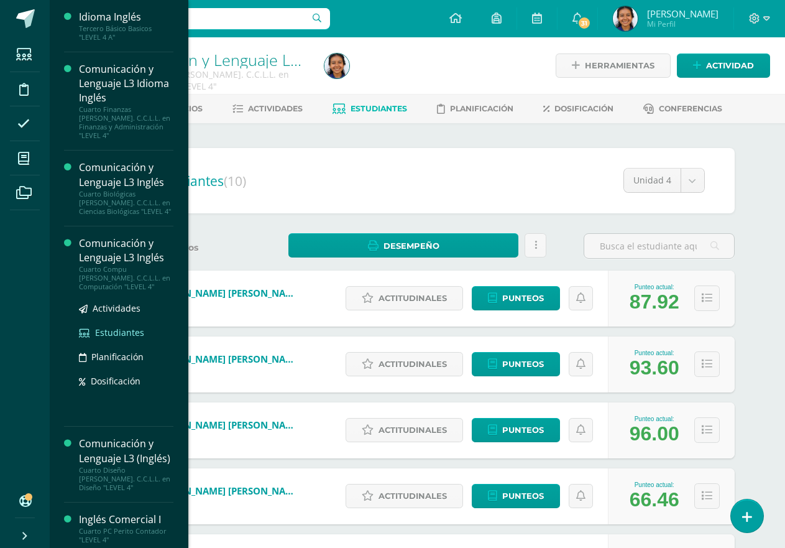
click at [121, 326] on span "Estudiantes" at bounding box center [119, 332] width 49 height 12
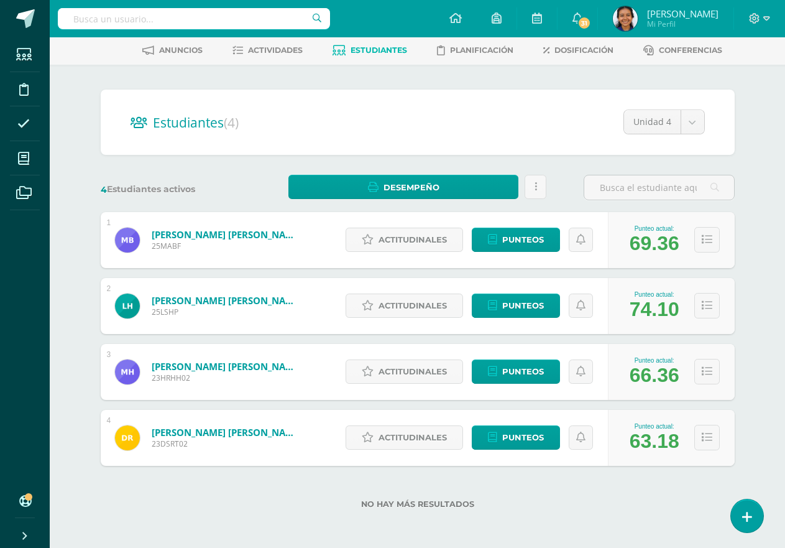
scroll to position [59, 0]
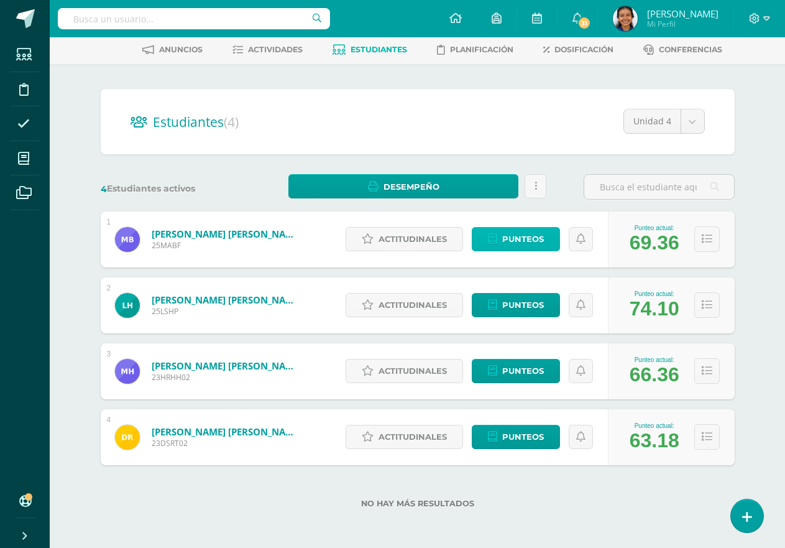
click at [513, 241] on span "Punteos" at bounding box center [523, 239] width 42 height 23
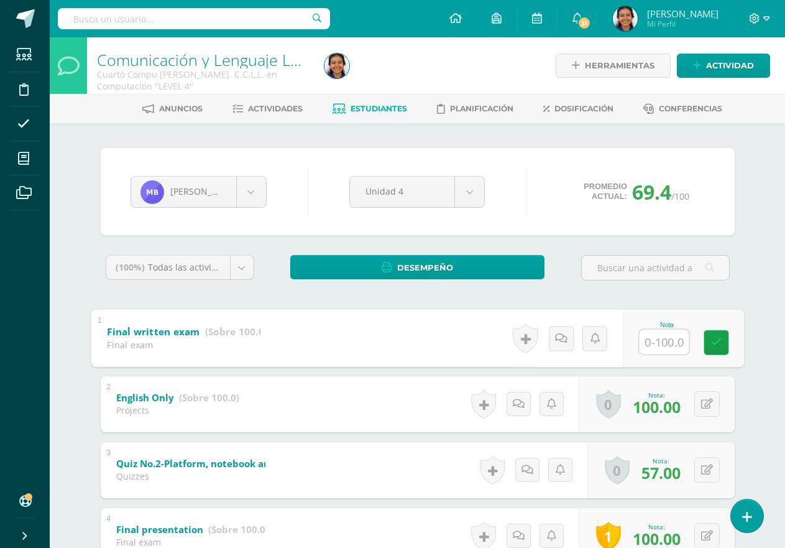
click at [652, 343] on input "text" at bounding box center [664, 341] width 50 height 25
type input "48"
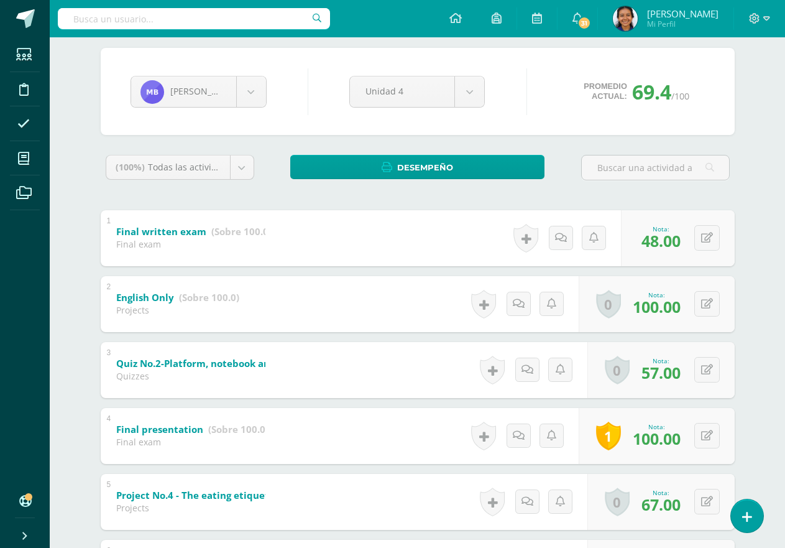
scroll to position [55, 0]
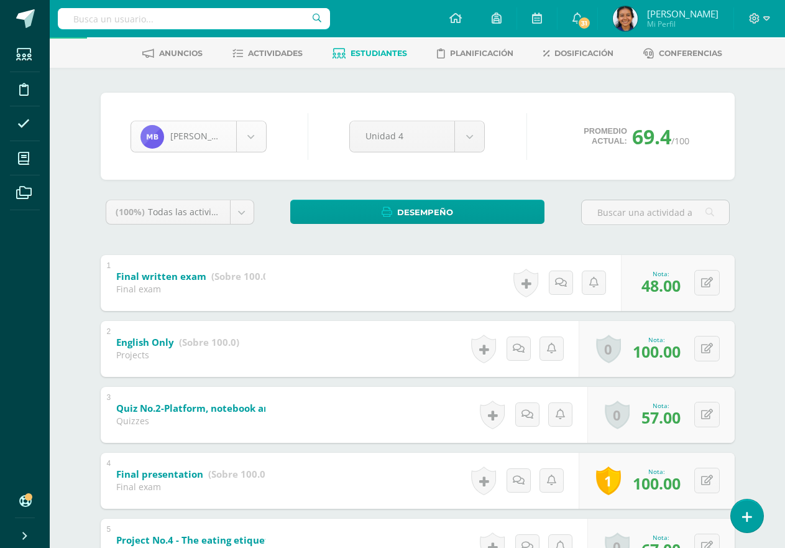
click at [256, 135] on body "Estudiantes Disciplina Asistencia Mis cursos Archivos Soporte Ayuda Reportar un…" at bounding box center [392, 433] width 785 height 976
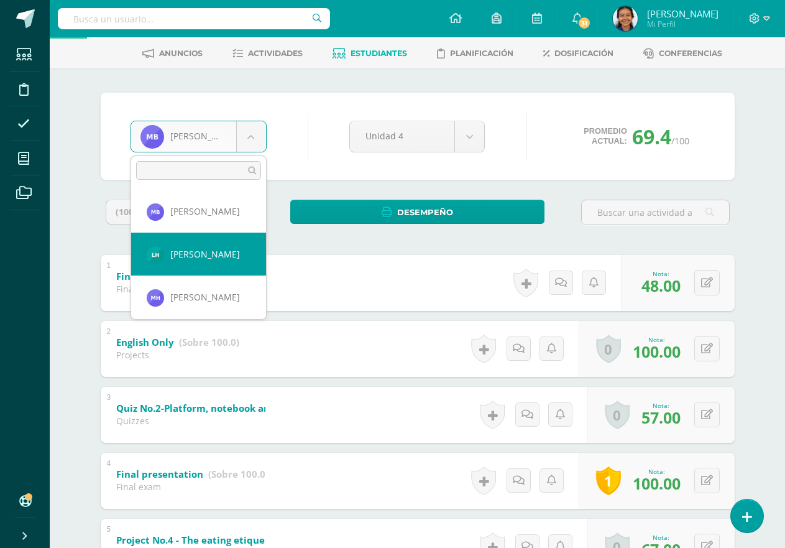
select select "2804"
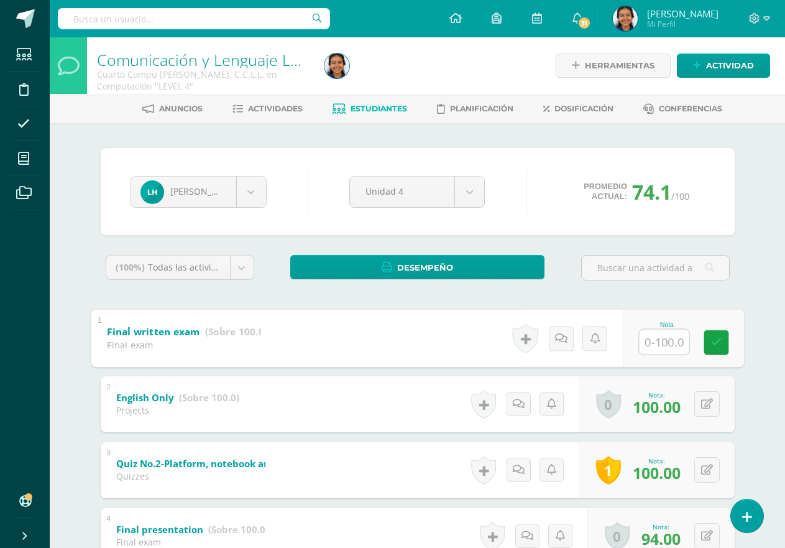
click at [651, 347] on input "text" at bounding box center [664, 341] width 50 height 25
type input "75"
click at [242, 192] on body "Estudiantes Disciplina Asistencia Mis cursos Archivos Soporte Ayuda Reportar un…" at bounding box center [392, 488] width 785 height 976
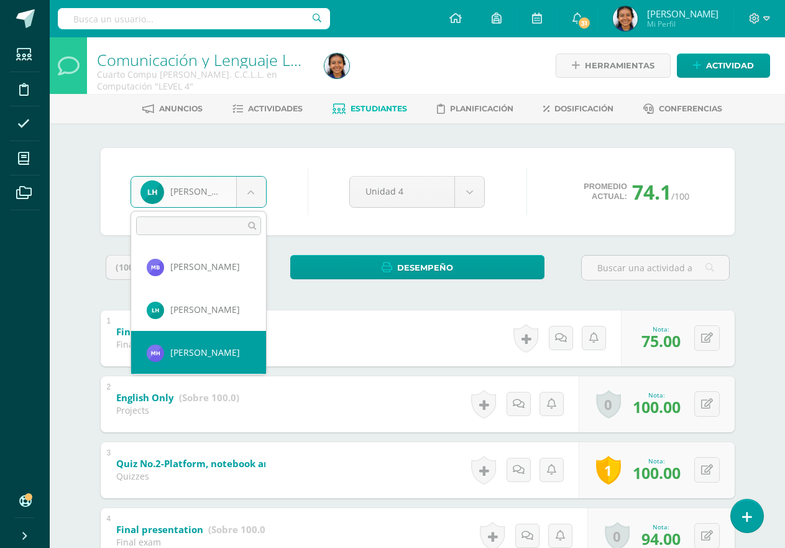
select select "2403"
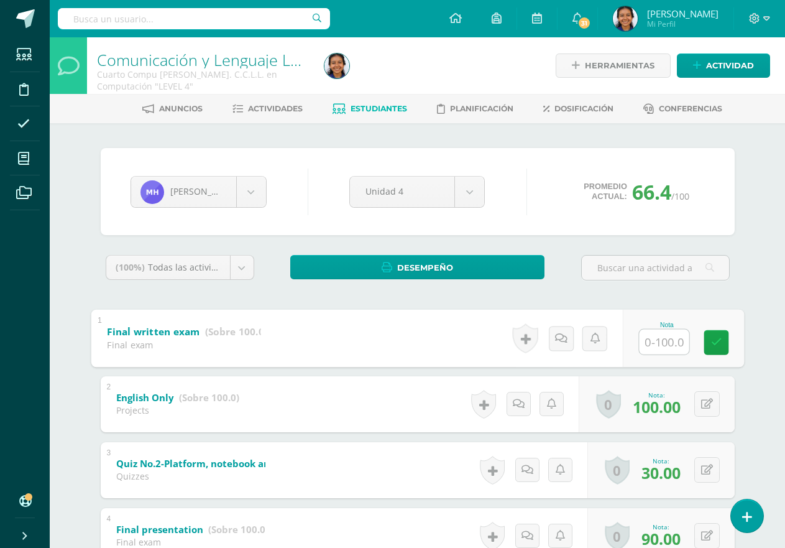
click at [664, 336] on input "text" at bounding box center [664, 341] width 50 height 25
type input "80"
click at [242, 198] on body "Estudiantes Disciplina Asistencia Mis cursos Archivos Soporte Ayuda Reportar un…" at bounding box center [392, 488] width 785 height 976
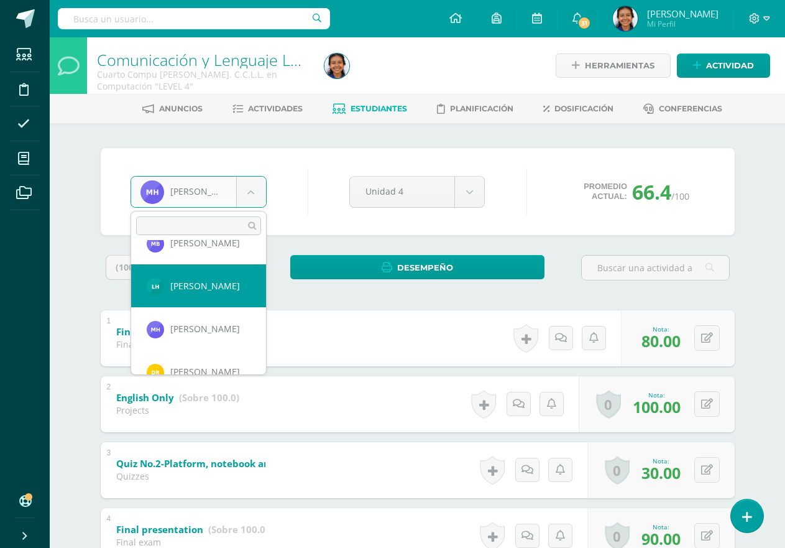
scroll to position [47, 0]
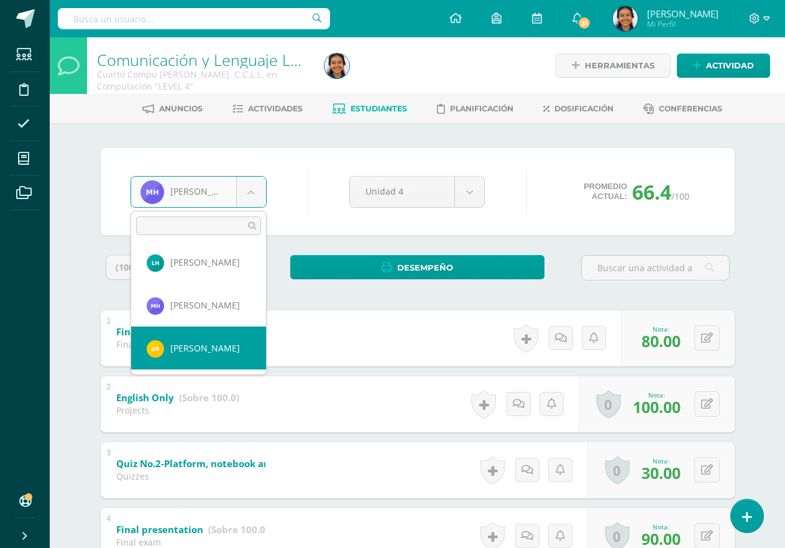
select select "2412"
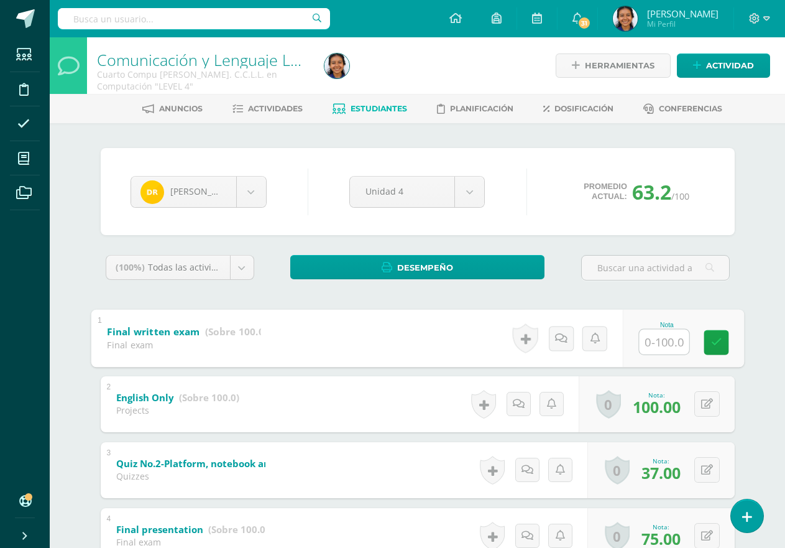
click at [656, 344] on input "text" at bounding box center [664, 341] width 50 height 25
type input "100"
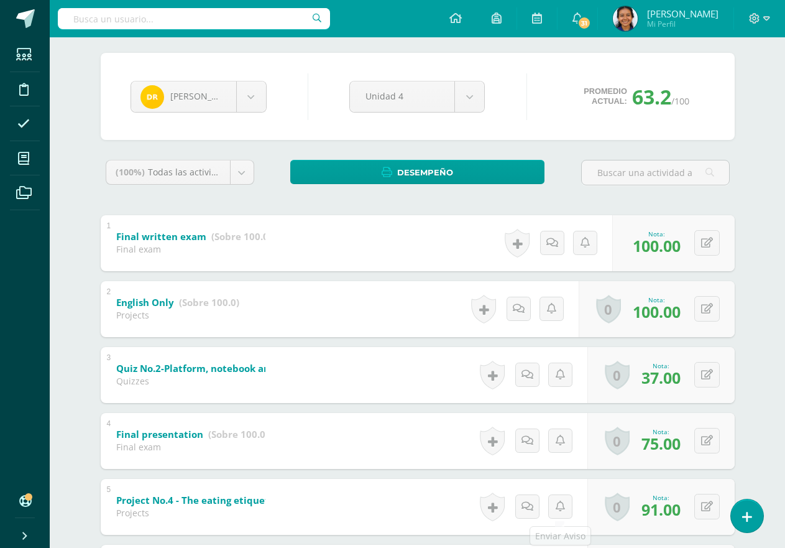
scroll to position [55, 0]
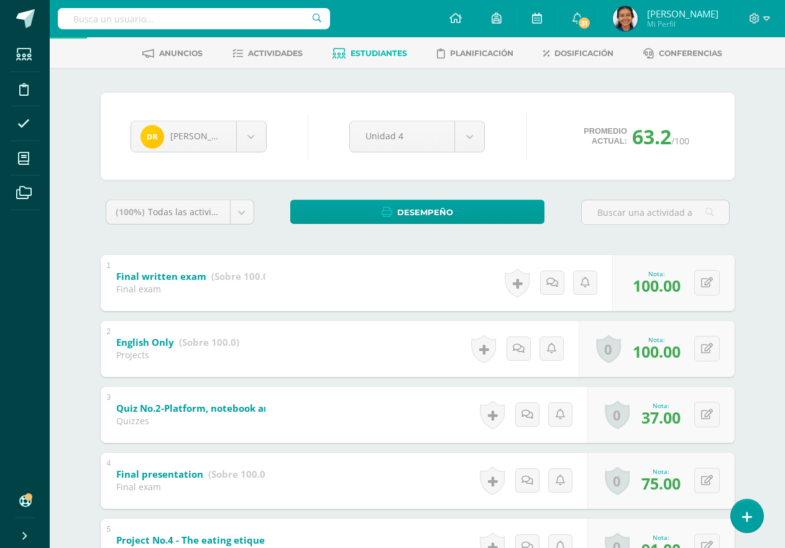
click at [383, 45] on link "Estudiantes" at bounding box center [370, 54] width 75 height 20
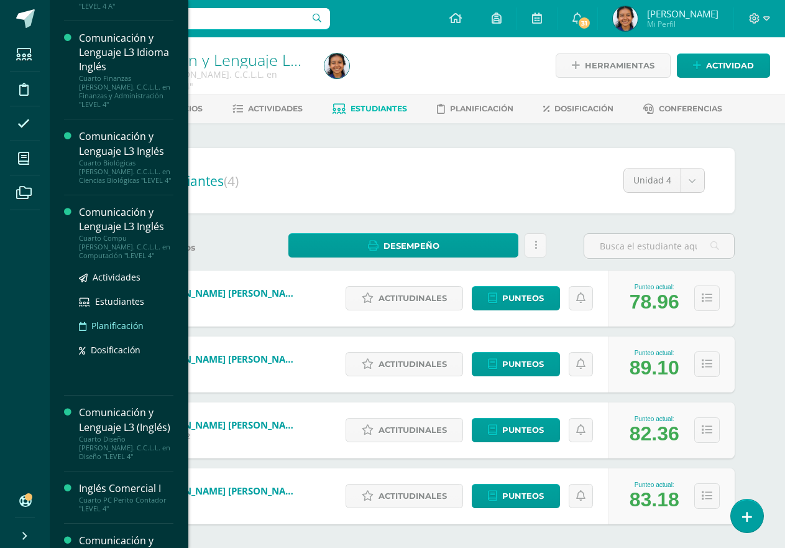
scroll to position [124, 0]
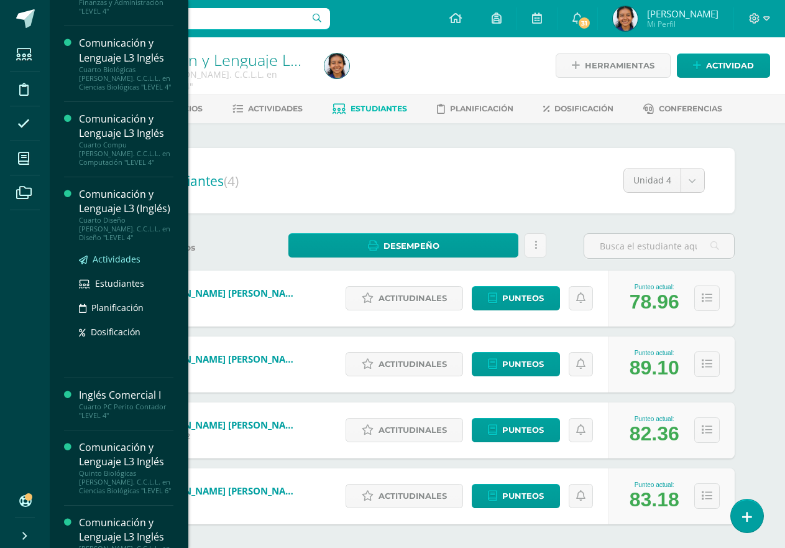
click at [123, 253] on span "Actividades" at bounding box center [117, 259] width 48 height 12
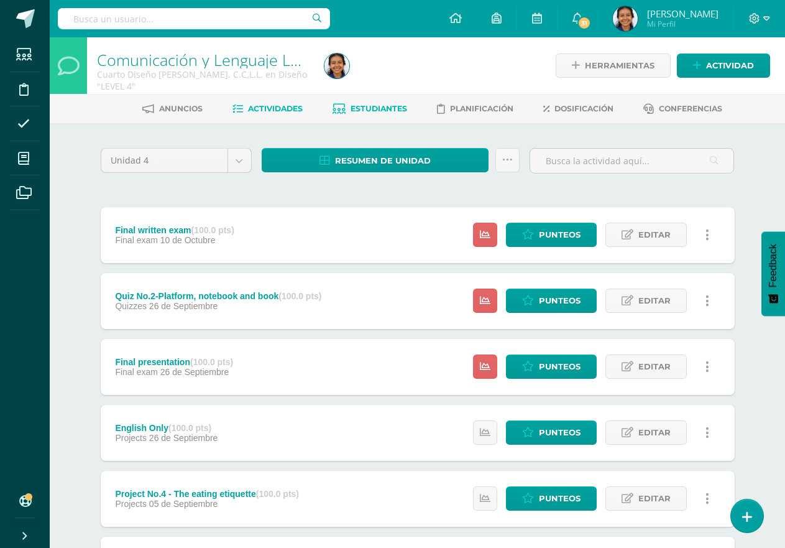
click at [389, 107] on span "Estudiantes" at bounding box center [379, 108] width 57 height 9
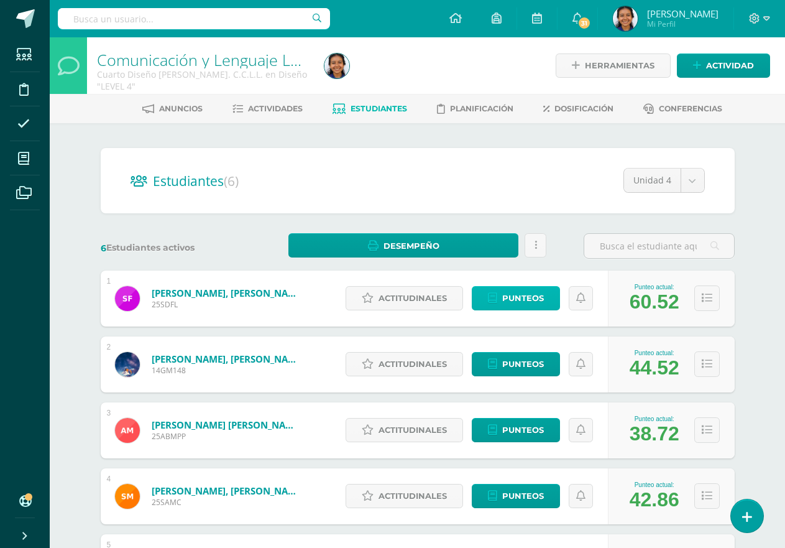
click at [521, 300] on span "Punteos" at bounding box center [523, 298] width 42 height 23
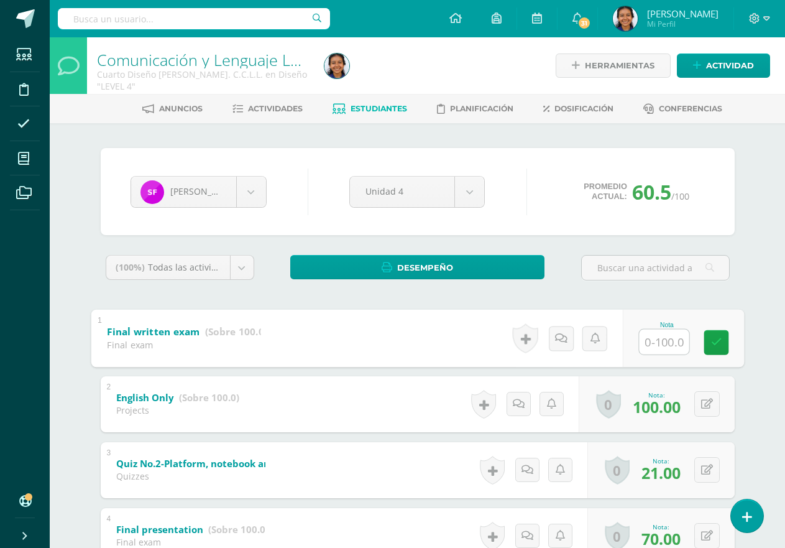
click at [666, 342] on input "text" at bounding box center [664, 341] width 50 height 25
type input "42"
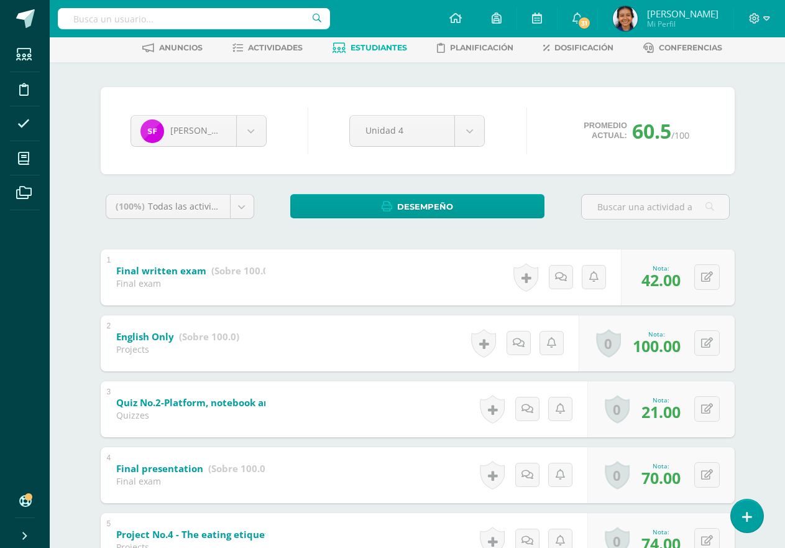
scroll to position [124, 0]
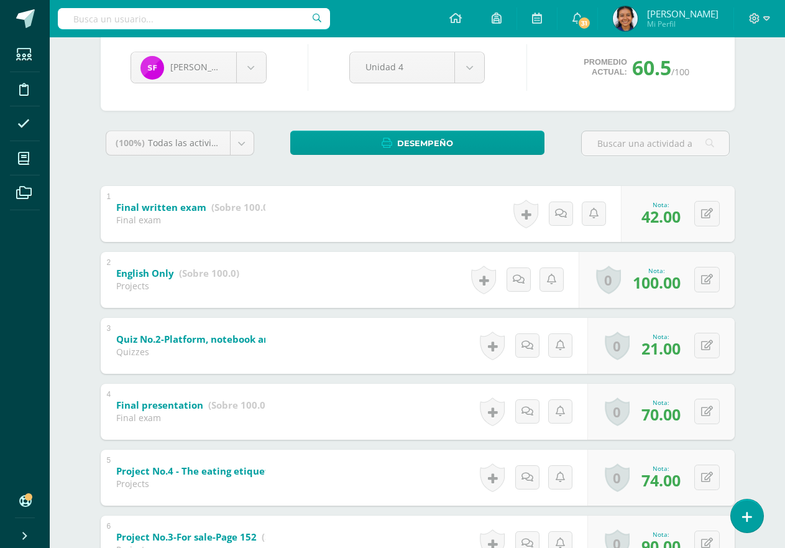
click at [717, 427] on div "0 Logros Logros obtenidos Aún no hay logros agregados Nota: 70.00" at bounding box center [660, 412] width 147 height 56
click at [714, 424] on button at bounding box center [715, 411] width 26 height 26
type input "80"
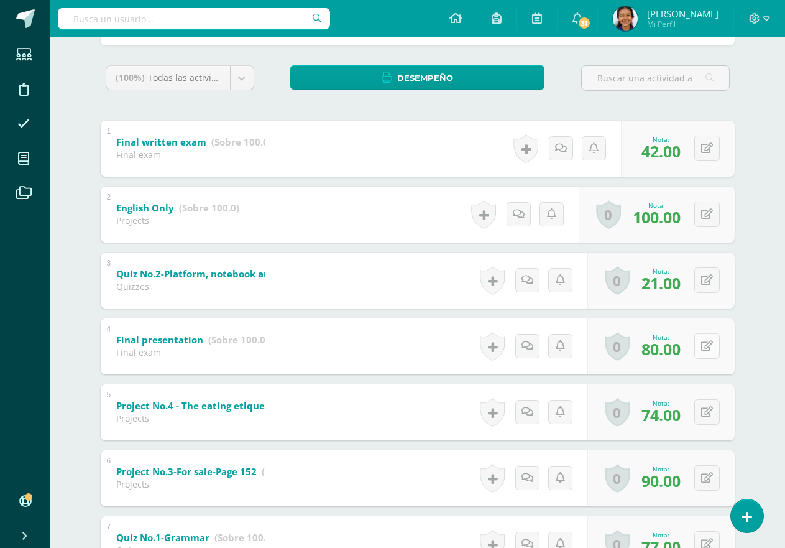
scroll to position [0, 0]
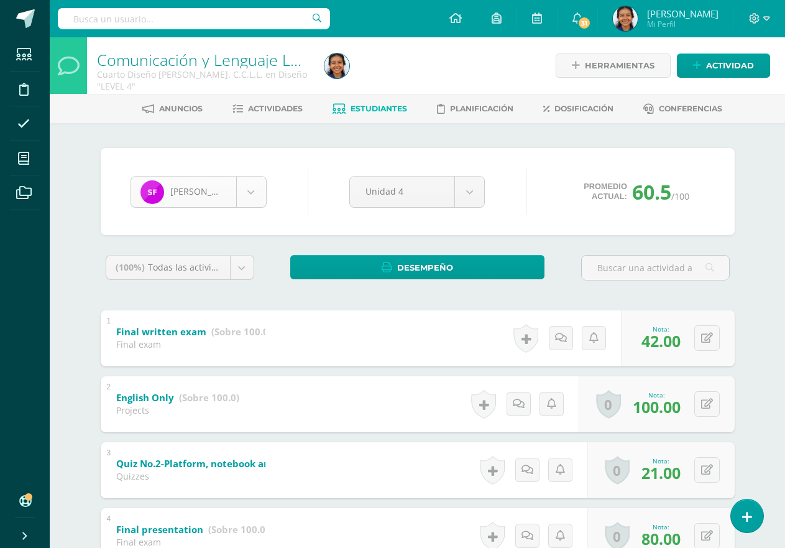
click at [241, 187] on body "Estudiantes Disciplina Asistencia Mis cursos Archivos Soporte Ayuda Reportar un…" at bounding box center [392, 488] width 785 height 976
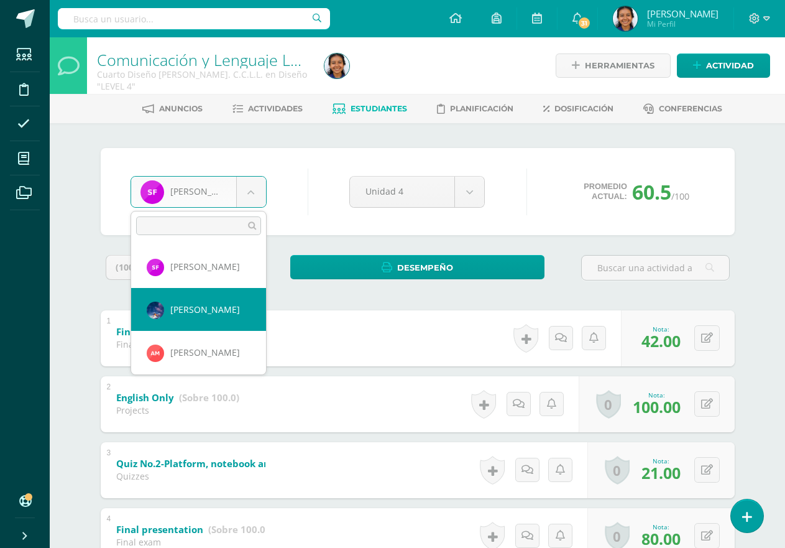
select select "1073"
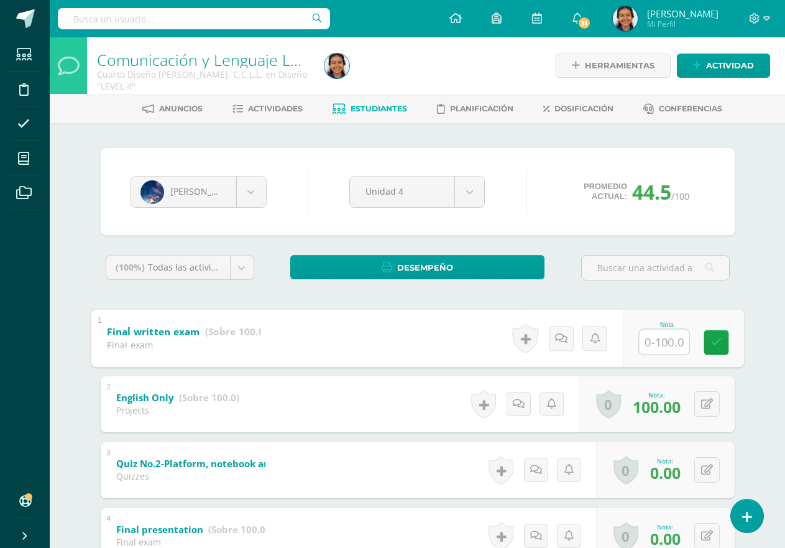
click at [681, 345] on input "text" at bounding box center [664, 341] width 50 height 25
type input "100"
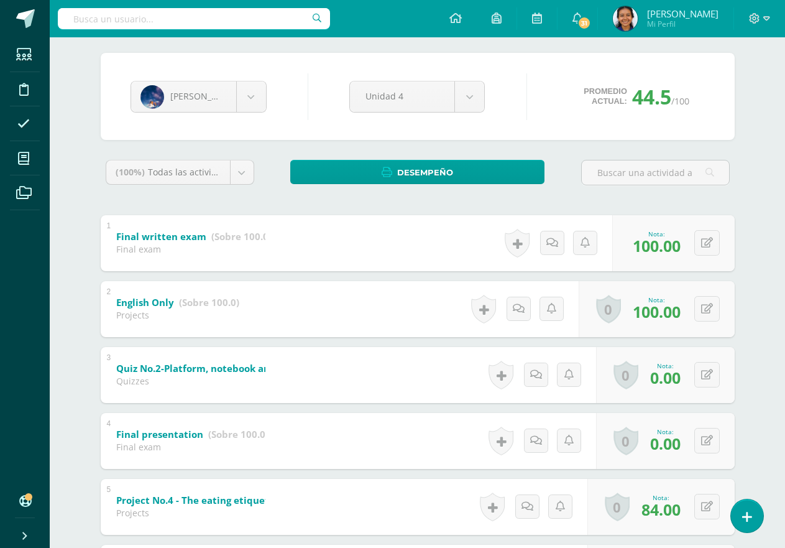
scroll to position [124, 0]
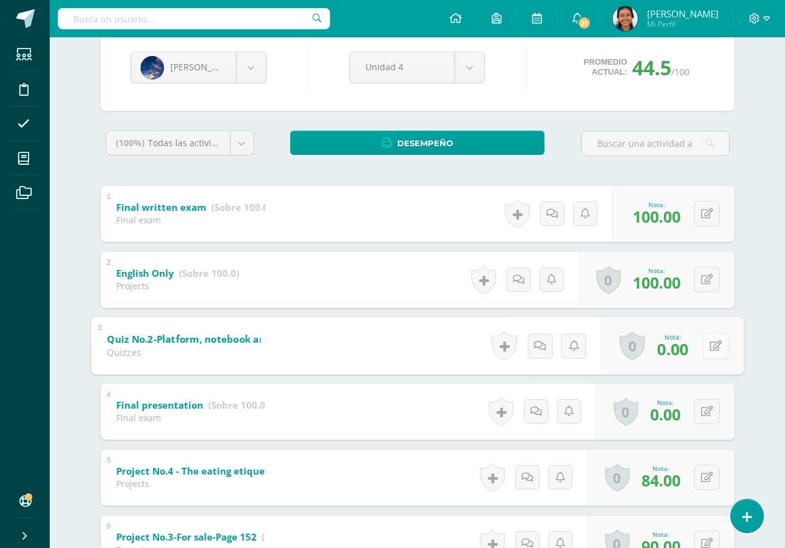
click at [710, 349] on icon at bounding box center [715, 345] width 12 height 11
type input "38"
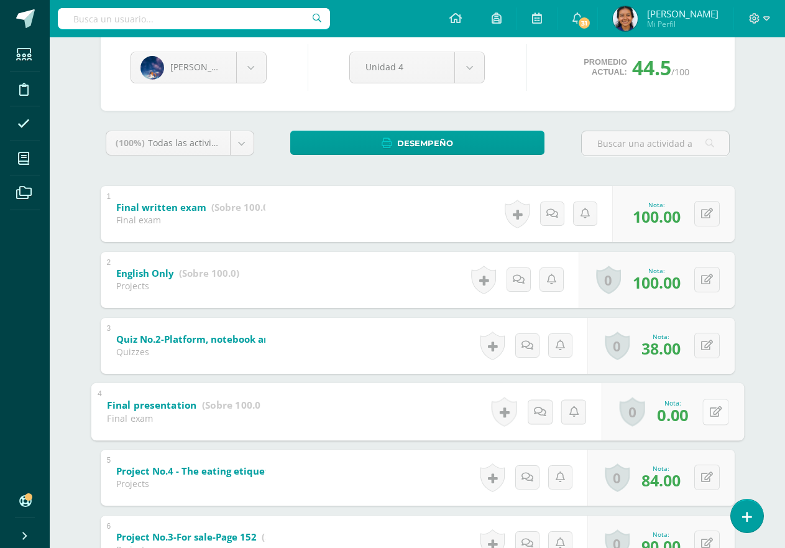
click at [713, 412] on button at bounding box center [715, 411] width 26 height 26
type input "95"
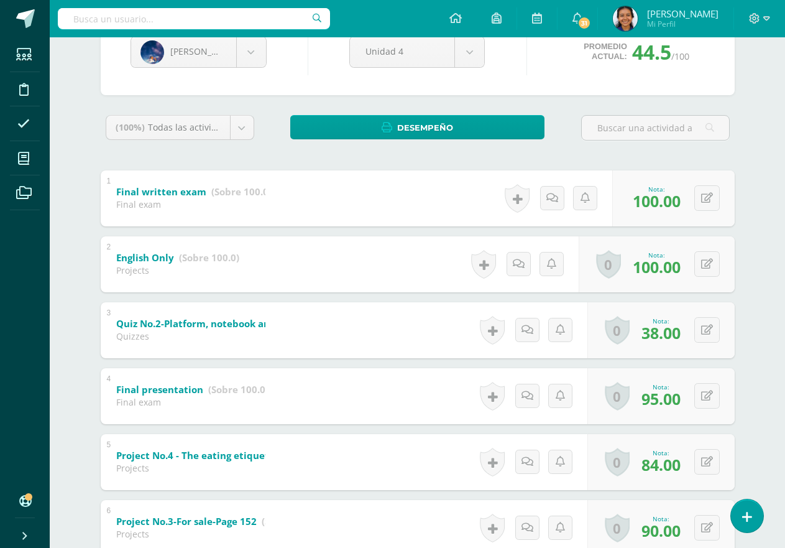
scroll to position [117, 0]
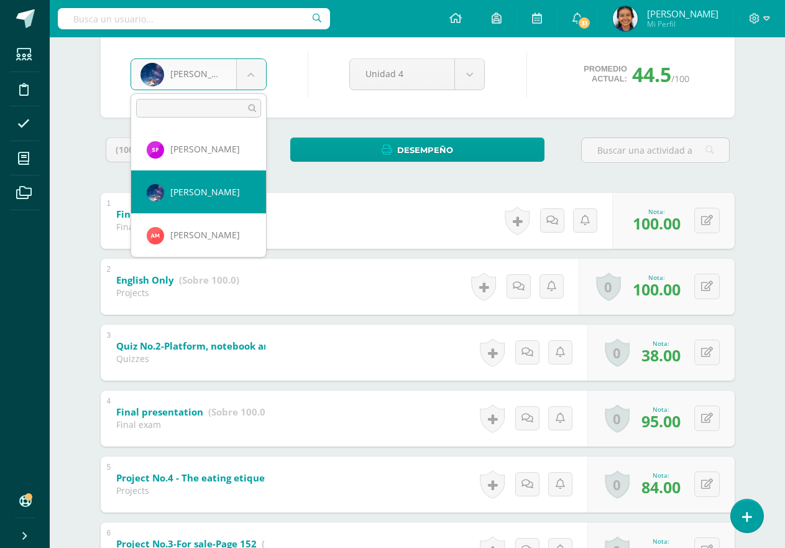
click at [246, 84] on body "Estudiantes Disciplina Asistencia Mis cursos Archivos Soporte Ayuda Reportar un…" at bounding box center [392, 371] width 785 height 976
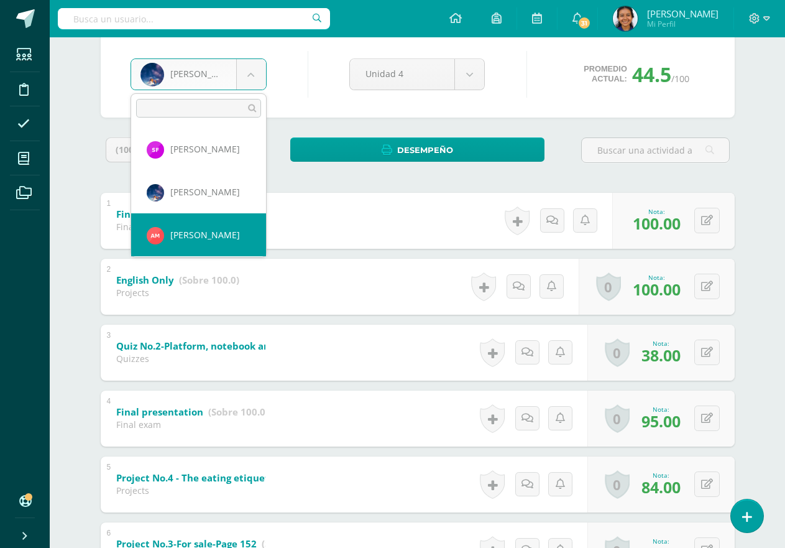
select select "2815"
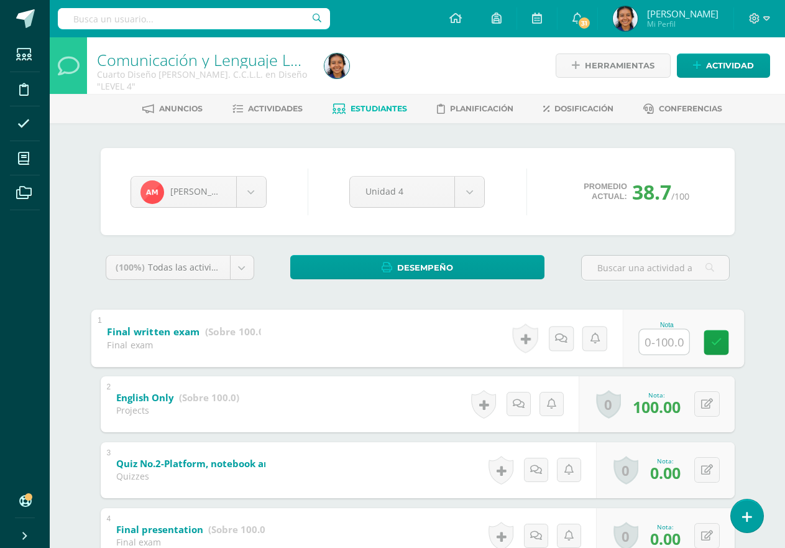
click at [651, 335] on input "text" at bounding box center [664, 341] width 50 height 25
type input "59"
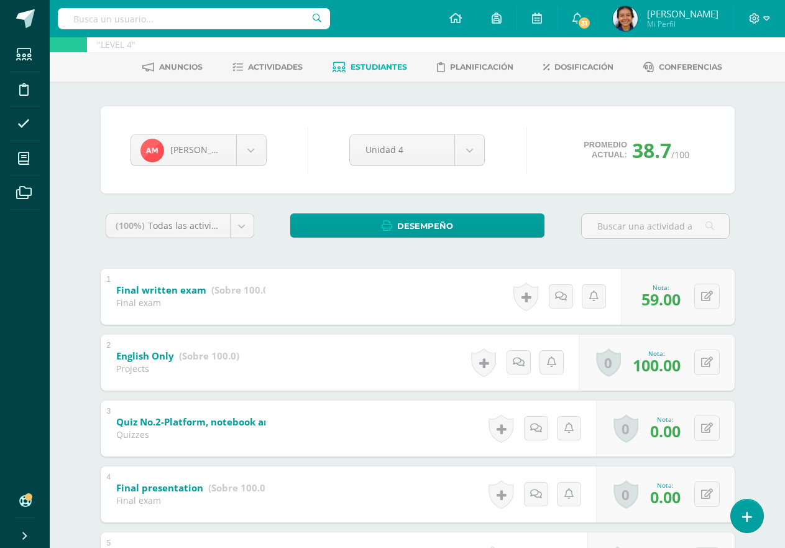
scroll to position [124, 0]
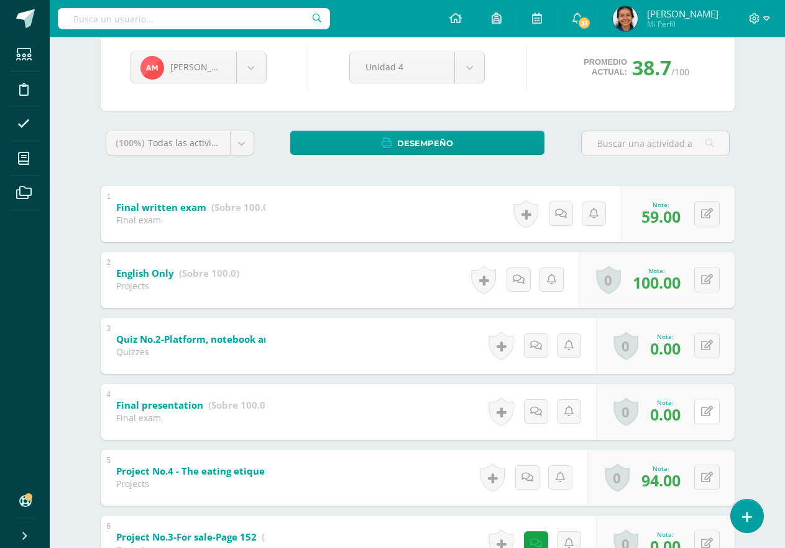
drag, startPoint x: 705, startPoint y: 407, endPoint x: 698, endPoint y: 406, distance: 6.9
click at [704, 407] on button at bounding box center [706, 410] width 25 height 25
type input "95"
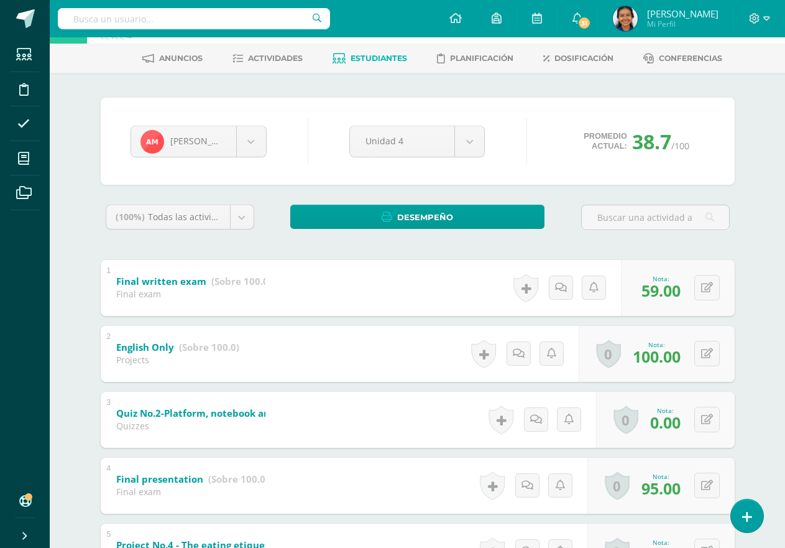
scroll to position [0, 0]
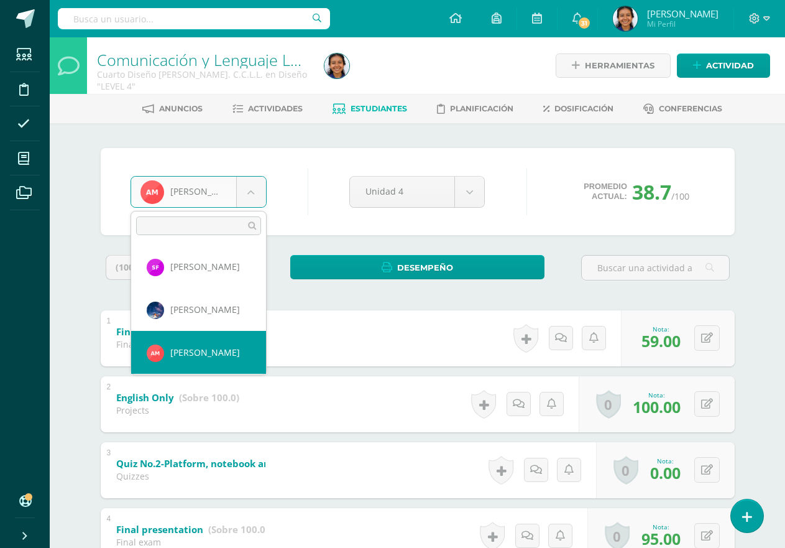
click at [255, 196] on body "Estudiantes Disciplina Asistencia Mis cursos Archivos Soporte Ayuda Reportar un…" at bounding box center [392, 488] width 785 height 976
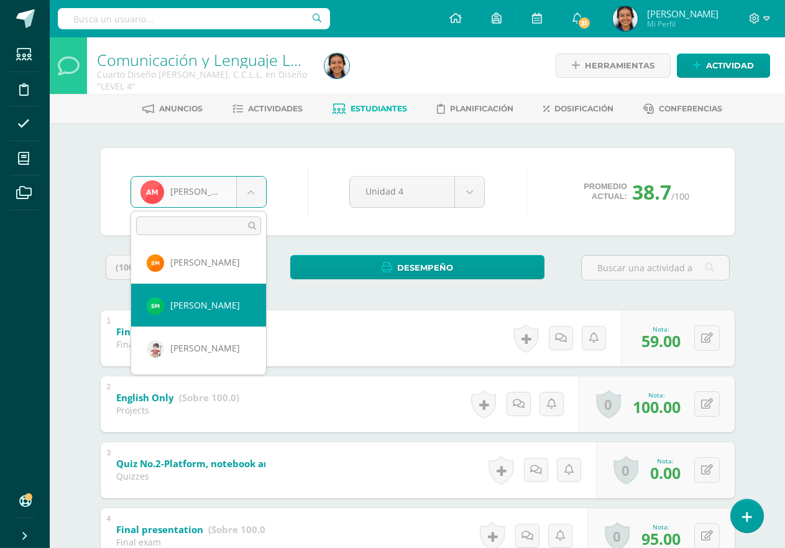
scroll to position [71, 0]
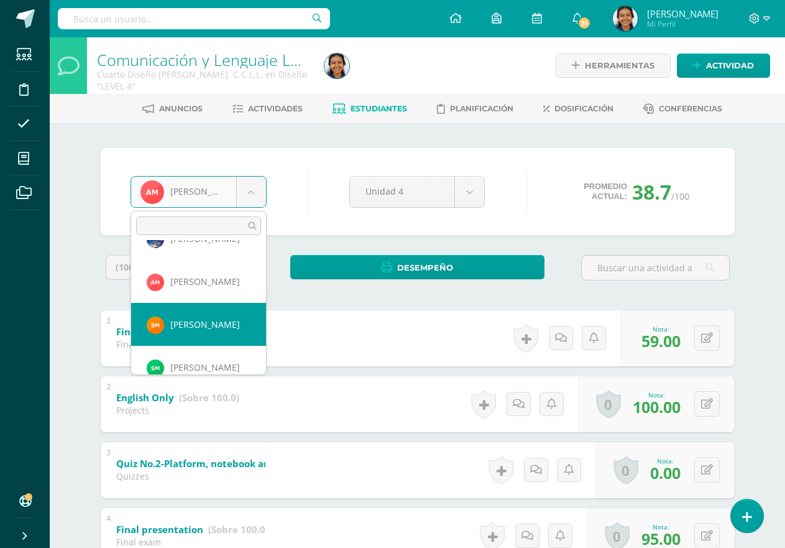
select select "2816"
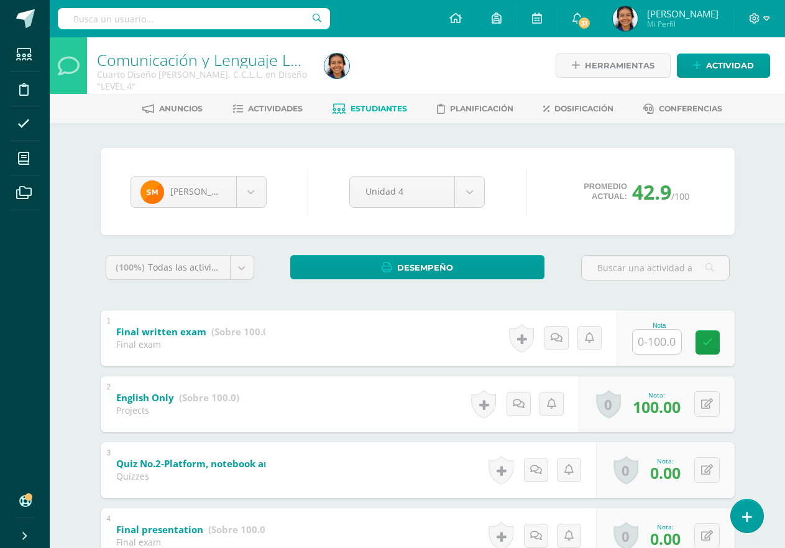
click at [660, 348] on input "text" at bounding box center [657, 341] width 48 height 24
type input "77"
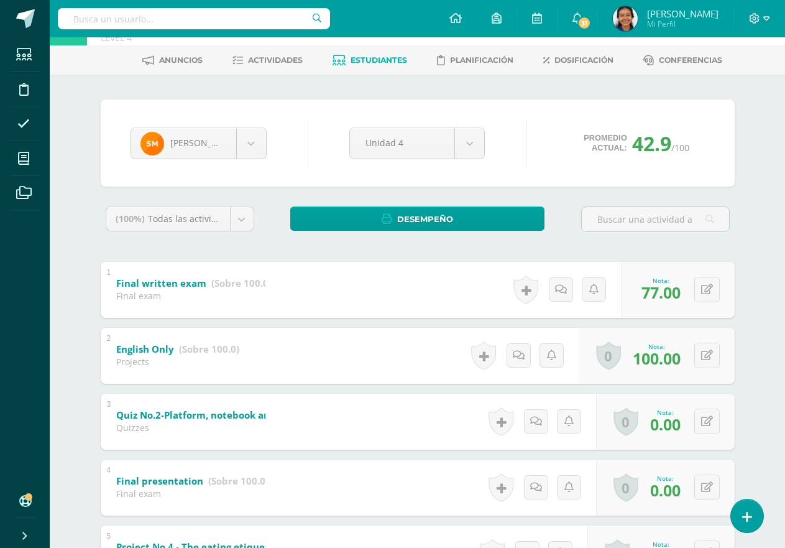
scroll to position [124, 0]
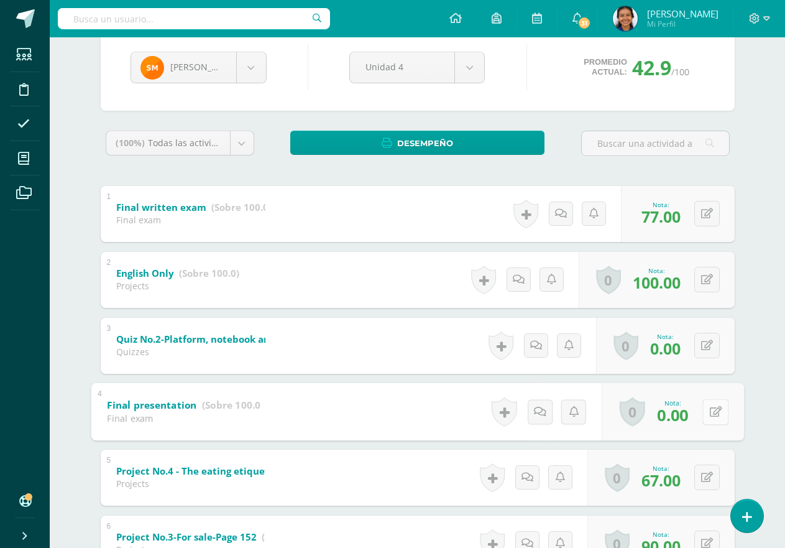
click at [708, 413] on button at bounding box center [715, 411] width 26 height 26
type input "90"
click at [702, 346] on div "0 Logros Logros obtenidos Aún no hay logros agregados Nota: 0.00" at bounding box center [665, 346] width 139 height 56
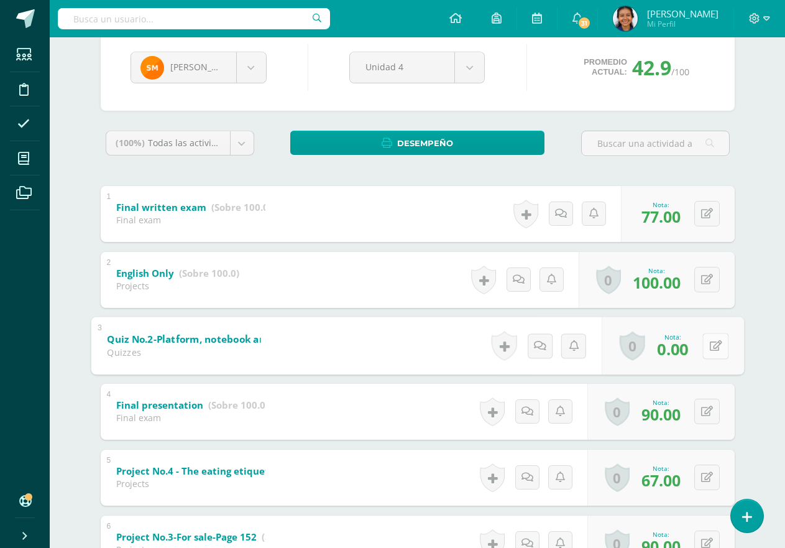
click at [714, 347] on icon at bounding box center [715, 345] width 12 height 11
type input "36"
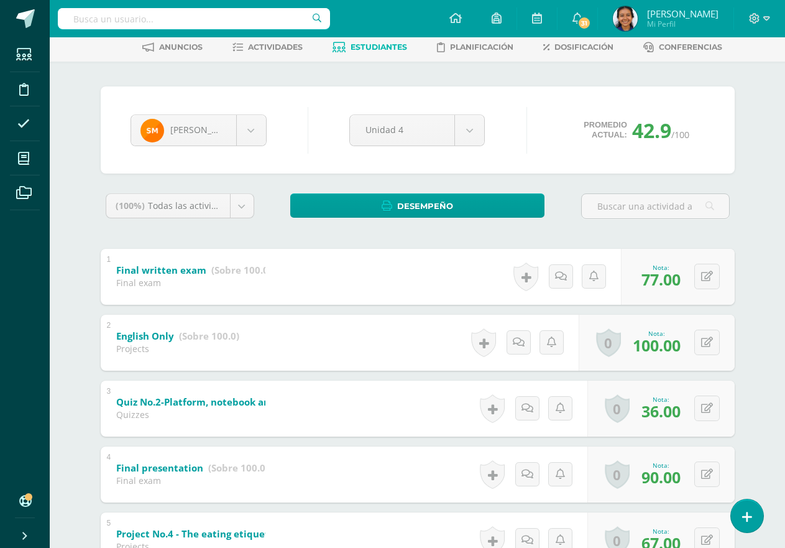
scroll to position [0, 0]
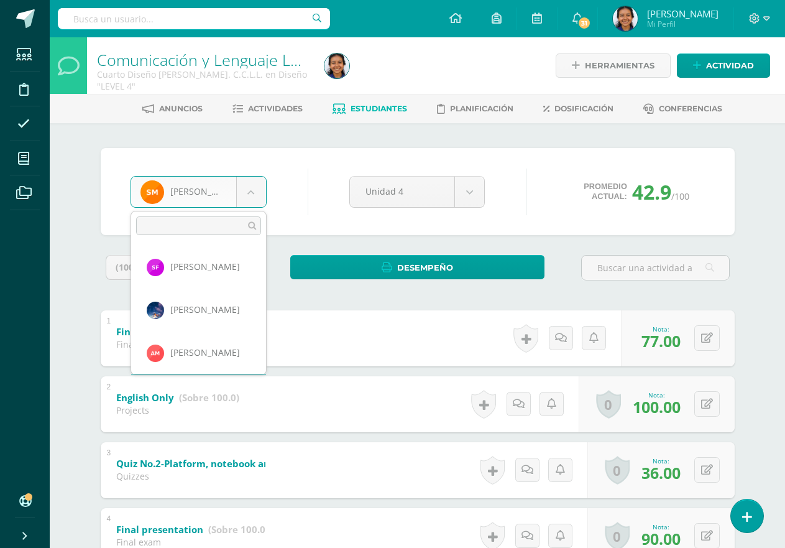
click at [256, 193] on body "Estudiantes Disciplina Asistencia Mis cursos Archivos Soporte Ayuda Reportar un…" at bounding box center [392, 488] width 785 height 976
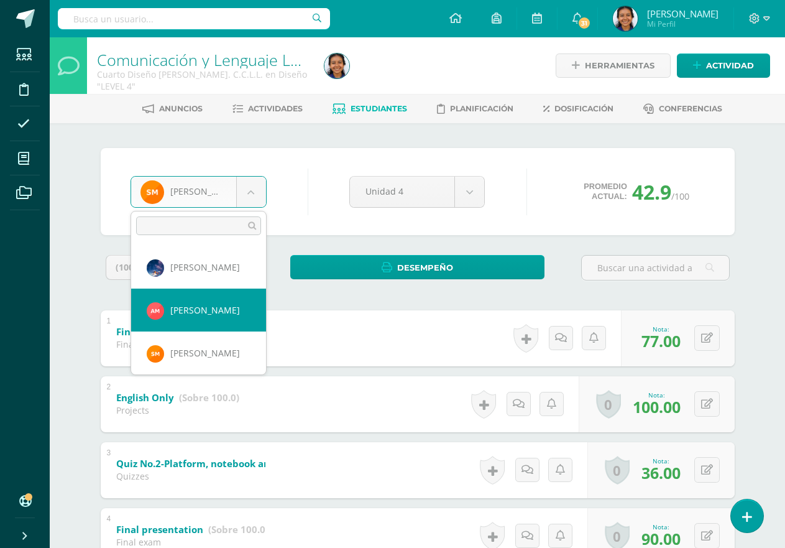
scroll to position [86, 0]
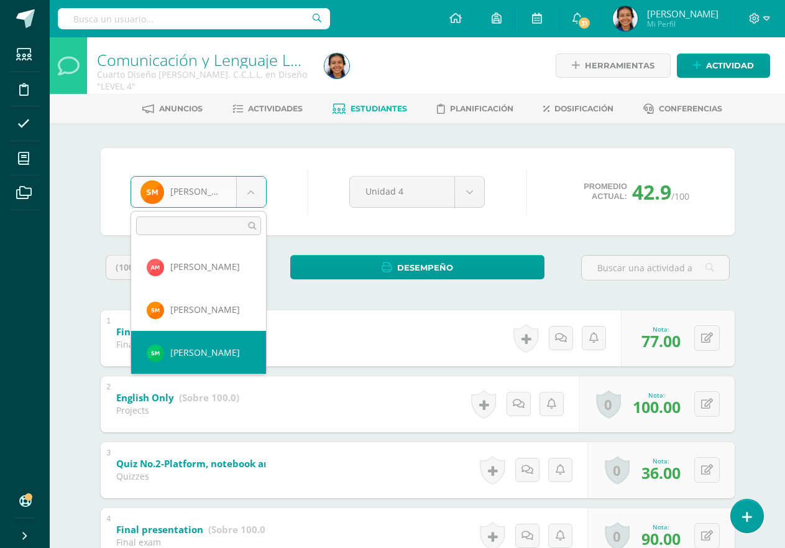
select select "2575"
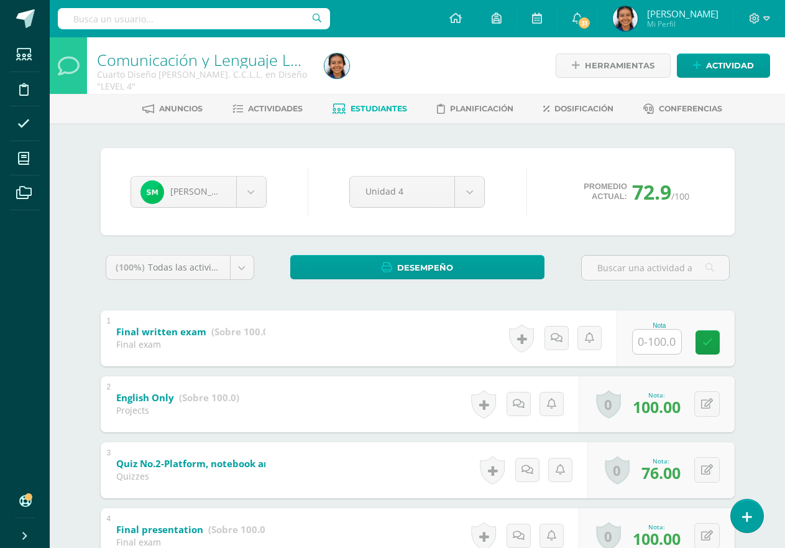
scroll to position [124, 0]
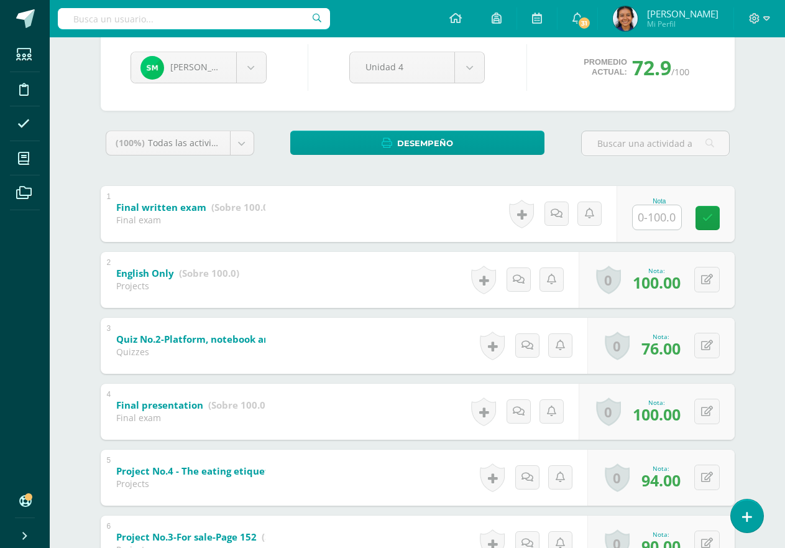
click at [668, 213] on input "text" at bounding box center [657, 217] width 48 height 24
type input "50"
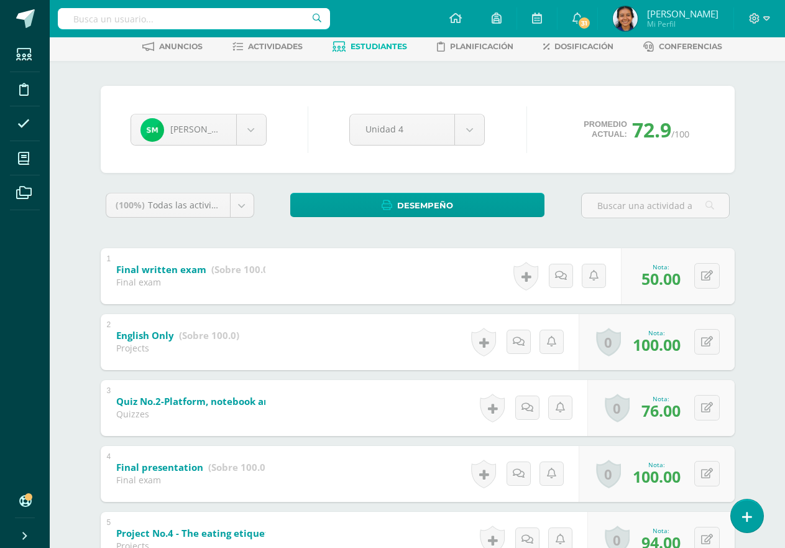
scroll to position [0, 0]
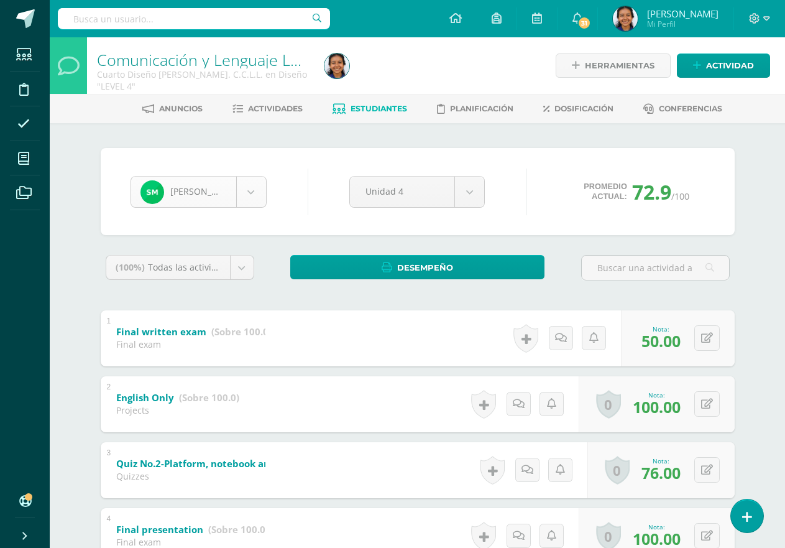
click at [253, 195] on body "Estudiantes Disciplina Asistencia Mis cursos Archivos Soporte Ayuda Reportar un…" at bounding box center [392, 488] width 785 height 976
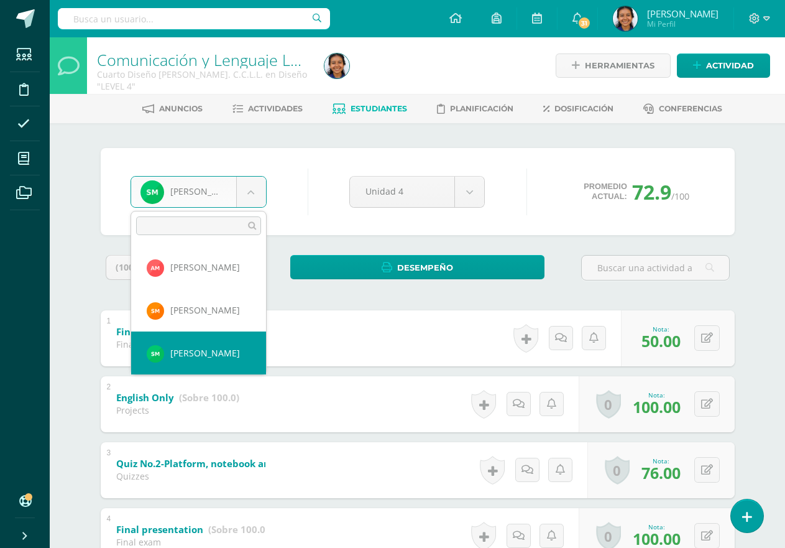
scroll to position [133, 0]
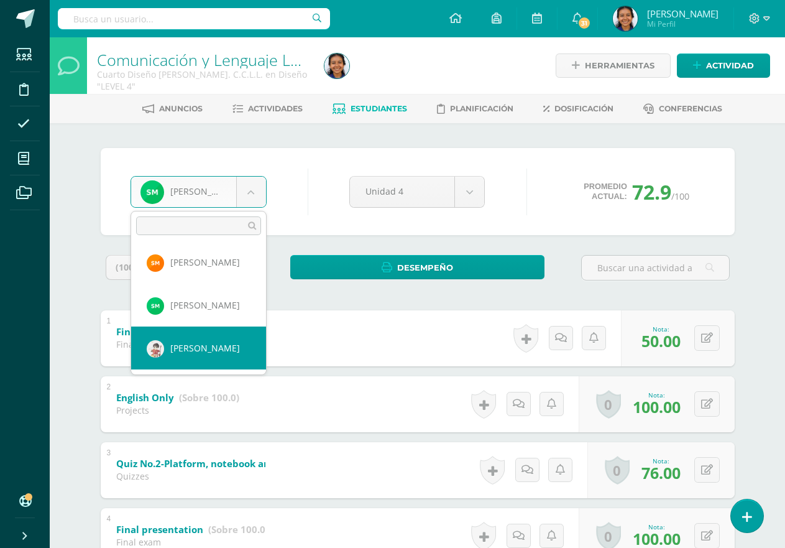
select select "1118"
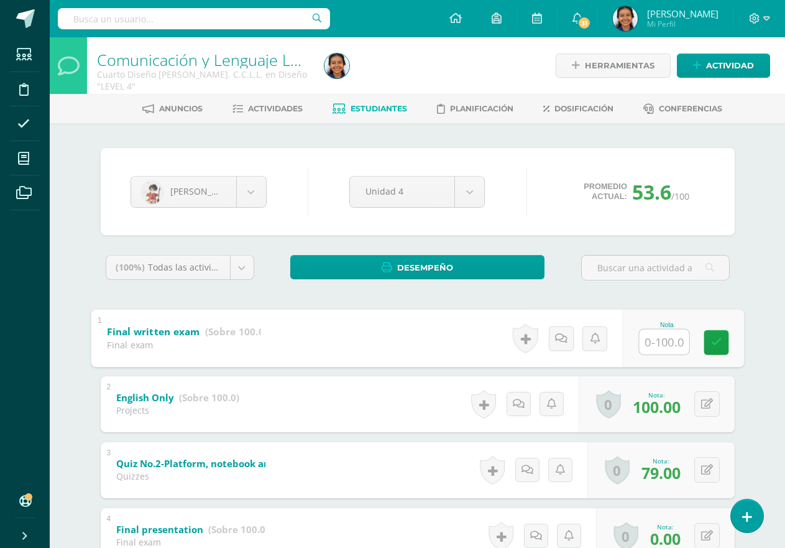
click at [649, 338] on input "text" at bounding box center [664, 341] width 50 height 25
type input "100"
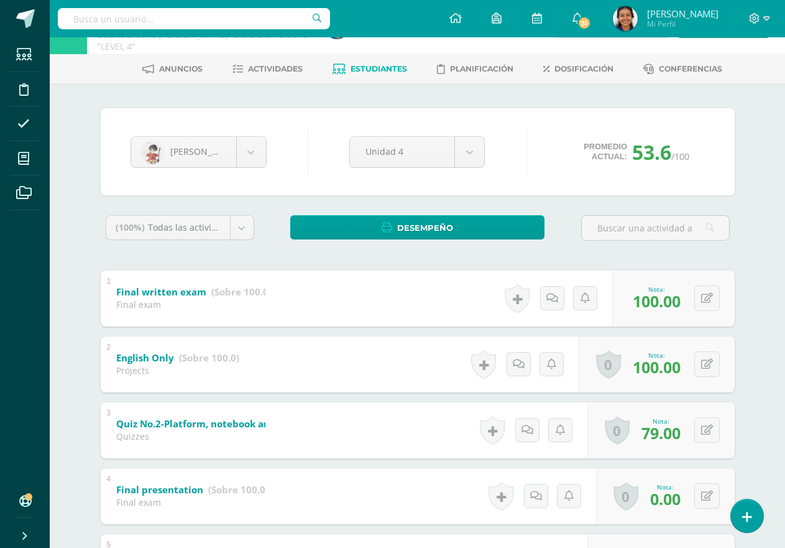
scroll to position [62, 0]
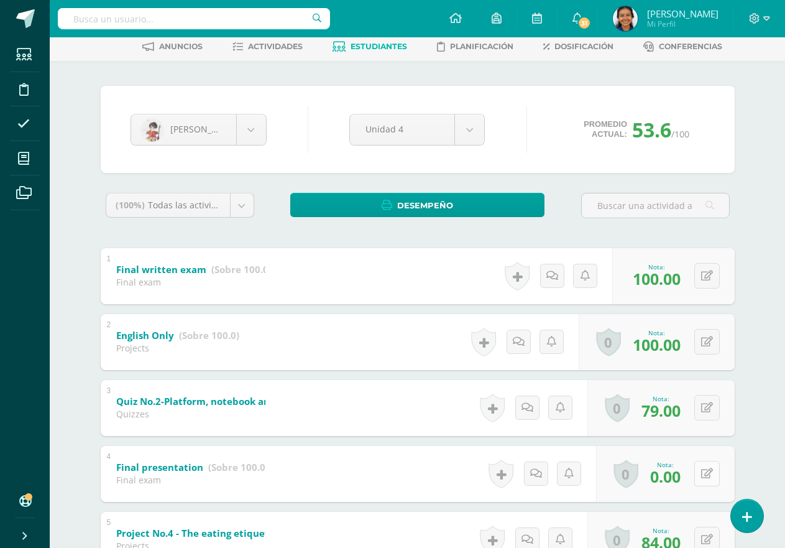
click at [709, 477] on icon at bounding box center [707, 473] width 12 height 11
type input "100"
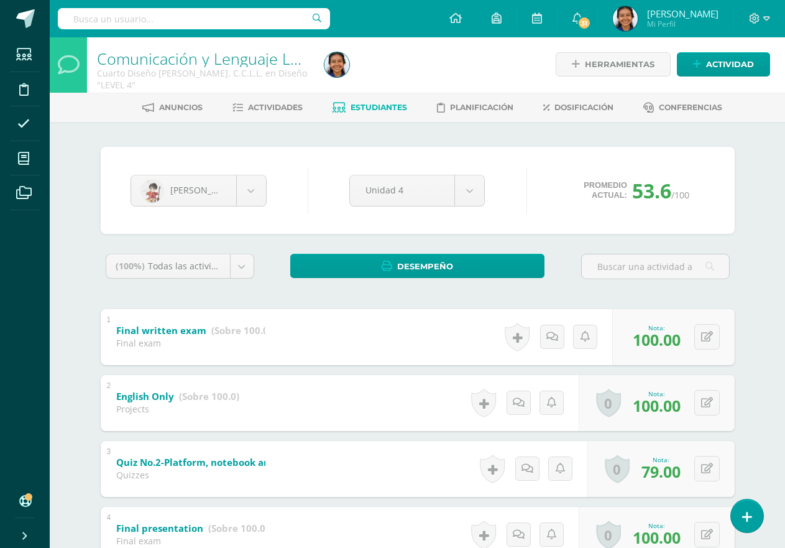
scroll to position [0, 0]
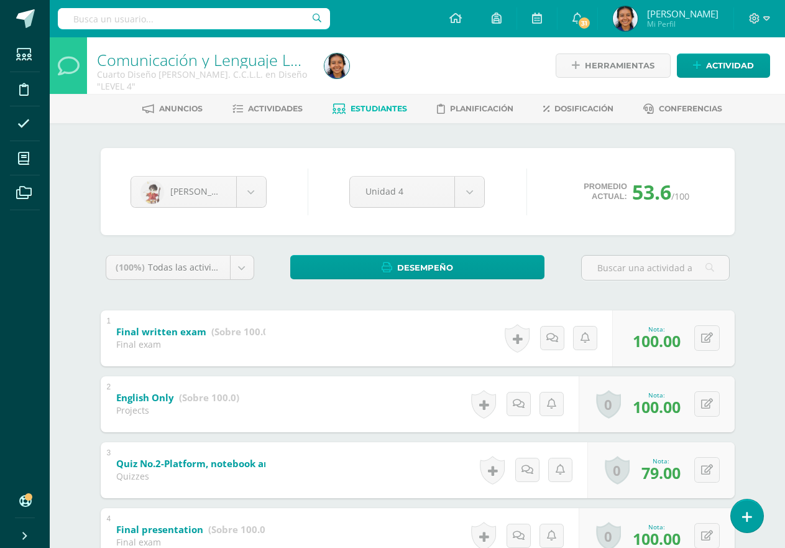
click at [387, 110] on span "Estudiantes" at bounding box center [379, 108] width 57 height 9
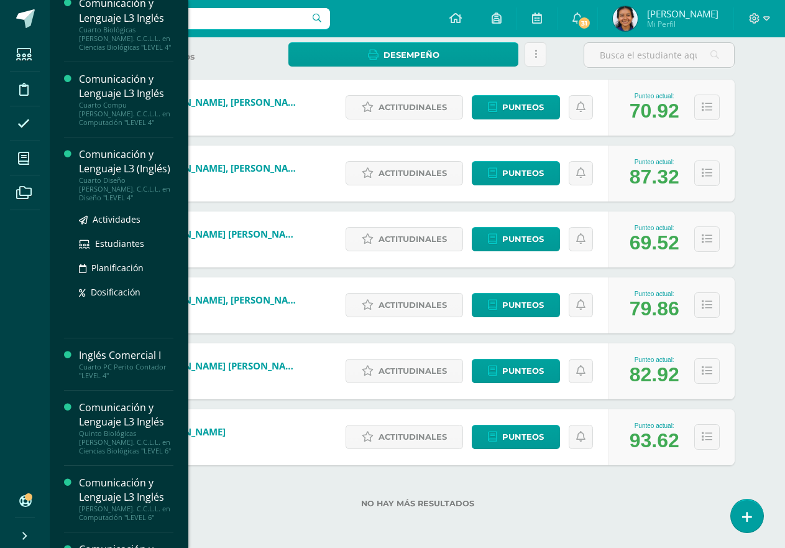
scroll to position [186, 0]
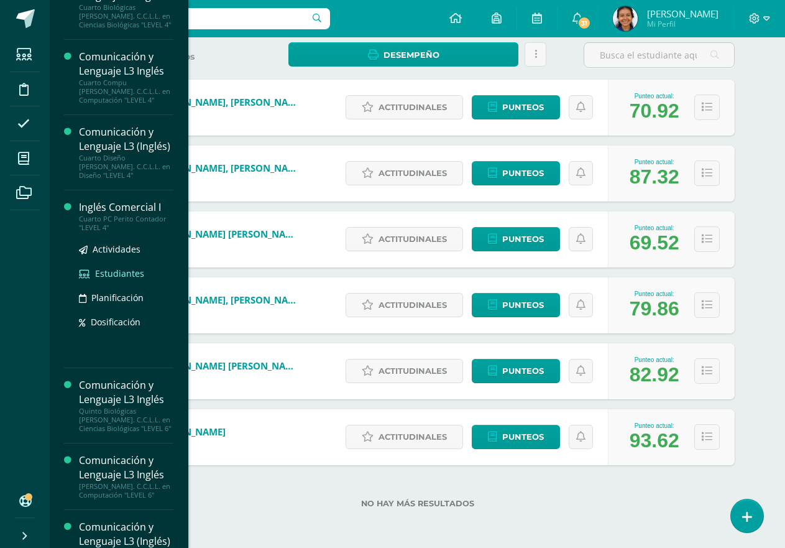
click at [109, 267] on span "Estudiantes" at bounding box center [119, 273] width 49 height 12
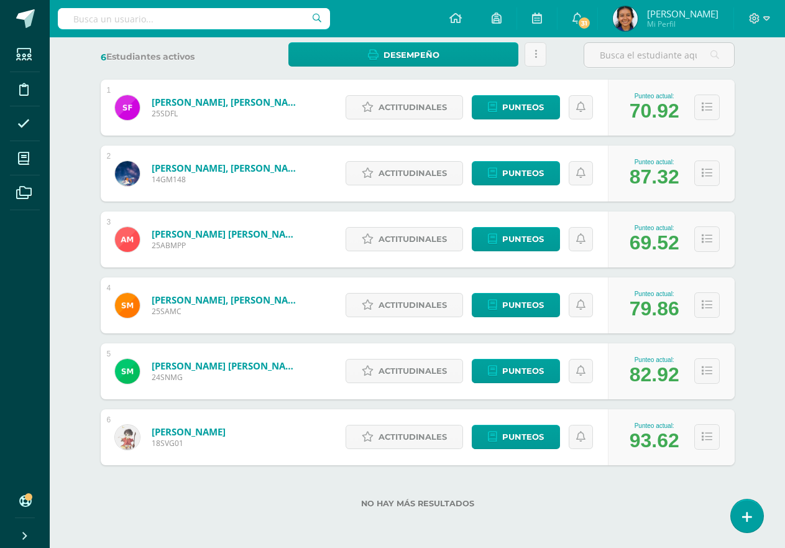
scroll to position [168, 0]
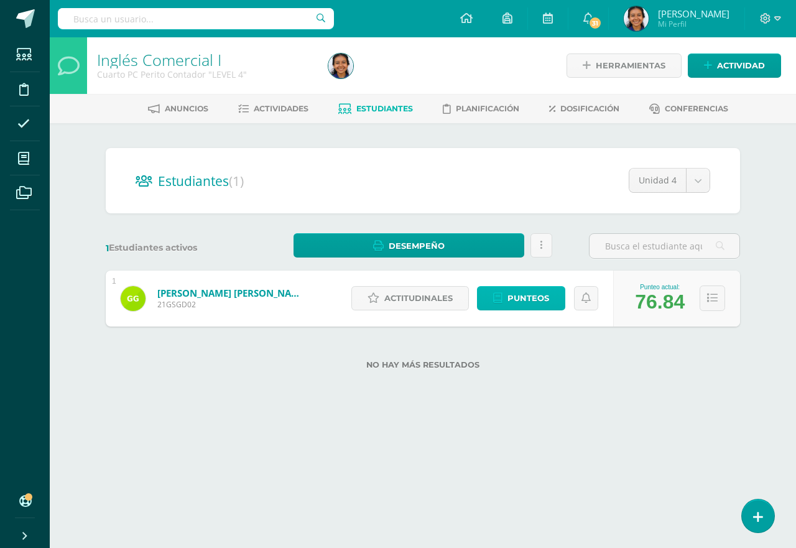
click at [554, 298] on link "Punteos" at bounding box center [521, 298] width 88 height 24
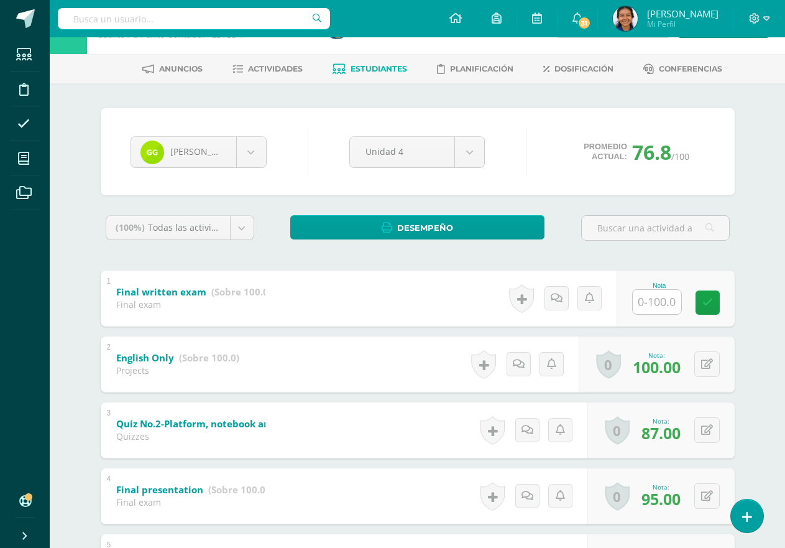
scroll to position [62, 0]
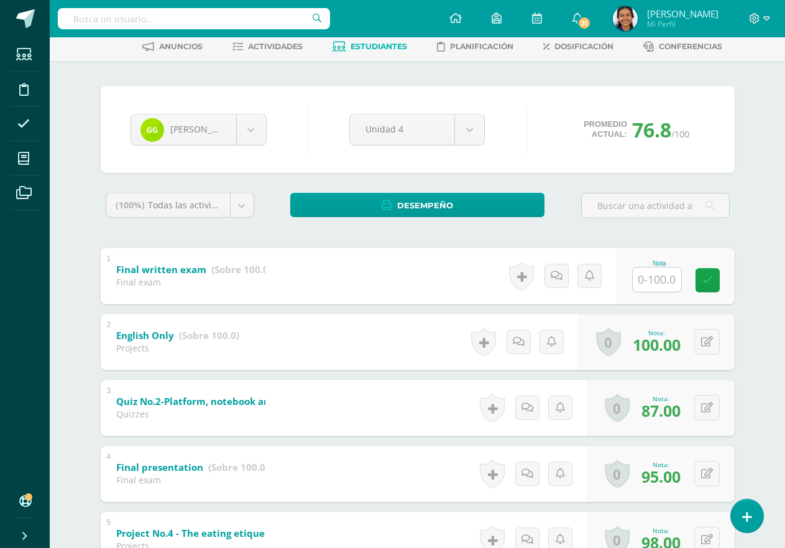
click at [658, 282] on input "text" at bounding box center [657, 279] width 48 height 24
type input "100"
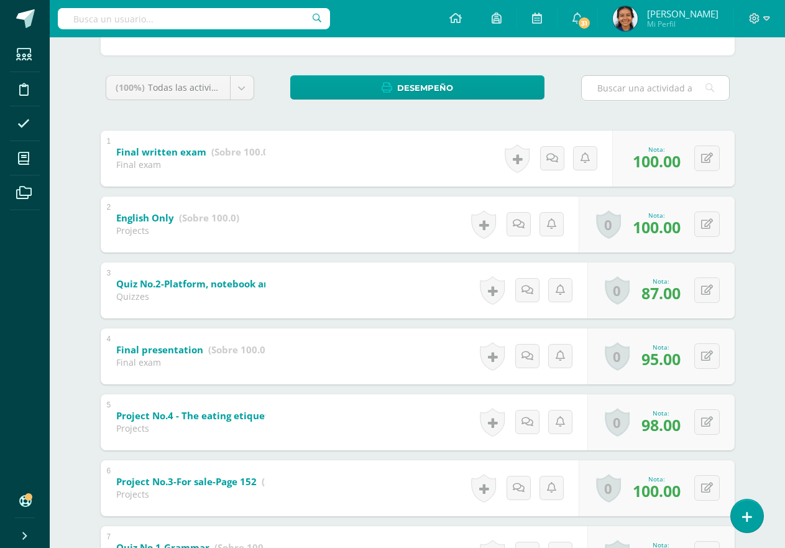
scroll to position [0, 0]
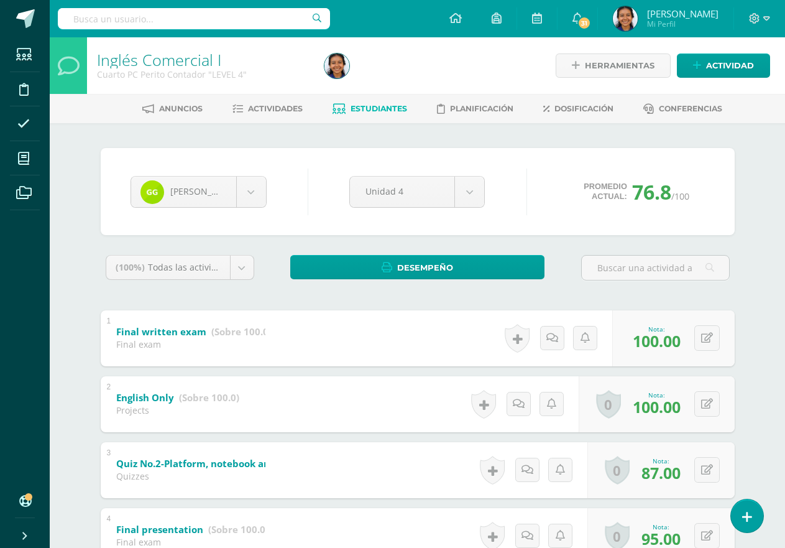
click at [364, 108] on span "Estudiantes" at bounding box center [379, 108] width 57 height 9
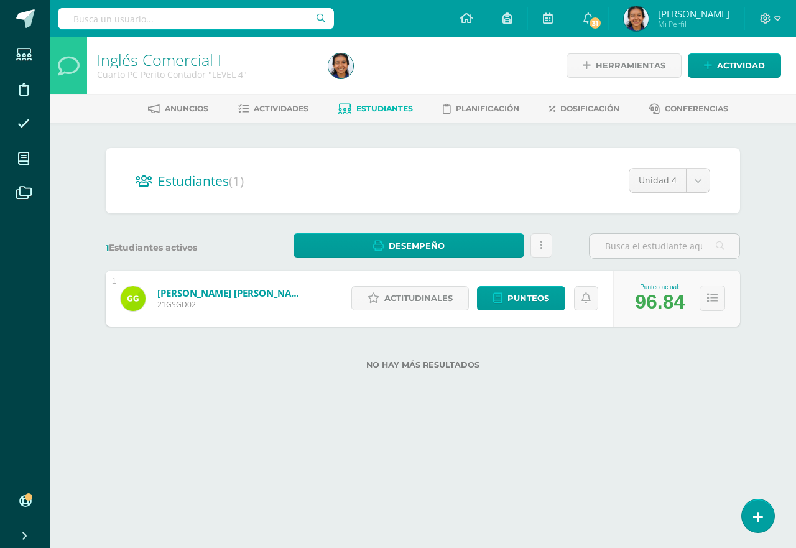
click at [373, 105] on span "Estudiantes" at bounding box center [384, 108] width 57 height 9
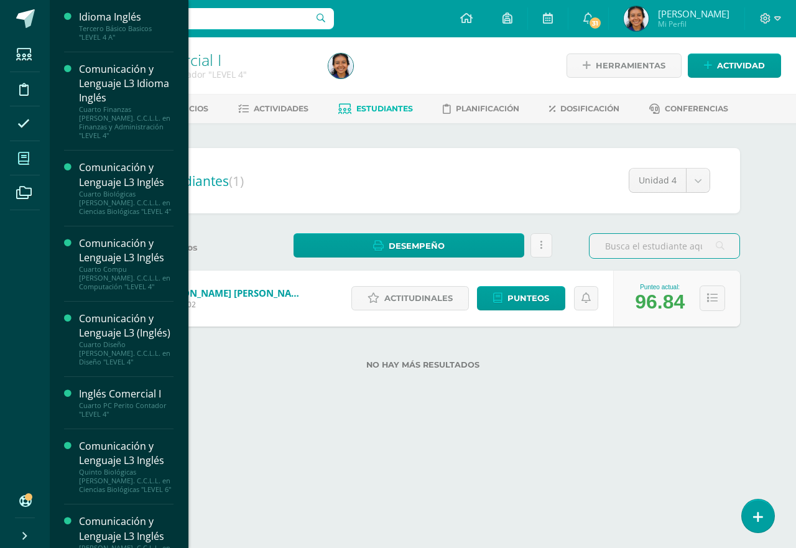
click at [35, 154] on span at bounding box center [24, 158] width 28 height 28
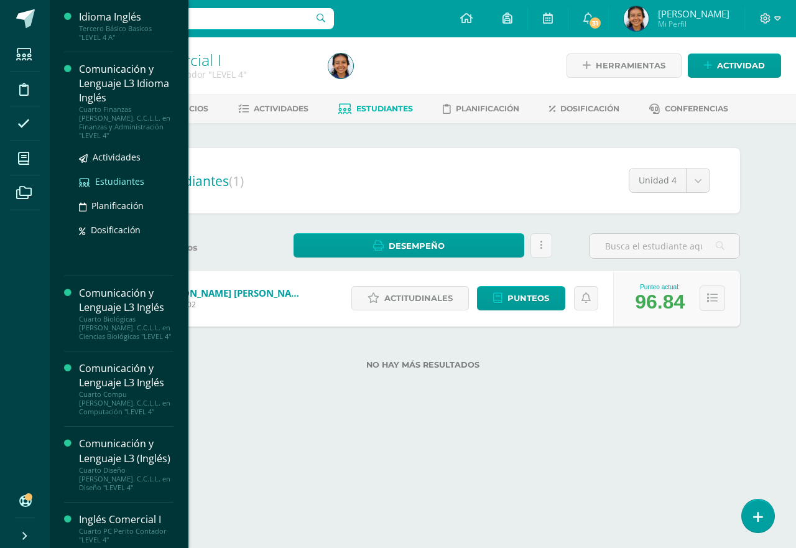
click at [106, 175] on span "Estudiantes" at bounding box center [119, 181] width 49 height 12
